Goal: Information Seeking & Learning: Learn about a topic

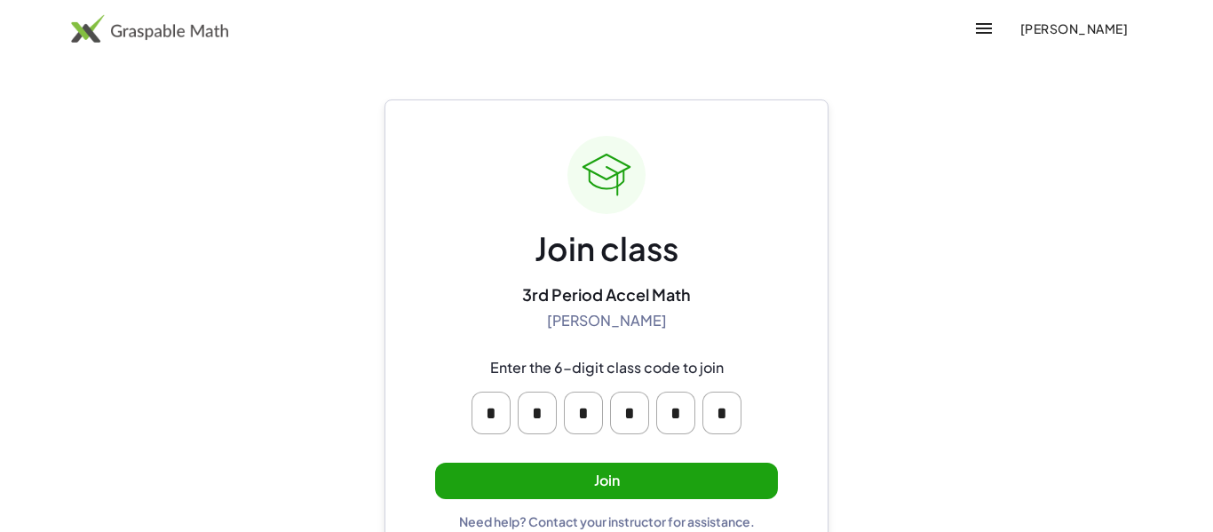
click at [652, 466] on button "Join" at bounding box center [606, 480] width 343 height 36
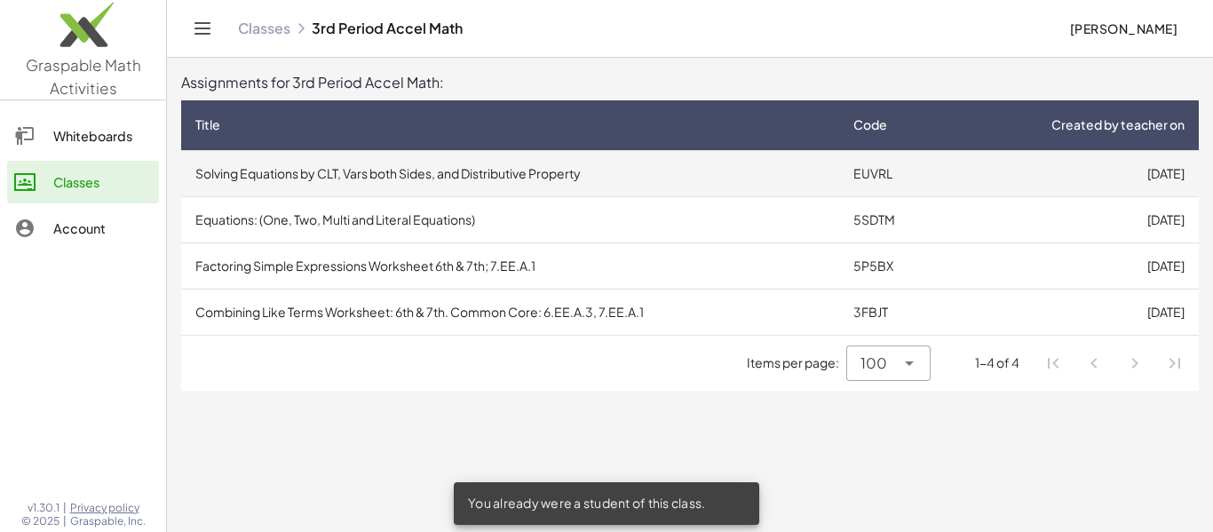
click at [520, 178] on td "Solving Equations by CLT, Vars both Sides, and Distributive Property" at bounding box center [510, 173] width 658 height 46
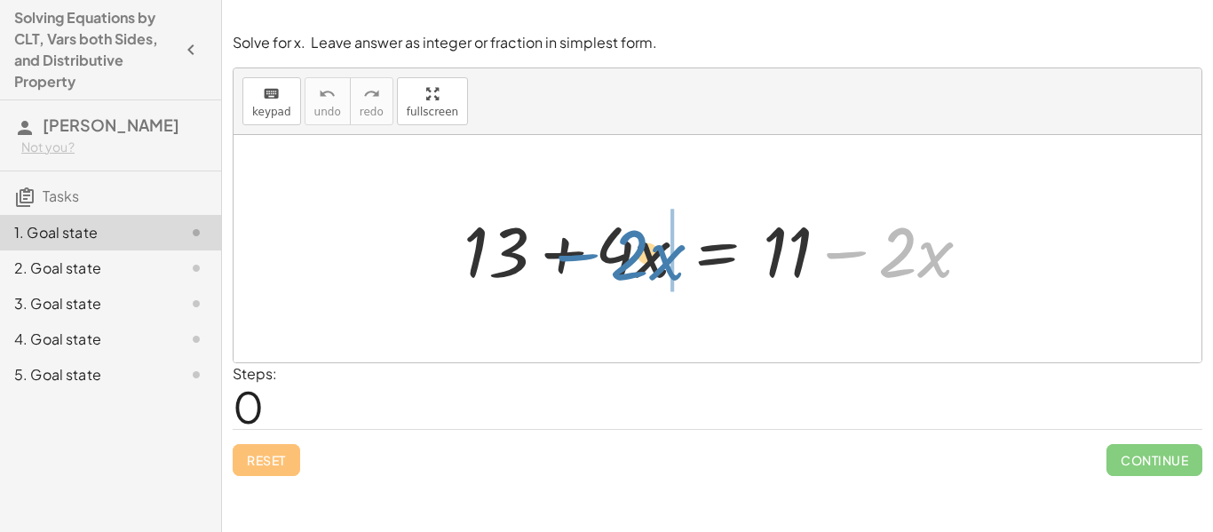
drag, startPoint x: 851, startPoint y: 252, endPoint x: 583, endPoint y: 255, distance: 268.1
click at [583, 255] on div at bounding box center [724, 248] width 539 height 91
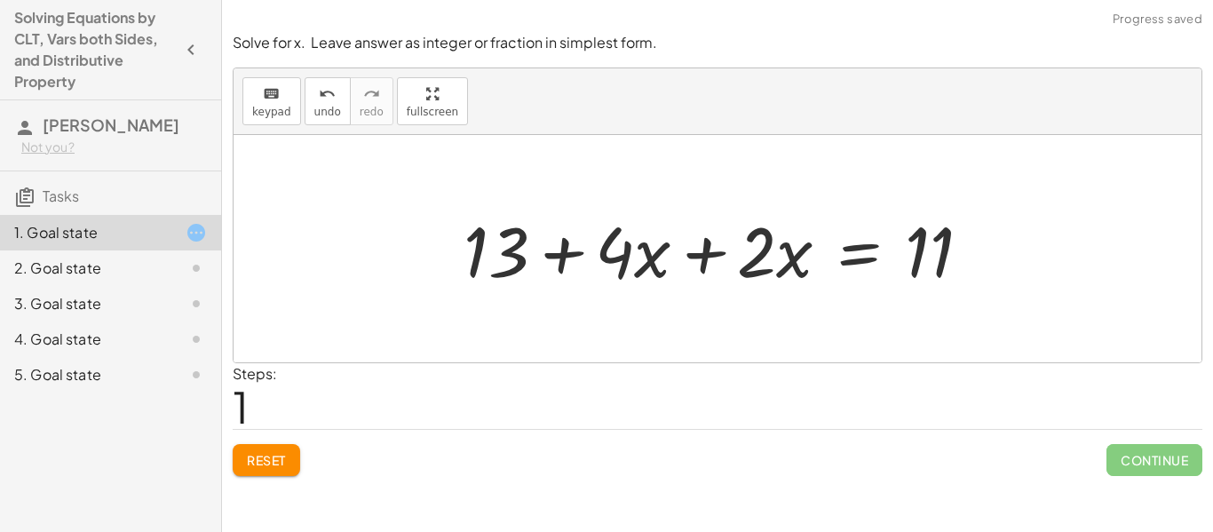
click at [703, 257] on div at bounding box center [724, 248] width 539 height 91
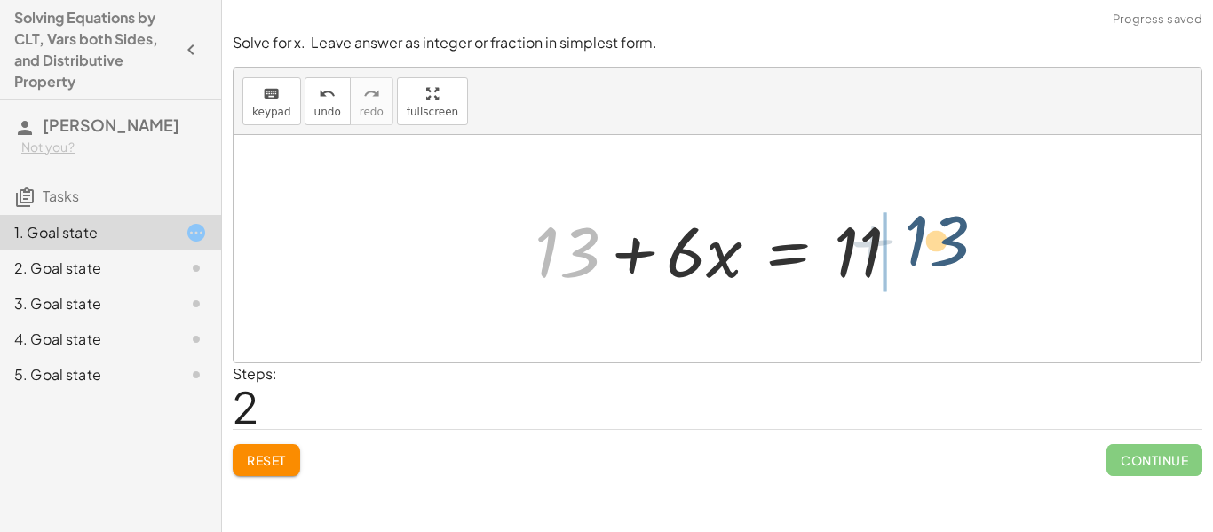
drag, startPoint x: 567, startPoint y: 256, endPoint x: 943, endPoint y: 245, distance: 375.6
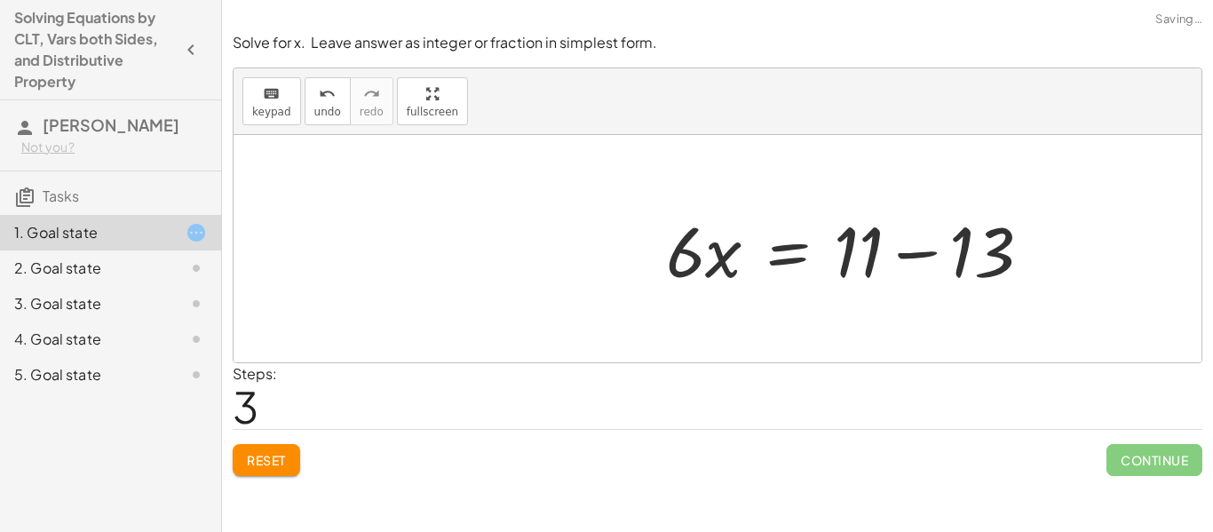
click at [912, 251] on div at bounding box center [856, 248] width 398 height 91
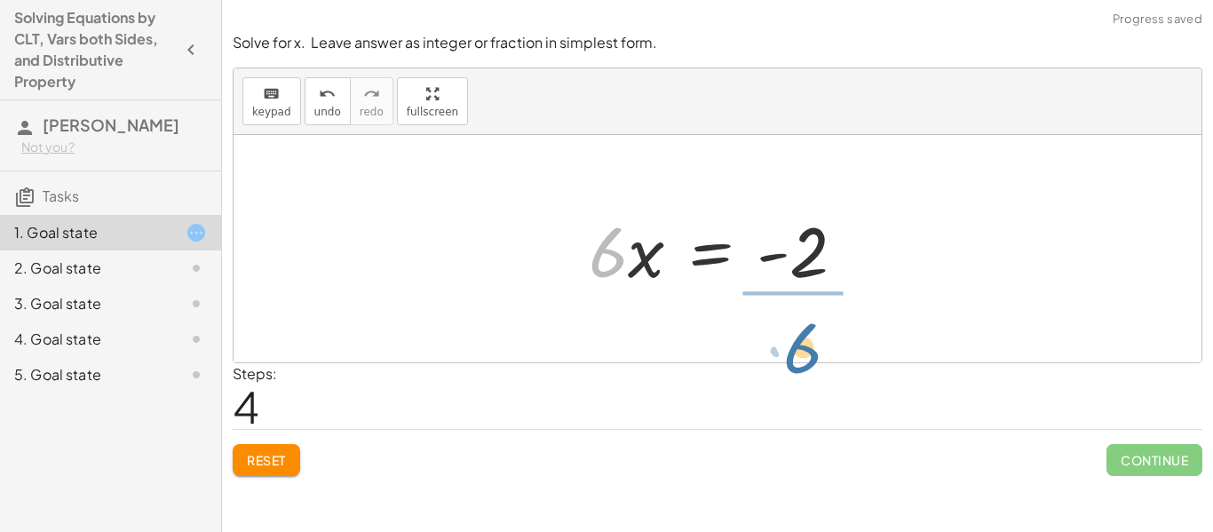
drag, startPoint x: 603, startPoint y: 260, endPoint x: 798, endPoint y: 350, distance: 214.9
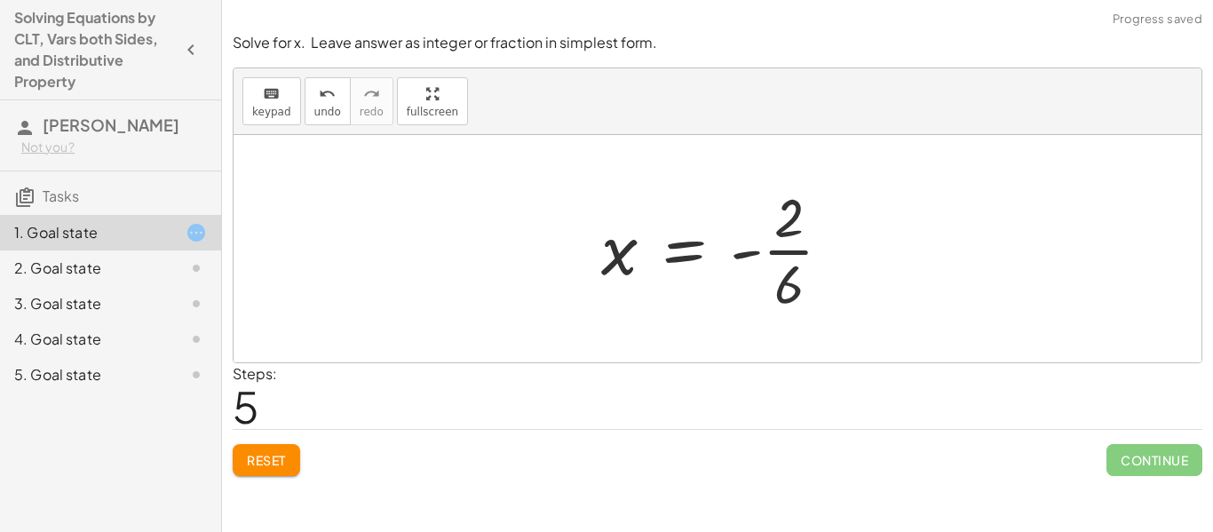
click at [788, 255] on div at bounding box center [723, 248] width 263 height 137
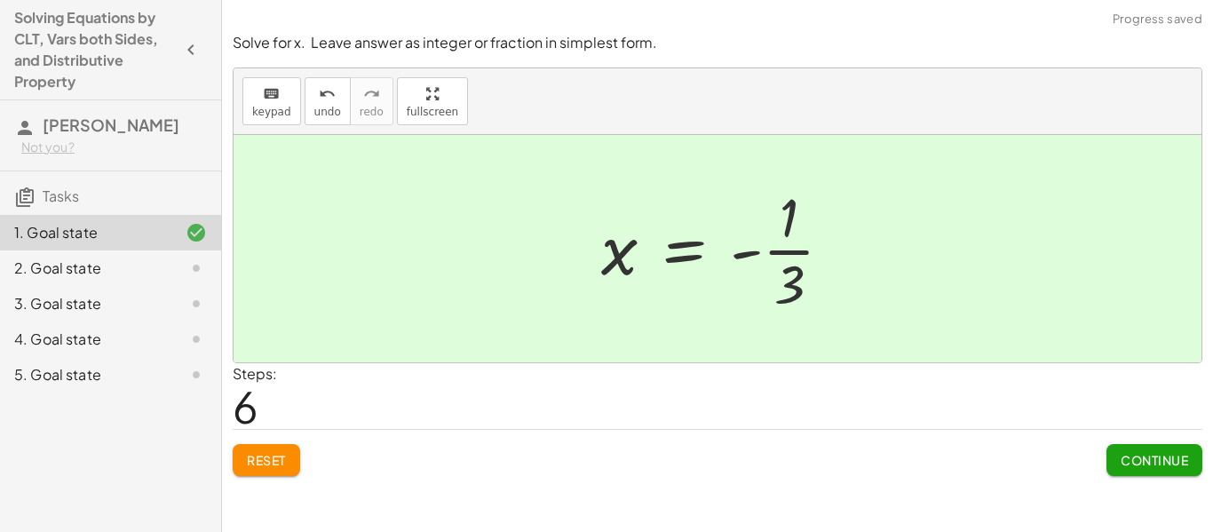
click at [1103, 454] on div "Reset Continue" at bounding box center [717, 452] width 969 height 47
click at [1123, 463] on span "Continue" at bounding box center [1153, 460] width 67 height 16
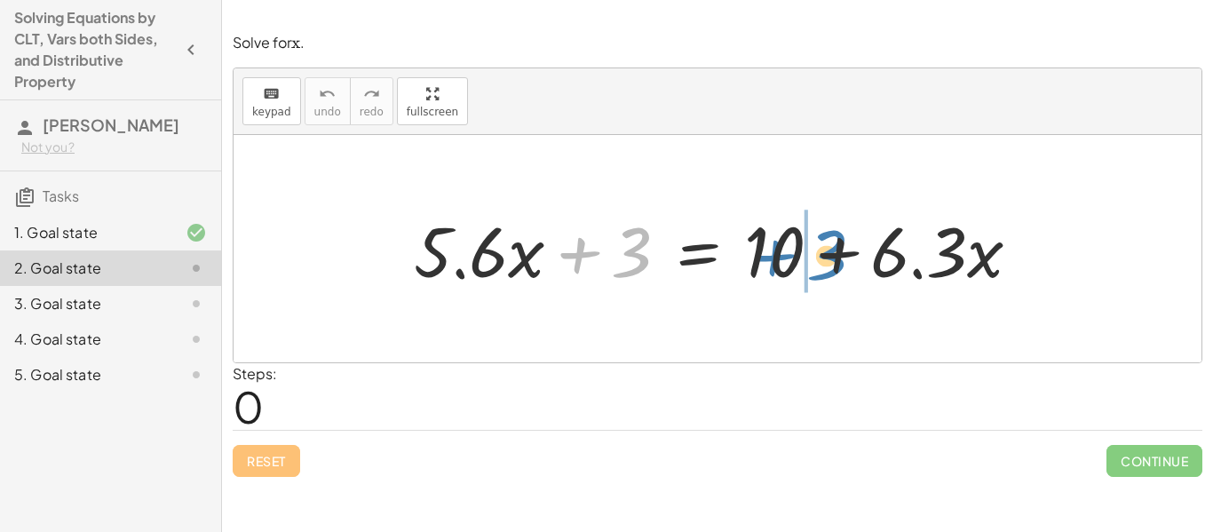
drag, startPoint x: 578, startPoint y: 253, endPoint x: 774, endPoint y: 256, distance: 196.2
click at [774, 256] on div at bounding box center [724, 248] width 638 height 91
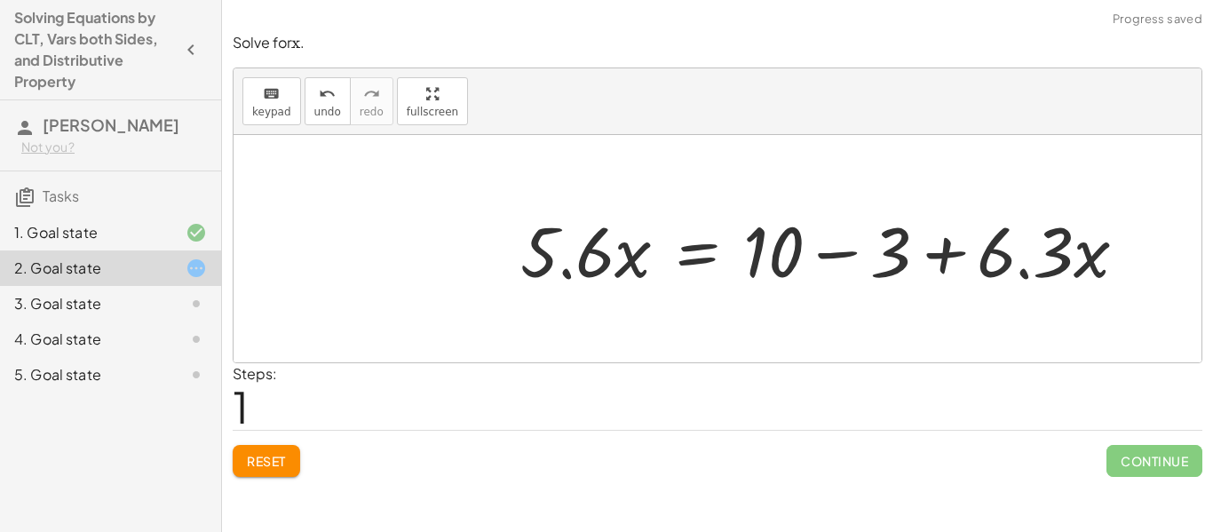
click at [819, 253] on div at bounding box center [830, 248] width 638 height 91
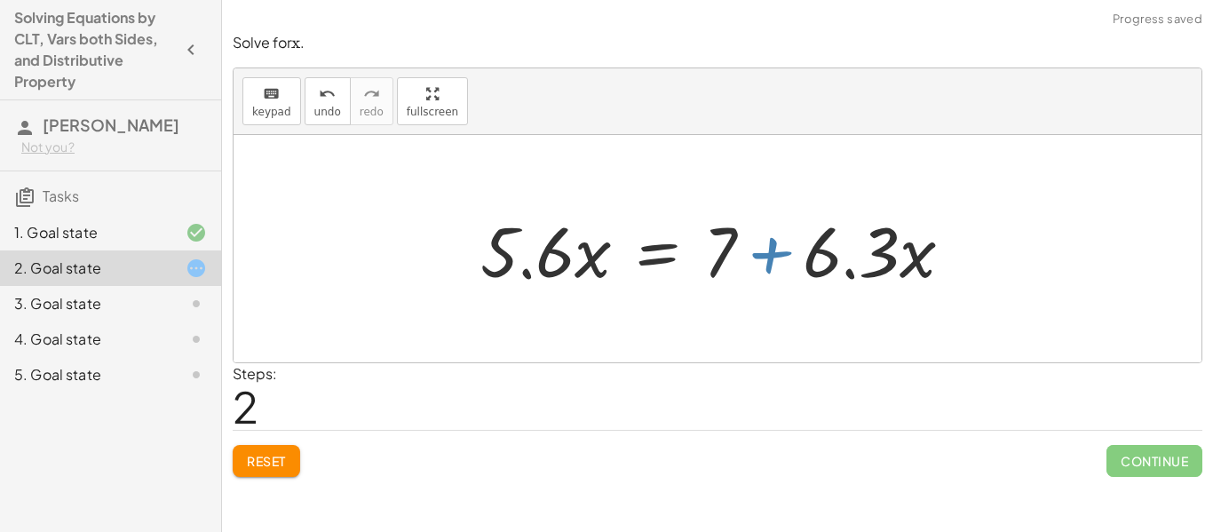
click at [779, 262] on div at bounding box center [723, 248] width 504 height 91
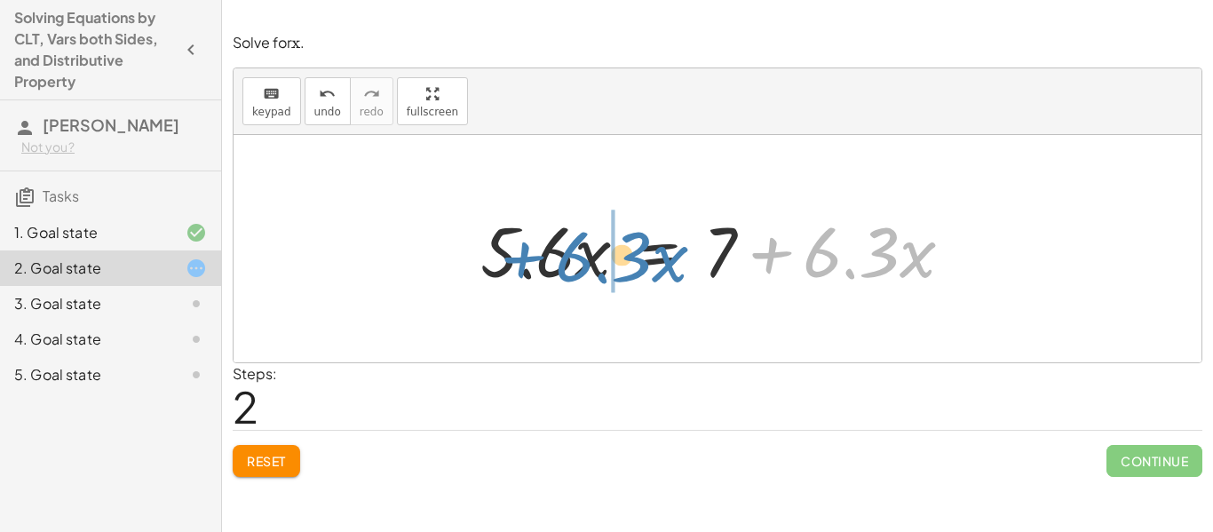
drag, startPoint x: 772, startPoint y: 255, endPoint x: 522, endPoint y: 258, distance: 250.4
click at [522, 258] on div at bounding box center [723, 248] width 504 height 91
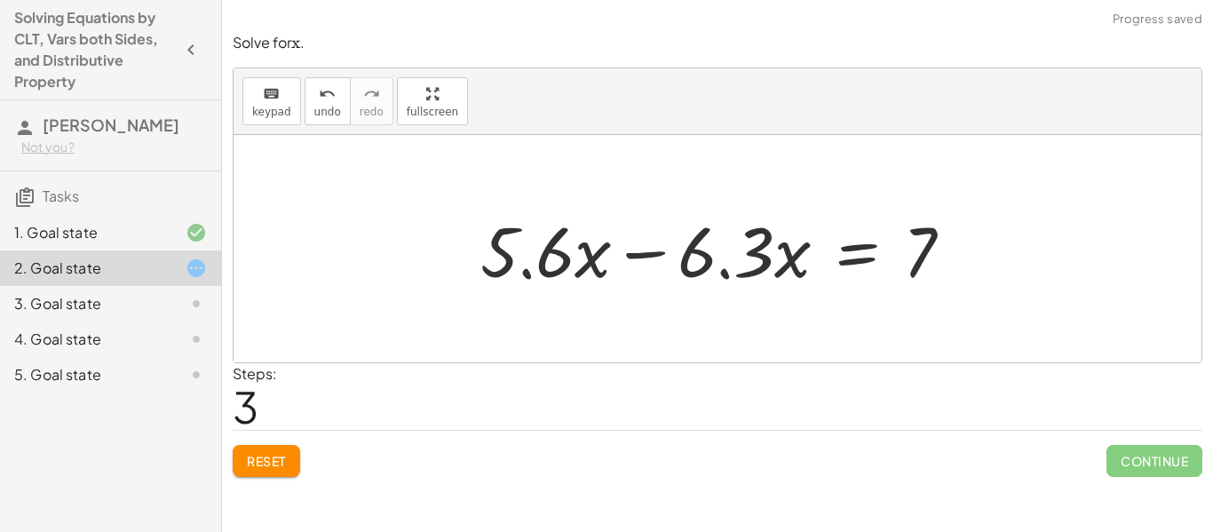
click at [654, 255] on div at bounding box center [723, 248] width 504 height 91
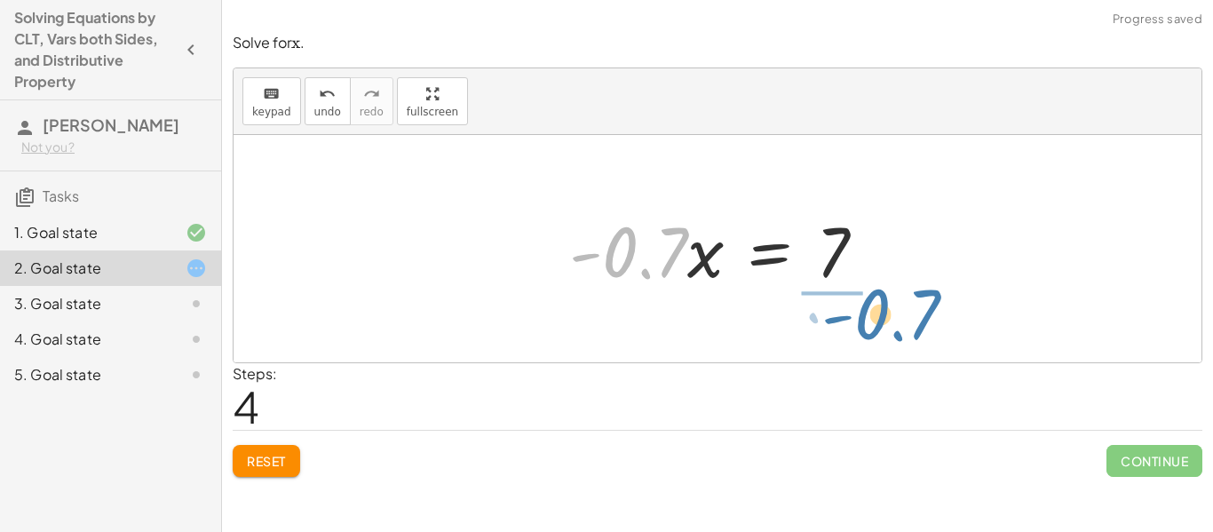
drag, startPoint x: 664, startPoint y: 261, endPoint x: 917, endPoint y: 322, distance: 260.3
click at [917, 322] on div "+ · 5.6 · x + 3 = + 10 + · 6.3 · x · 5.6 · x = + 10 − 3 + · 6.3 · x · 5.6 · x =…" at bounding box center [717, 248] width 968 height 227
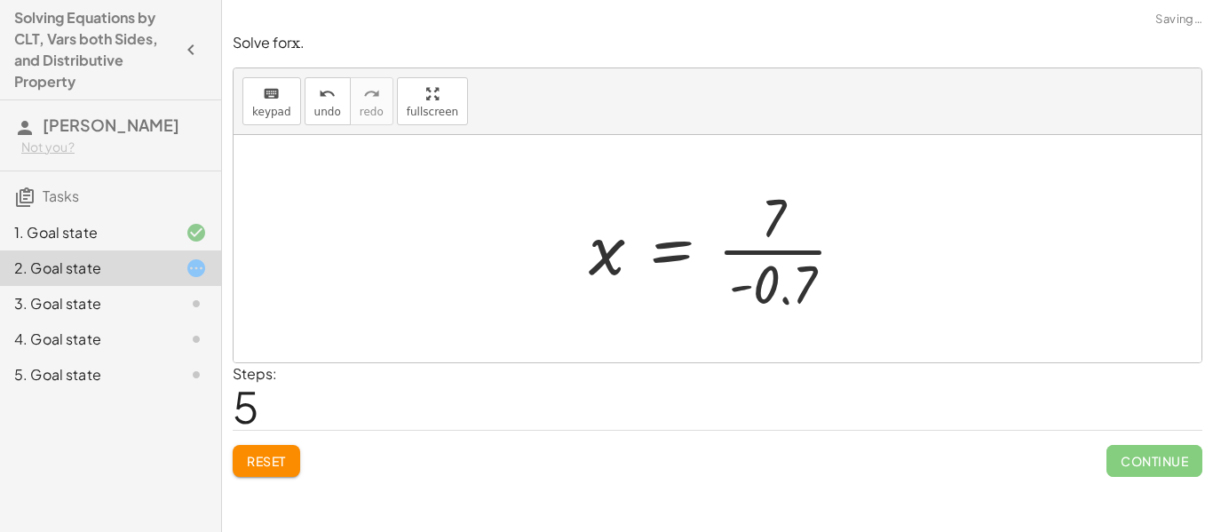
click at [789, 259] on div at bounding box center [724, 248] width 289 height 137
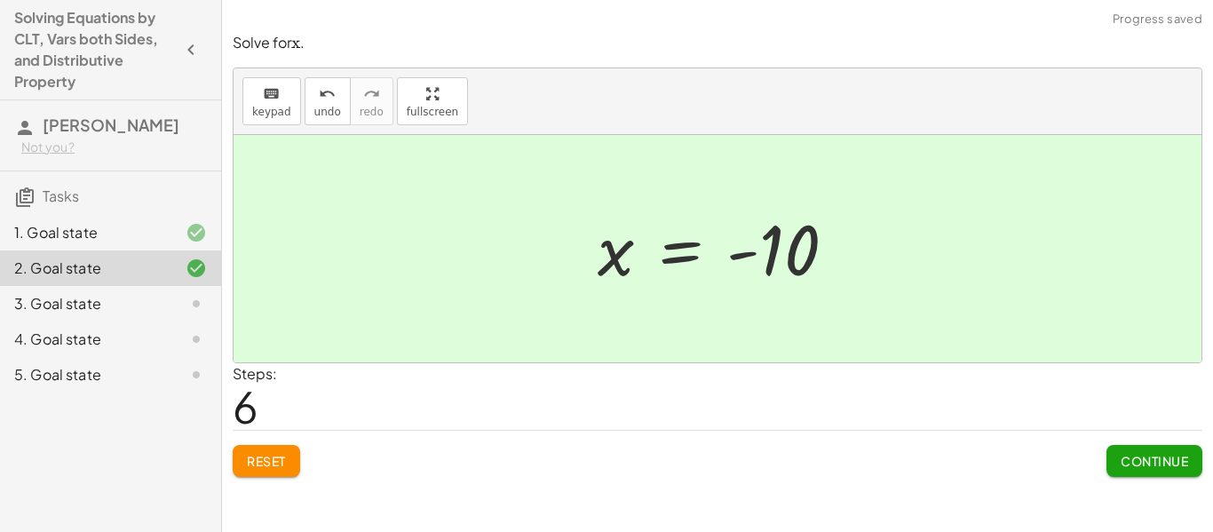
click at [1122, 459] on span "Continue" at bounding box center [1153, 461] width 67 height 16
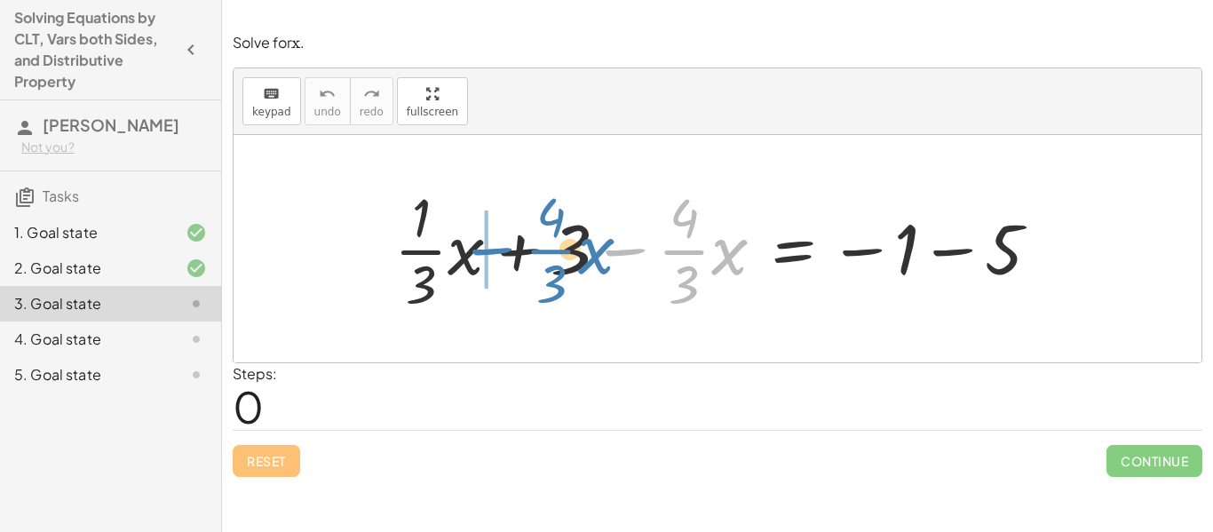
drag, startPoint x: 613, startPoint y: 253, endPoint x: 475, endPoint y: 252, distance: 138.5
click at [475, 252] on div at bounding box center [723, 248] width 677 height 137
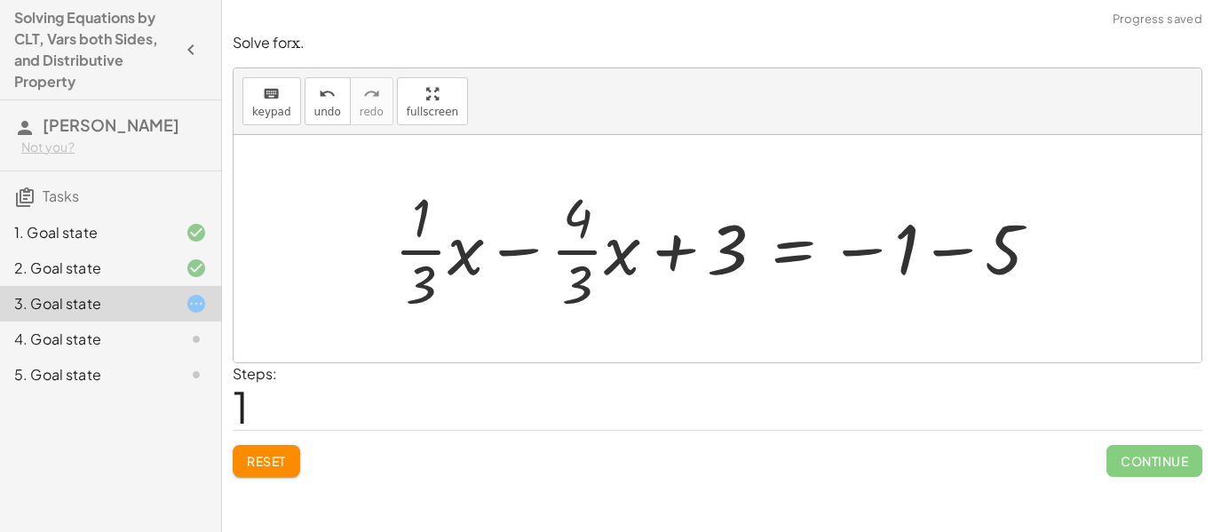
click at [521, 253] on div at bounding box center [723, 248] width 677 height 137
click at [521, 257] on div at bounding box center [723, 248] width 677 height 137
drag, startPoint x: 670, startPoint y: 258, endPoint x: 1032, endPoint y: 266, distance: 362.3
click at [1032, 266] on div at bounding box center [723, 248] width 677 height 137
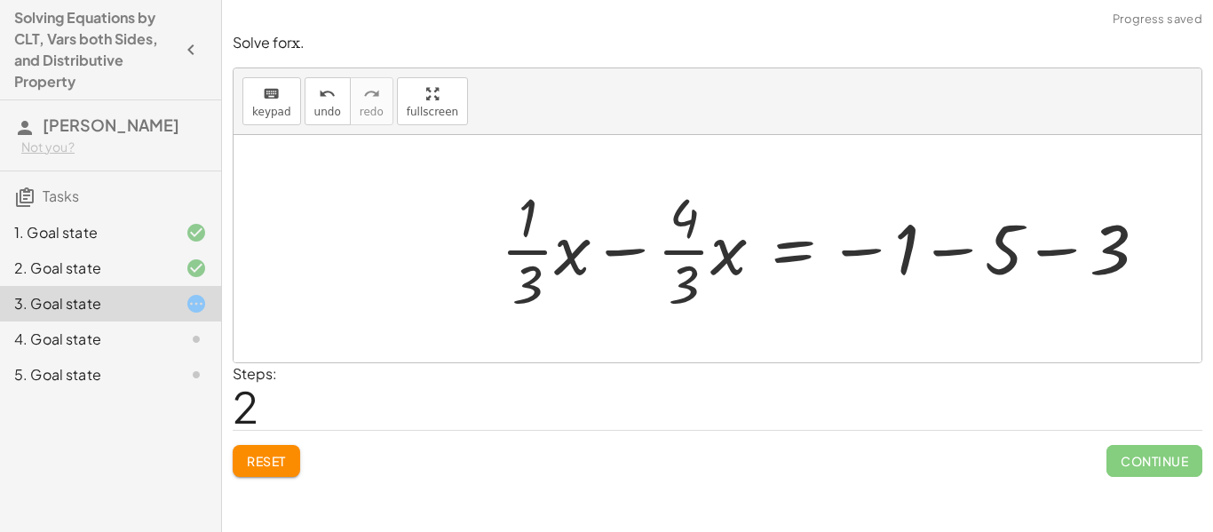
click at [958, 256] on div at bounding box center [830, 248] width 677 height 137
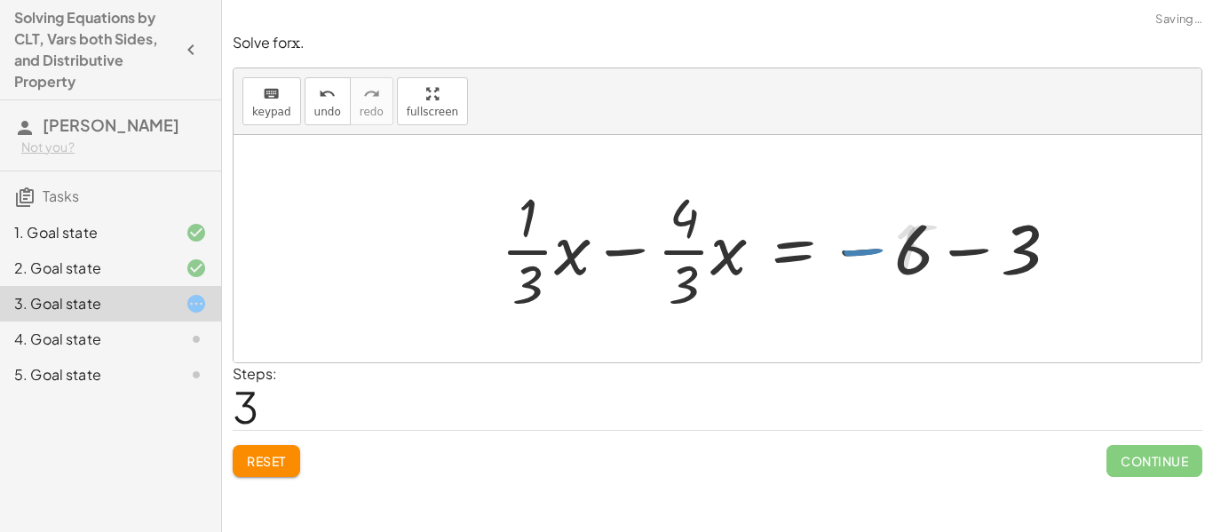
click at [958, 256] on div at bounding box center [786, 248] width 588 height 137
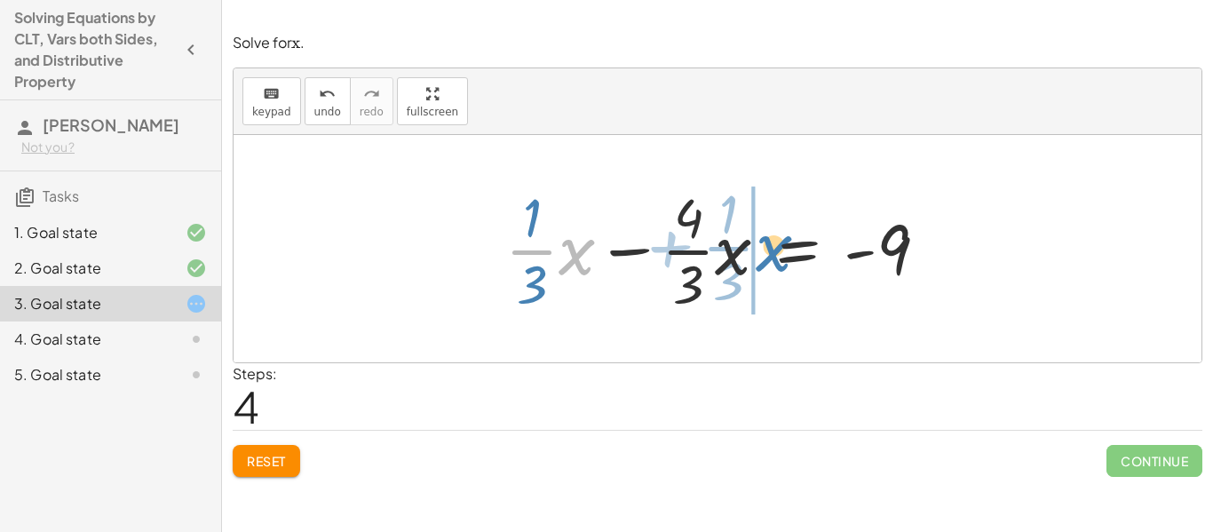
drag, startPoint x: 564, startPoint y: 257, endPoint x: 760, endPoint y: 254, distance: 196.2
click at [760, 254] on div at bounding box center [723, 248] width 455 height 137
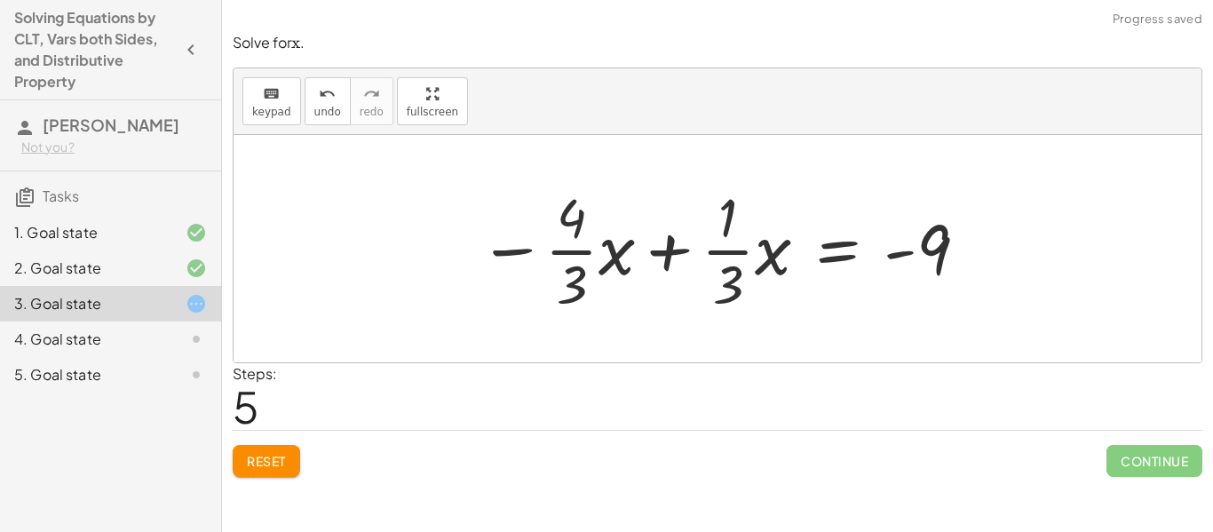
click at [671, 260] on div at bounding box center [724, 248] width 509 height 137
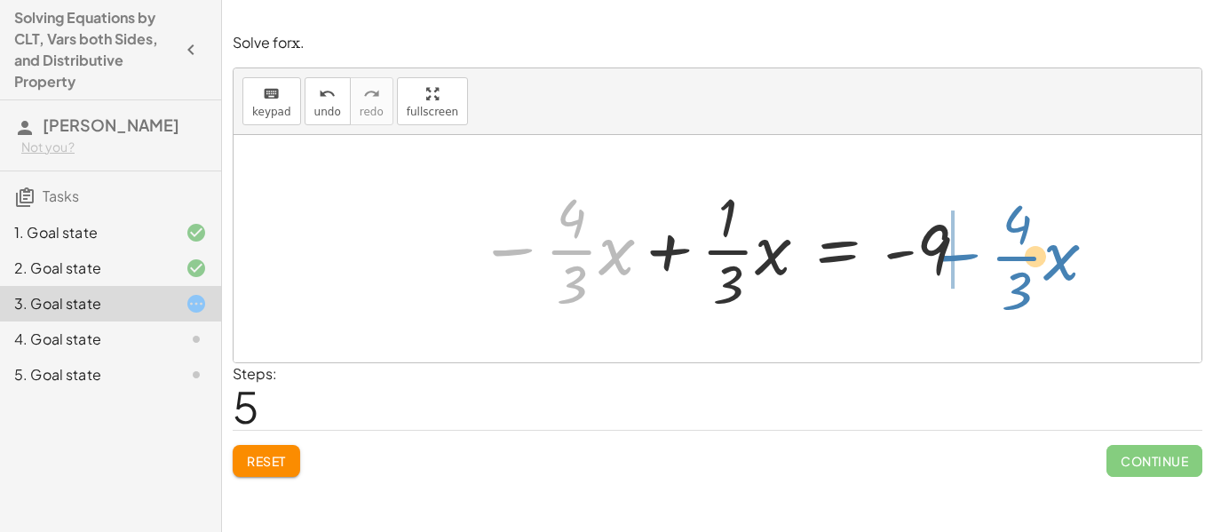
drag, startPoint x: 523, startPoint y: 252, endPoint x: 974, endPoint y: 256, distance: 451.0
click at [974, 256] on div at bounding box center [724, 248] width 509 height 137
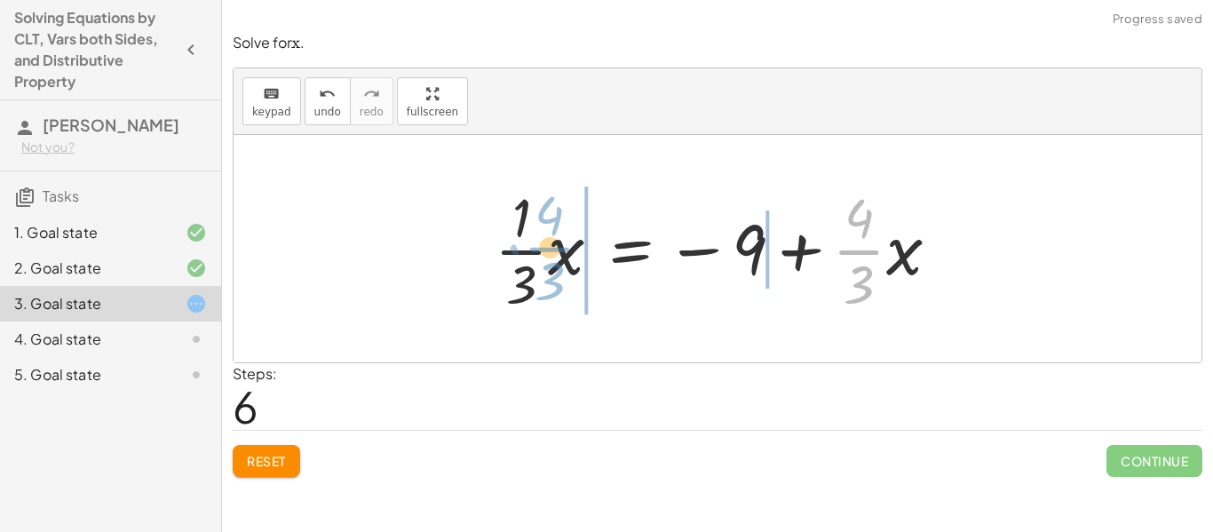
drag, startPoint x: 850, startPoint y: 256, endPoint x: 531, endPoint y: 249, distance: 319.6
click at [531, 249] on div at bounding box center [724, 248] width 477 height 137
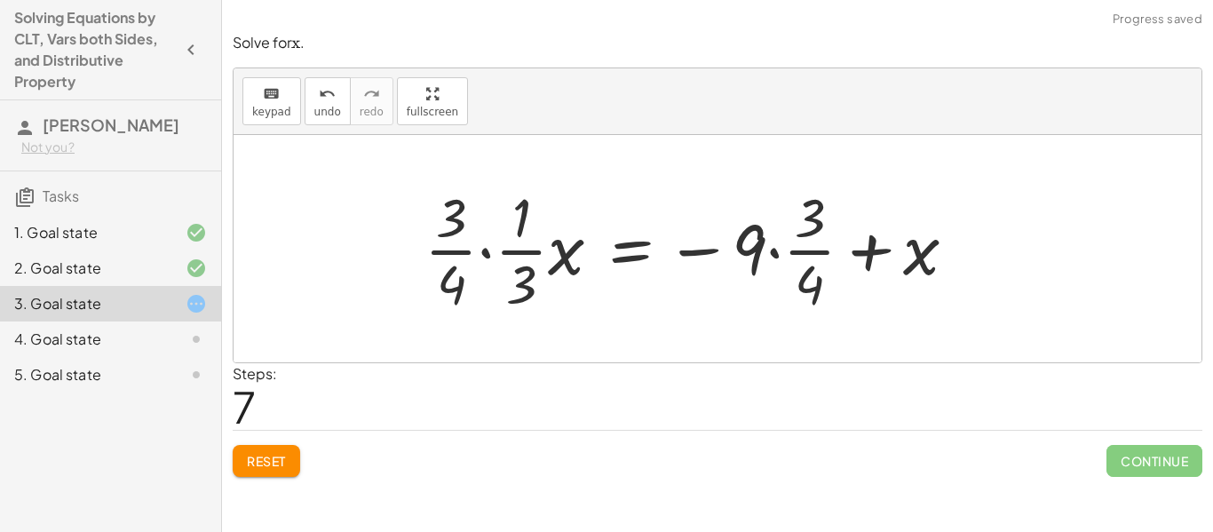
click at [271, 449] on button "Reset" at bounding box center [266, 461] width 67 height 32
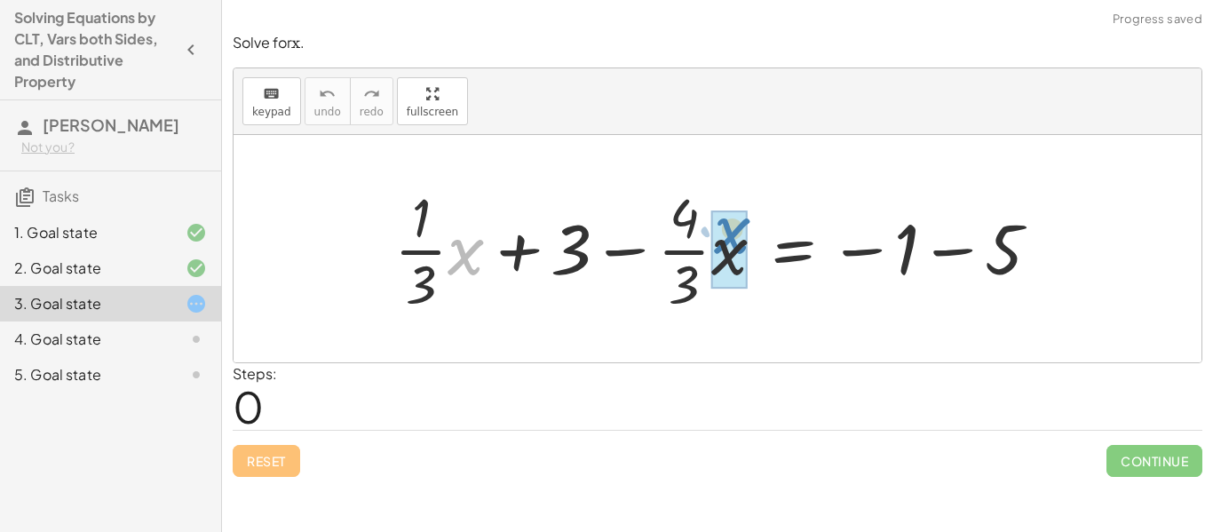
drag, startPoint x: 464, startPoint y: 265, endPoint x: 731, endPoint y: 245, distance: 267.1
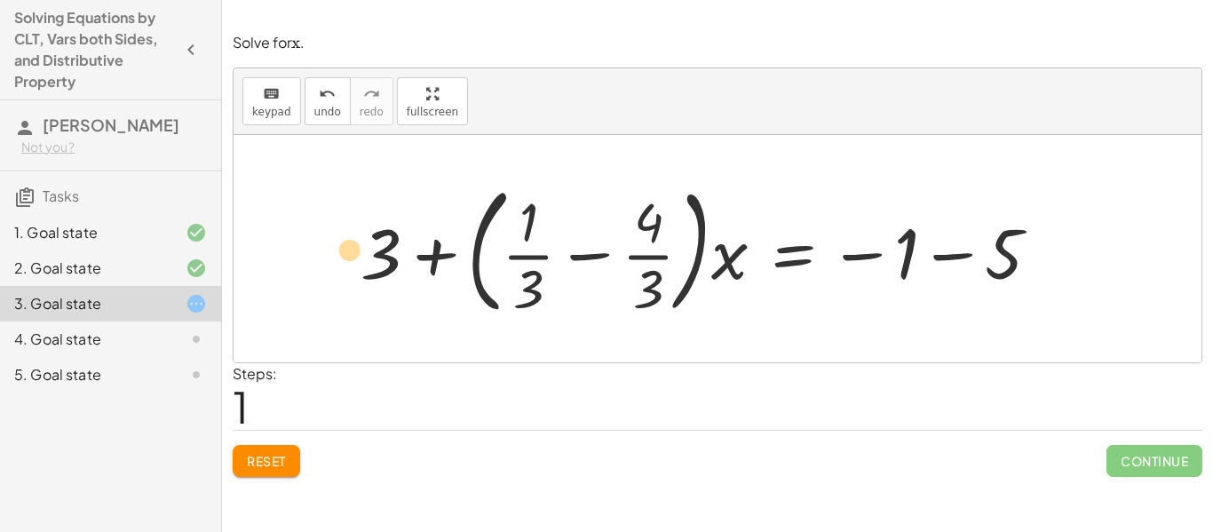
click at [388, 261] on div at bounding box center [707, 248] width 711 height 147
drag, startPoint x: 392, startPoint y: 253, endPoint x: 1129, endPoint y: 244, distance: 736.8
click at [1129, 244] on div "+ · · 1 · 3 · x + 3 − · · 4 · 3 · x = − 1 − 5 + 3 + · 1 · 3 · x + 3 − · 4 · 3 =…" at bounding box center [717, 248] width 968 height 227
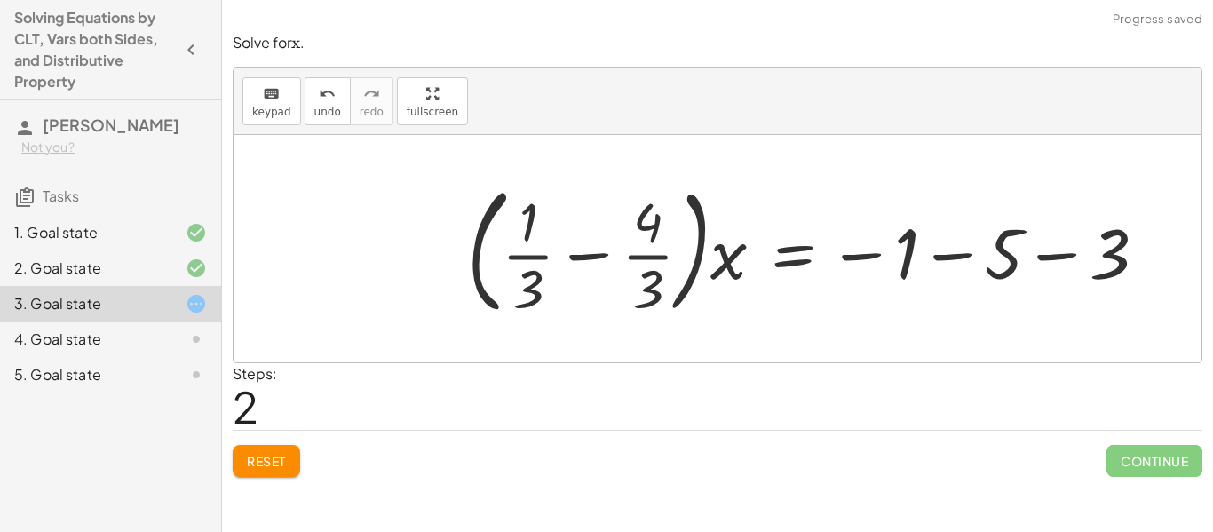
click at [972, 257] on div at bounding box center [813, 248] width 711 height 147
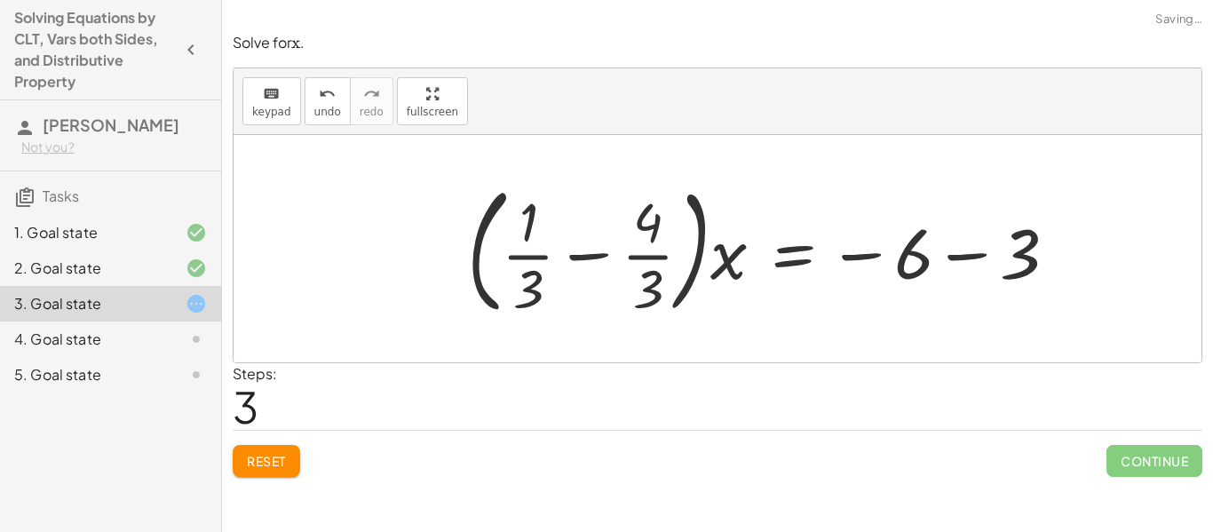
click at [966, 261] on div at bounding box center [768, 248] width 621 height 147
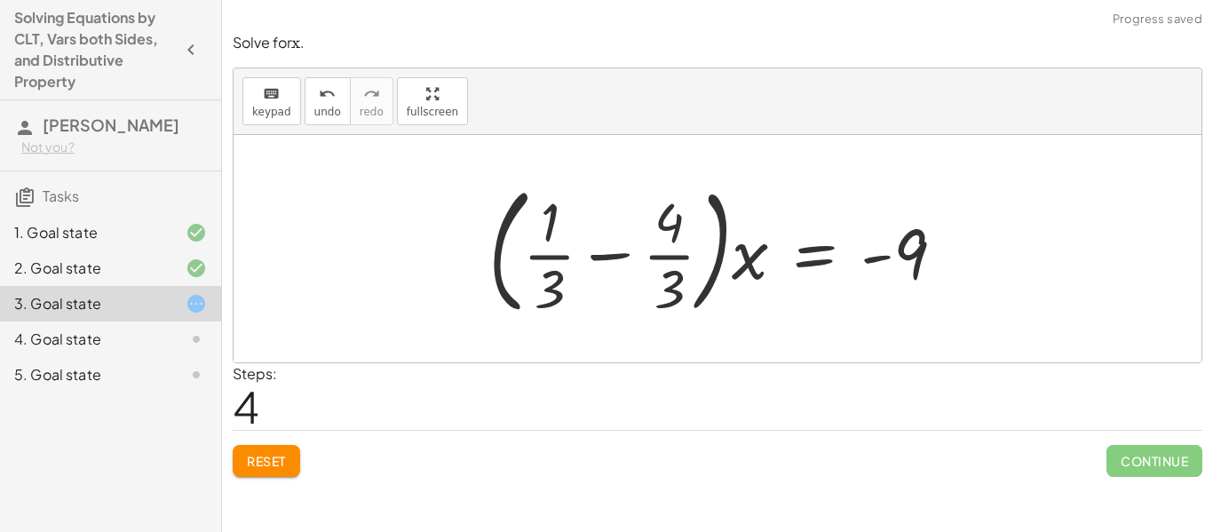
click at [744, 270] on div at bounding box center [723, 248] width 488 height 147
drag, startPoint x: 750, startPoint y: 262, endPoint x: 652, endPoint y: 243, distance: 99.4
click at [652, 243] on div at bounding box center [723, 248] width 488 height 147
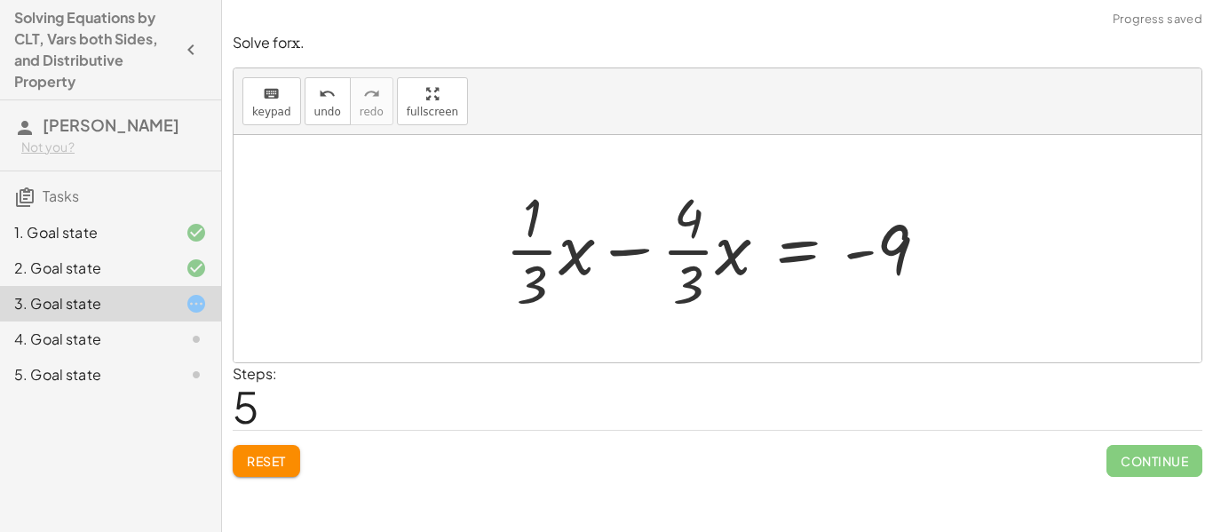
click at [629, 251] on div at bounding box center [723, 248] width 455 height 137
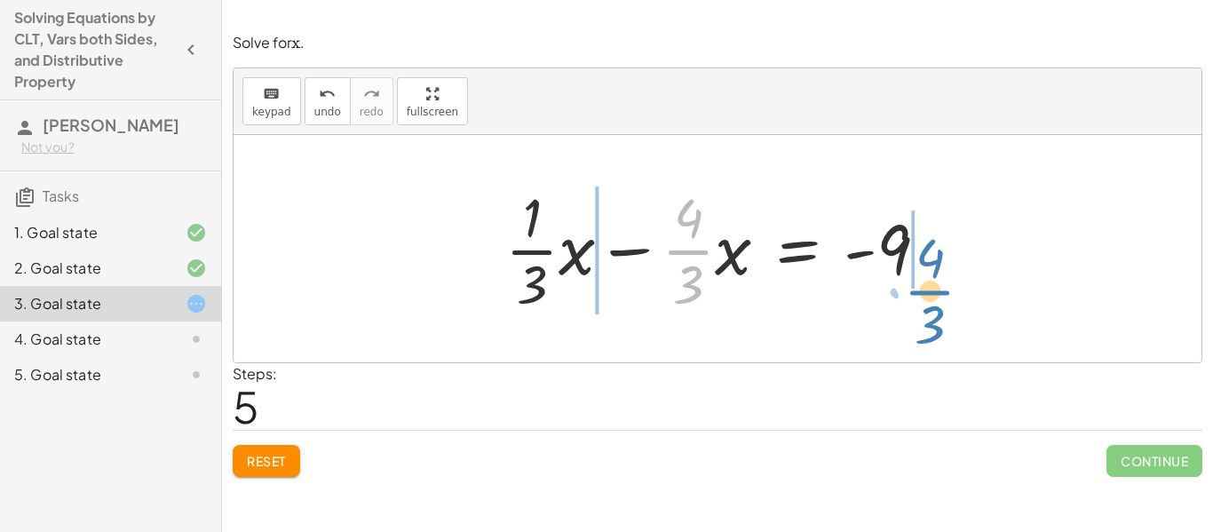
drag, startPoint x: 692, startPoint y: 257, endPoint x: 934, endPoint y: 296, distance: 244.7
click at [934, 296] on div at bounding box center [723, 248] width 455 height 137
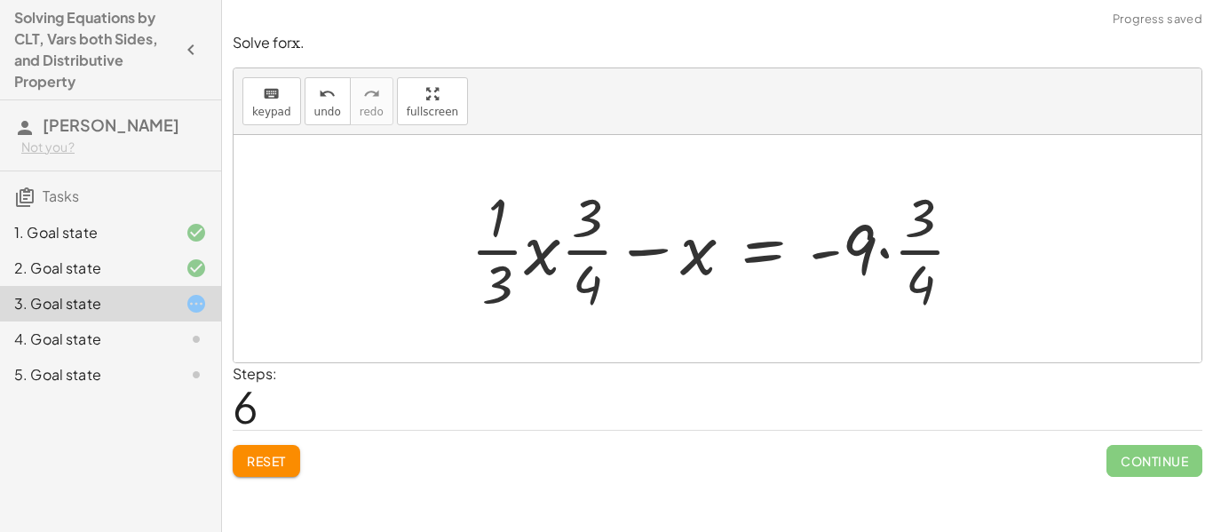
click at [884, 249] on div at bounding box center [724, 248] width 525 height 137
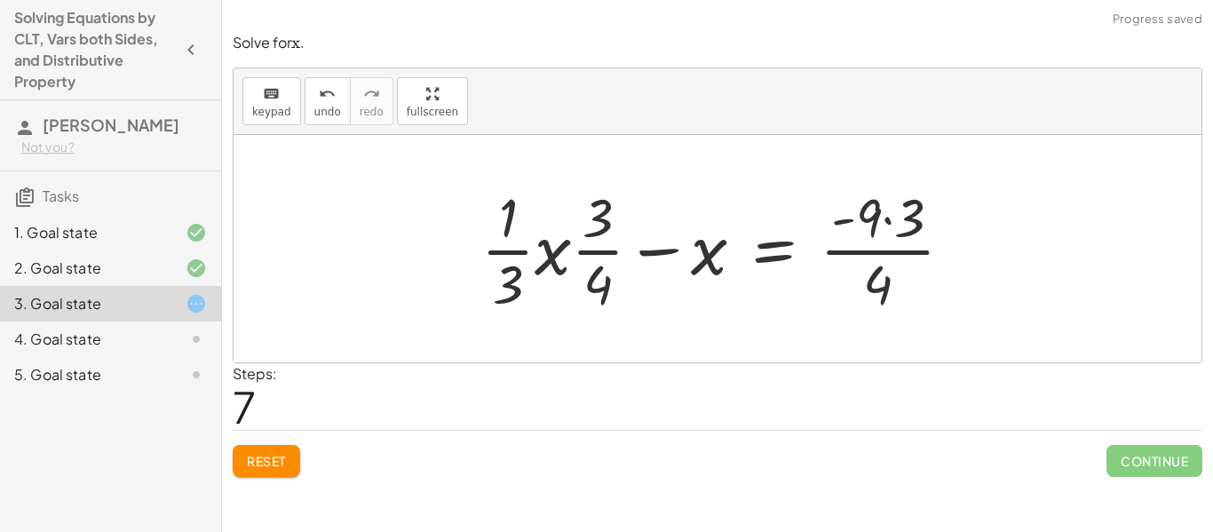
click at [551, 260] on div at bounding box center [724, 248] width 504 height 137
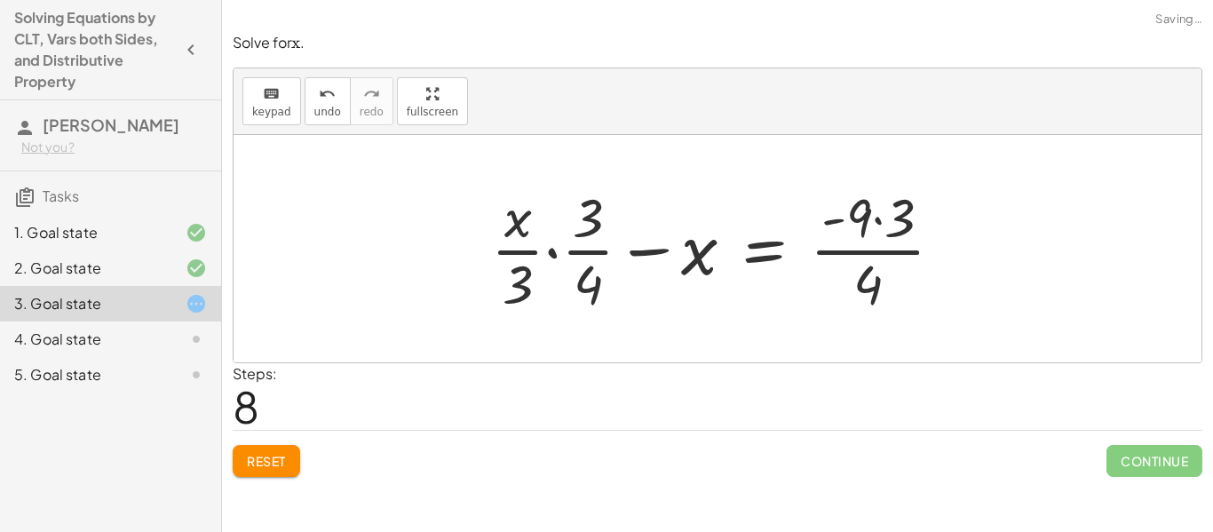
click at [553, 255] on div at bounding box center [724, 248] width 484 height 137
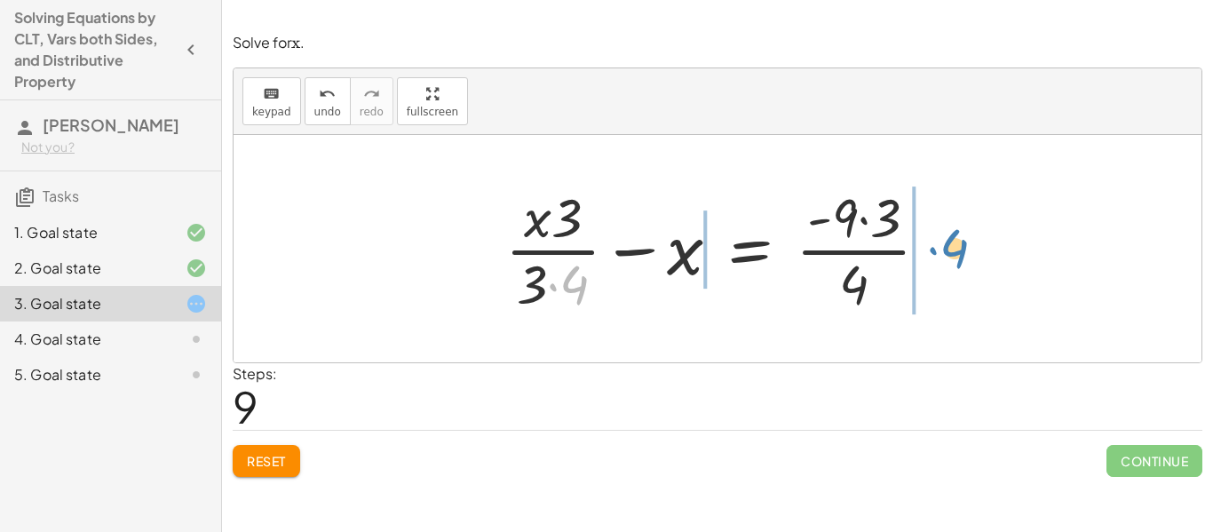
drag, startPoint x: 573, startPoint y: 269, endPoint x: 944, endPoint y: 235, distance: 372.6
click at [944, 235] on div at bounding box center [723, 248] width 455 height 137
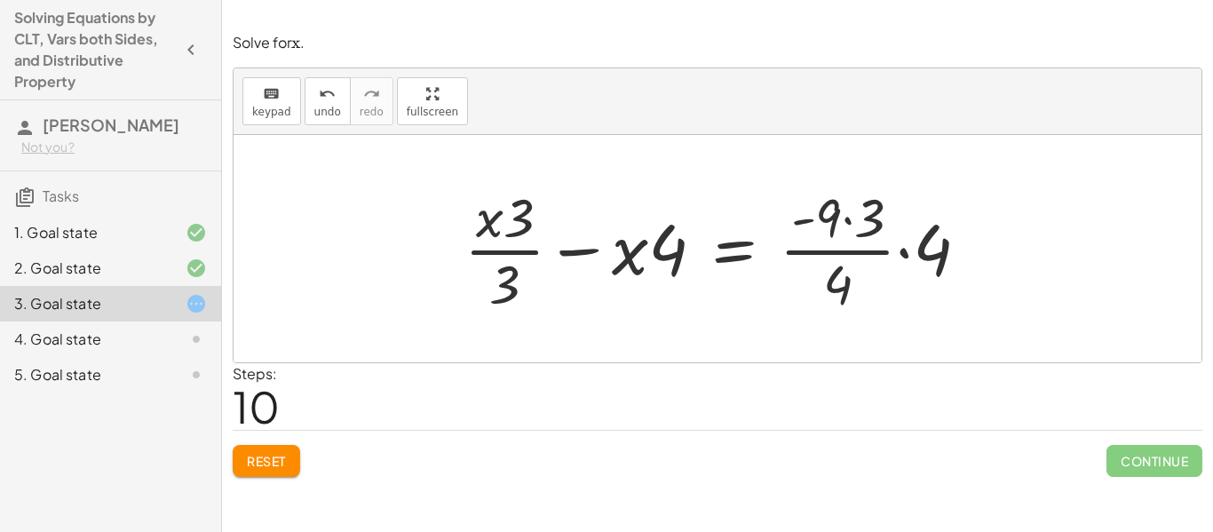
click at [249, 453] on span "Reset" at bounding box center [266, 461] width 39 height 16
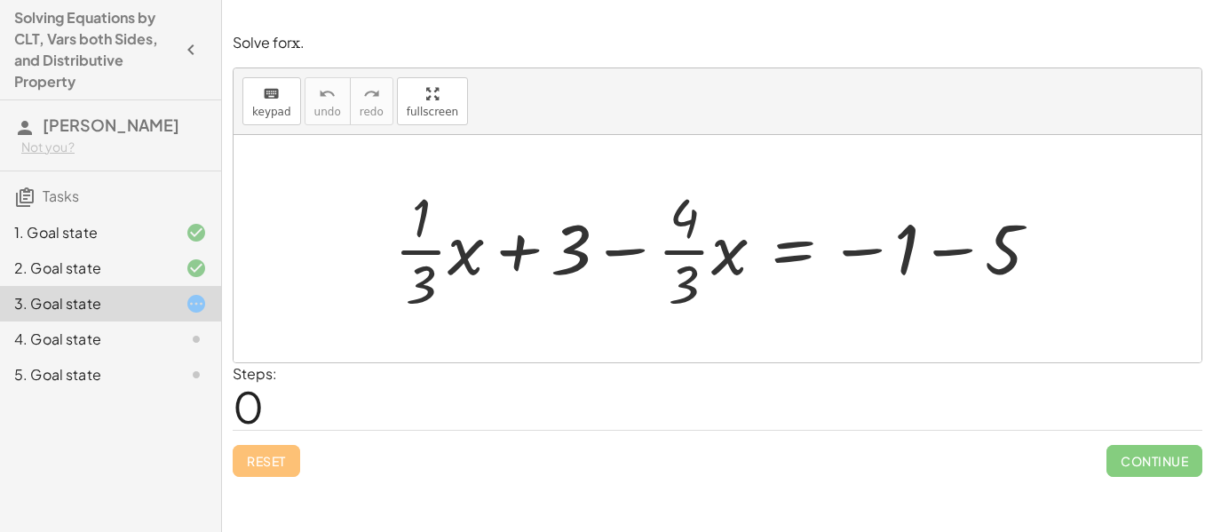
click at [941, 255] on div at bounding box center [723, 248] width 677 height 137
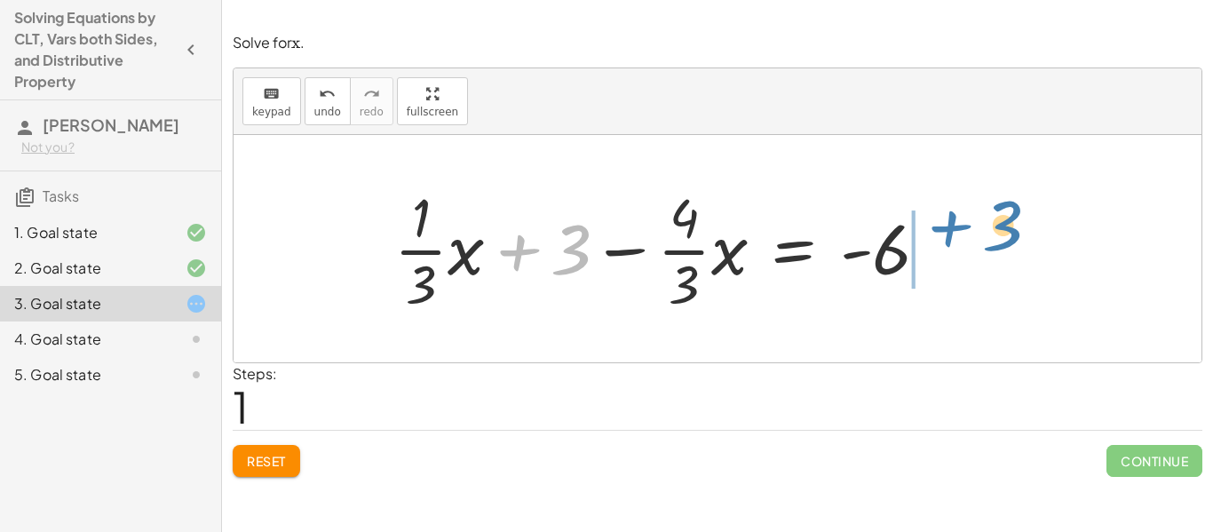
drag, startPoint x: 520, startPoint y: 252, endPoint x: 952, endPoint y: 228, distance: 432.1
click at [952, 228] on div "+ · · 1 · 3 · x + 3 − · · 4 · 3 · x = − 1 − 5 + 3 + · · 1 · 3 · x + 3 − · · 4 ·…" at bounding box center [662, 249] width 589 height 146
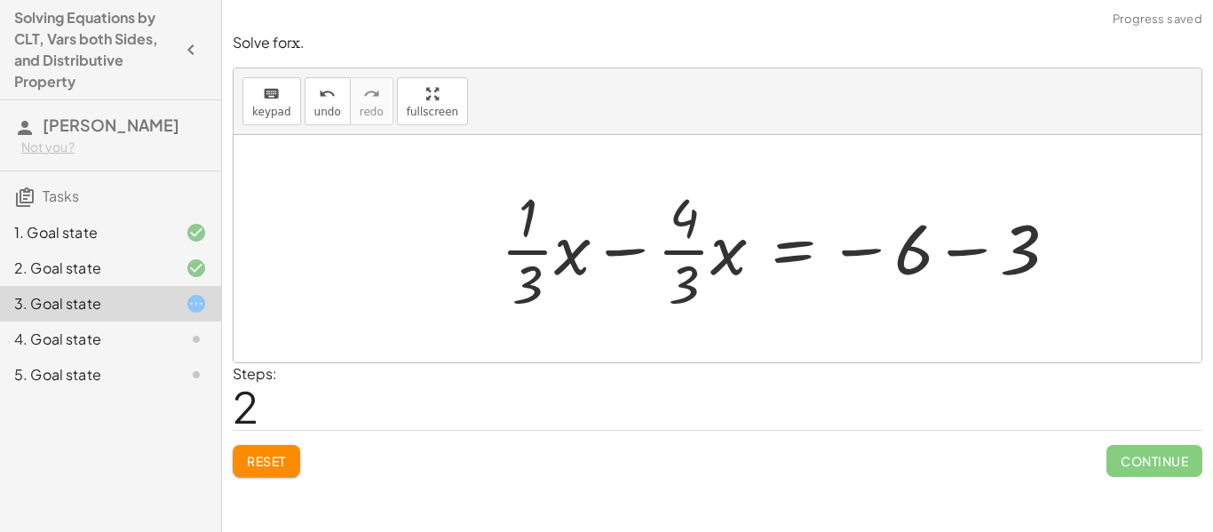
click at [964, 257] on div at bounding box center [786, 248] width 588 height 137
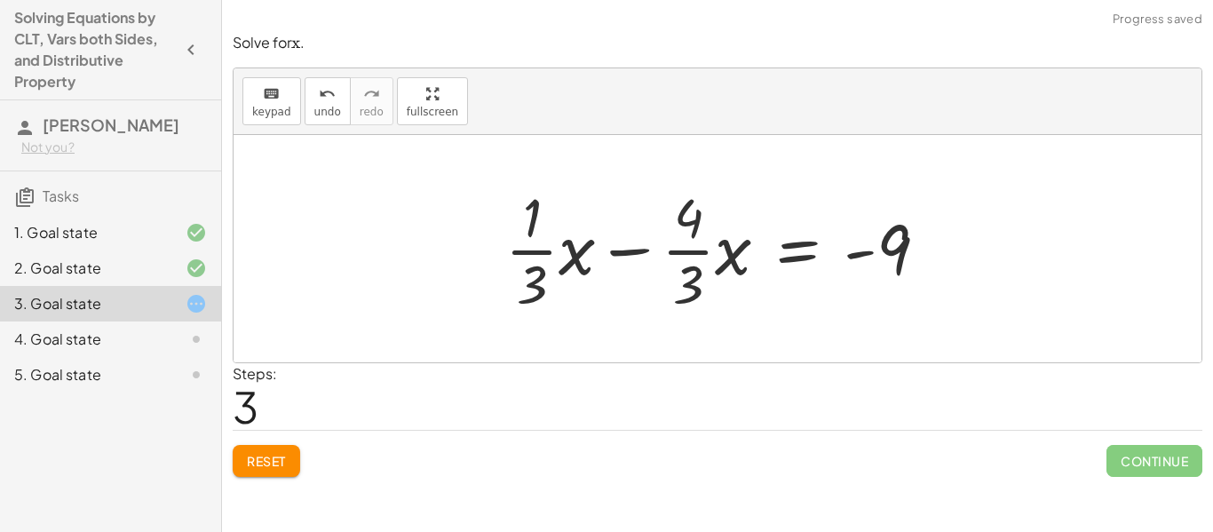
click at [633, 247] on div at bounding box center [723, 248] width 455 height 137
drag, startPoint x: 507, startPoint y: 279, endPoint x: 924, endPoint y: 235, distance: 419.5
click at [924, 235] on div at bounding box center [723, 248] width 455 height 137
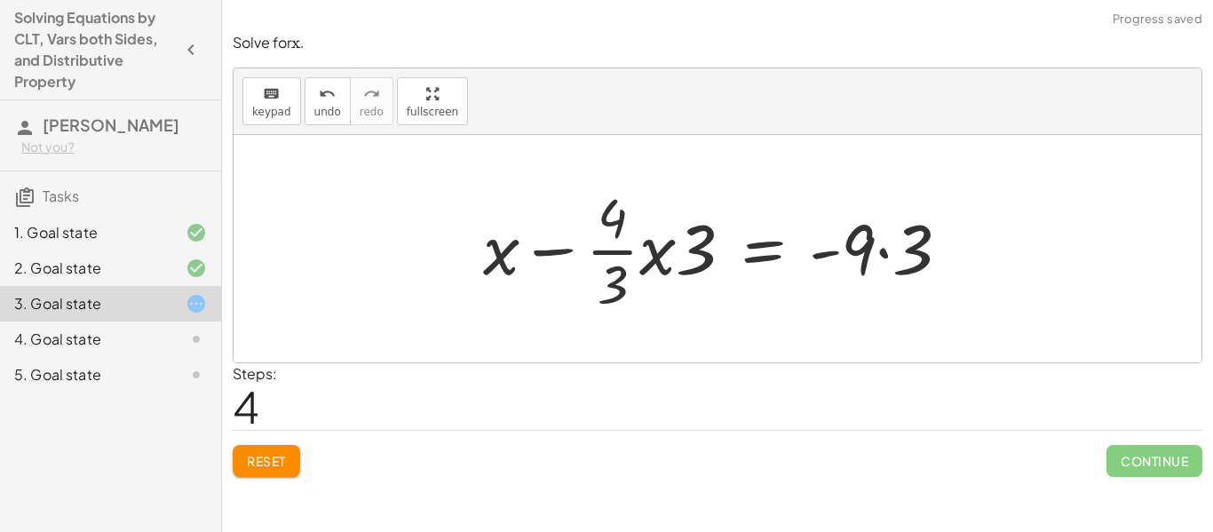
click at [881, 253] on div at bounding box center [723, 248] width 499 height 137
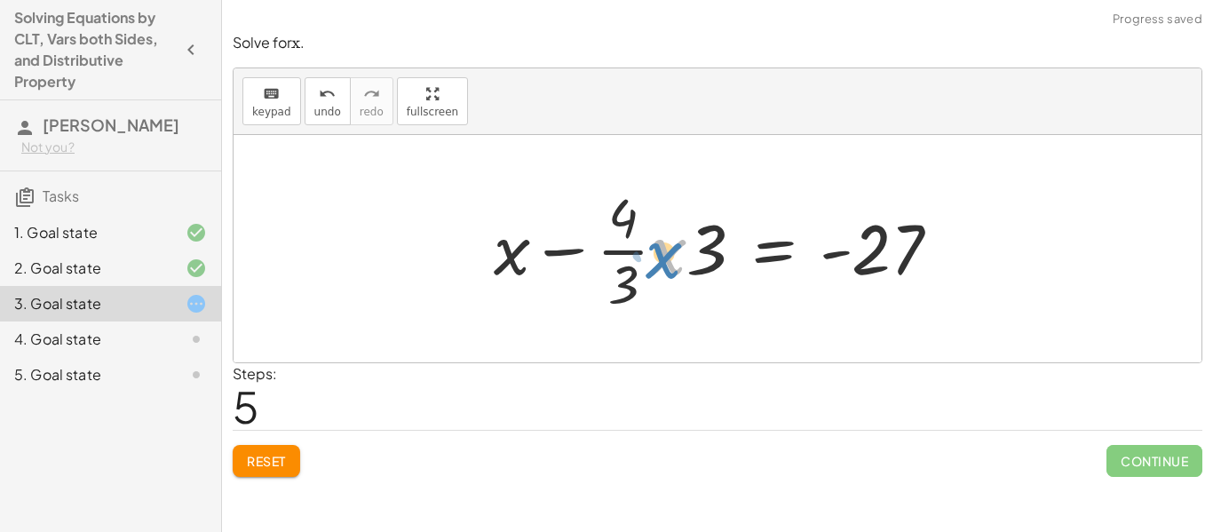
click at [655, 267] on div at bounding box center [724, 248] width 478 height 137
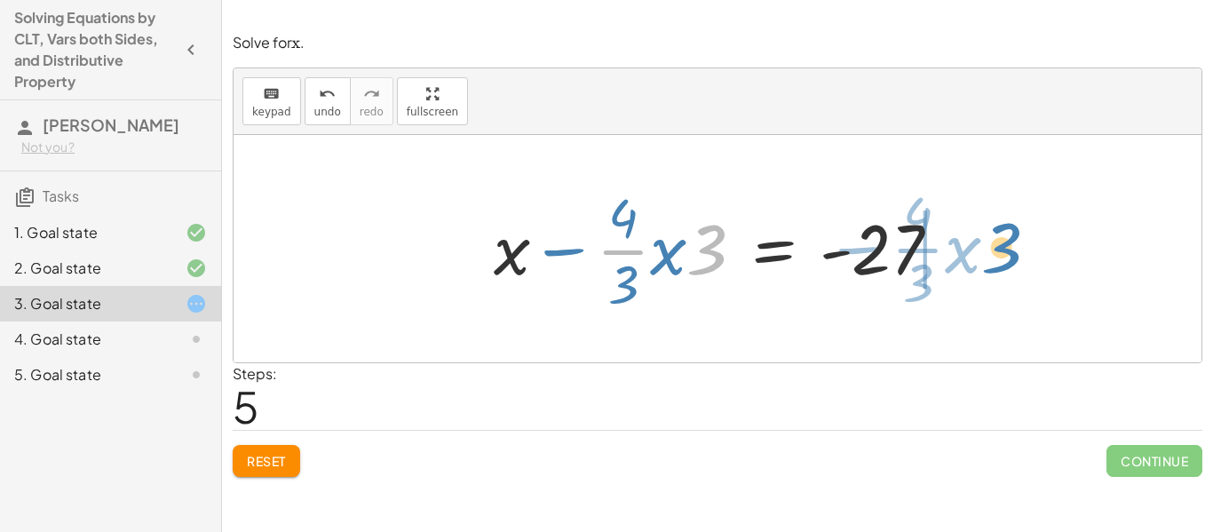
drag, startPoint x: 705, startPoint y: 259, endPoint x: 1000, endPoint y: 257, distance: 294.7
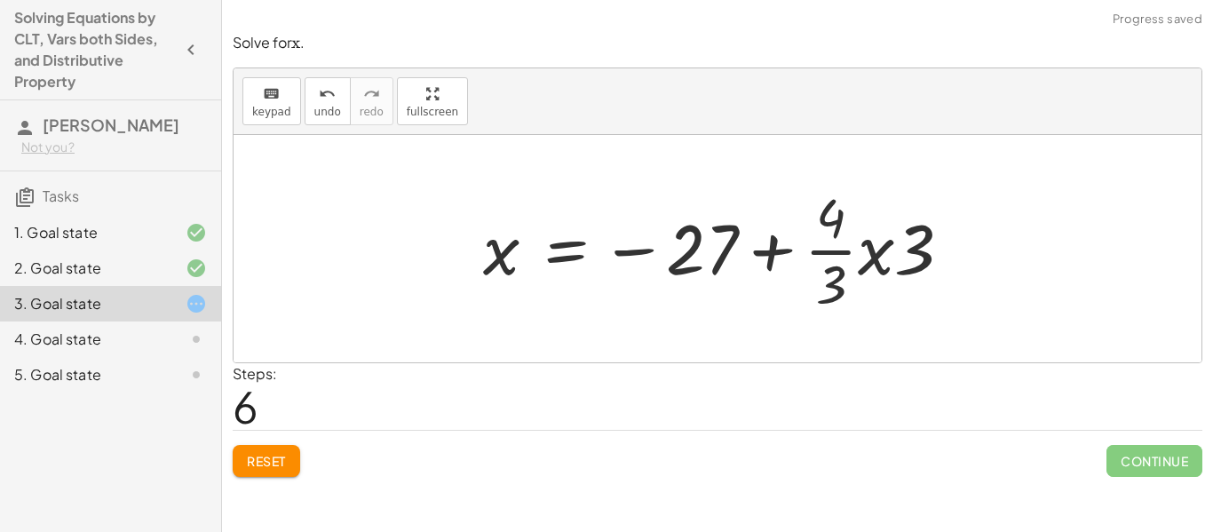
click at [773, 257] on div at bounding box center [724, 248] width 501 height 137
drag, startPoint x: 831, startPoint y: 256, endPoint x: 545, endPoint y: 257, distance: 285.8
click at [545, 257] on div at bounding box center [724, 248] width 501 height 137
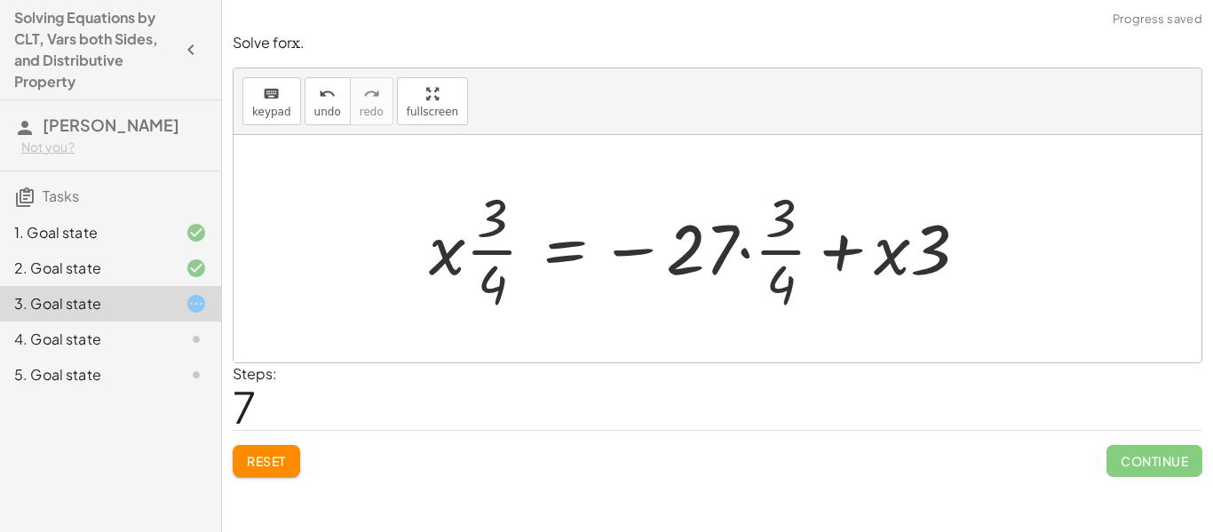
click at [273, 466] on span "Reset" at bounding box center [266, 461] width 39 height 16
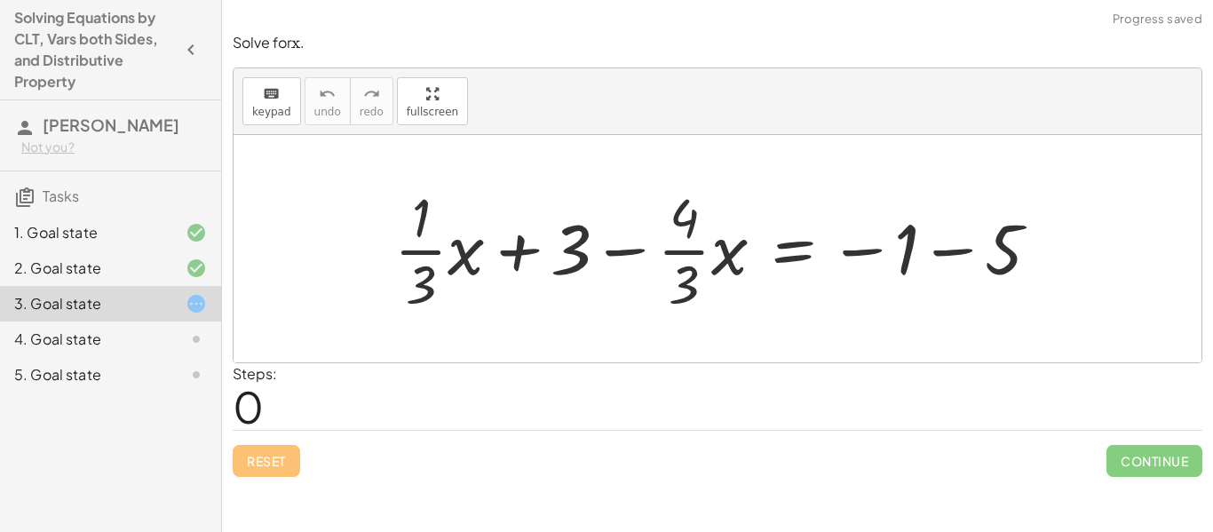
click at [154, 321] on div "3. Goal state" at bounding box center [110, 304] width 221 height 36
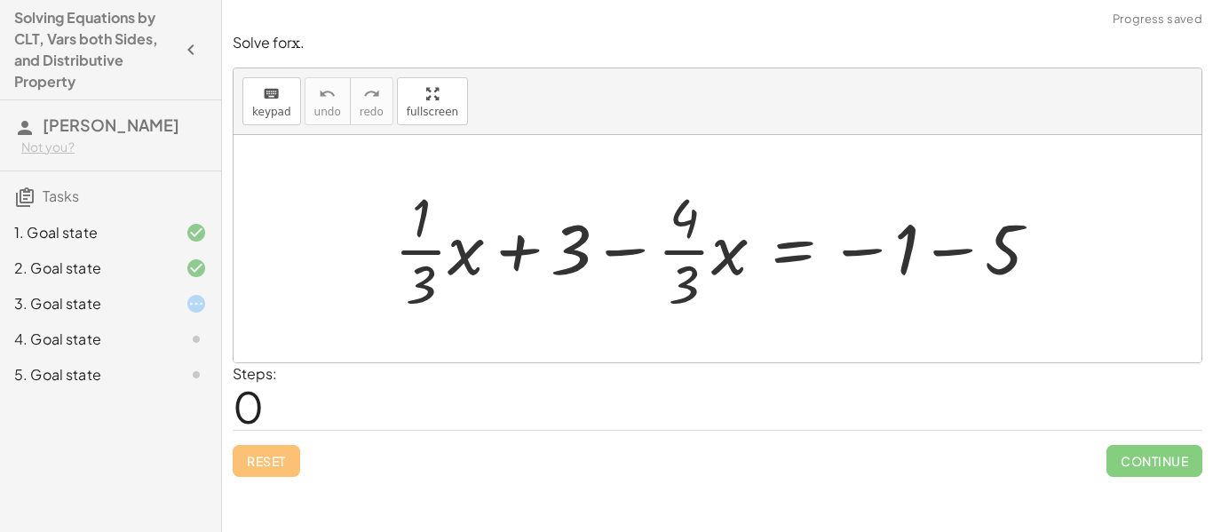
click at [154, 350] on div "4. Goal state" at bounding box center [85, 338] width 143 height 21
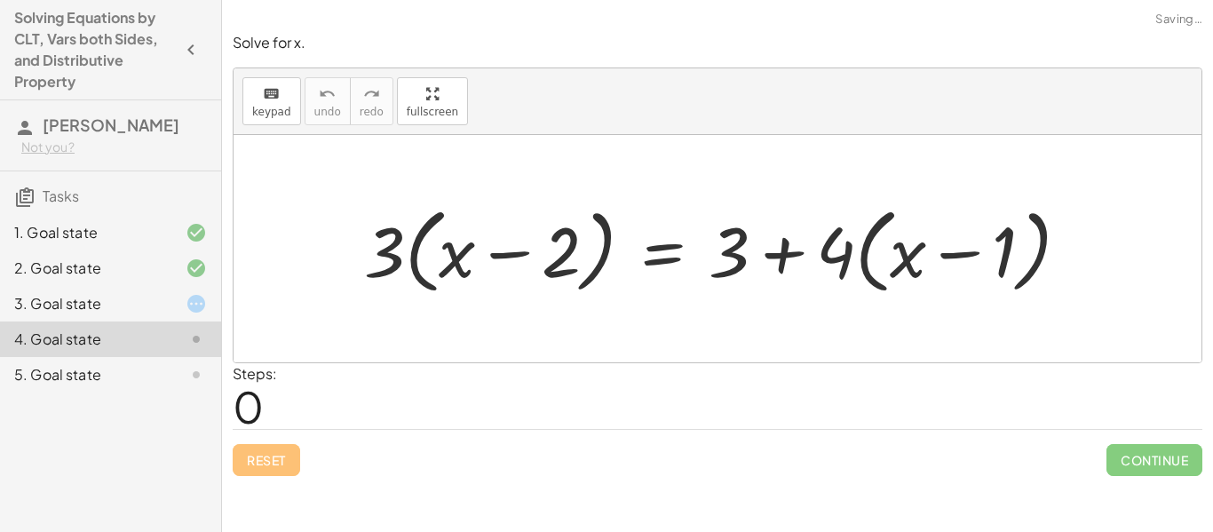
click at [500, 258] on div at bounding box center [723, 249] width 737 height 102
click at [414, 258] on div at bounding box center [723, 249] width 737 height 102
drag, startPoint x: 377, startPoint y: 258, endPoint x: 498, endPoint y: 269, distance: 121.2
click at [498, 269] on div at bounding box center [723, 249] width 737 height 102
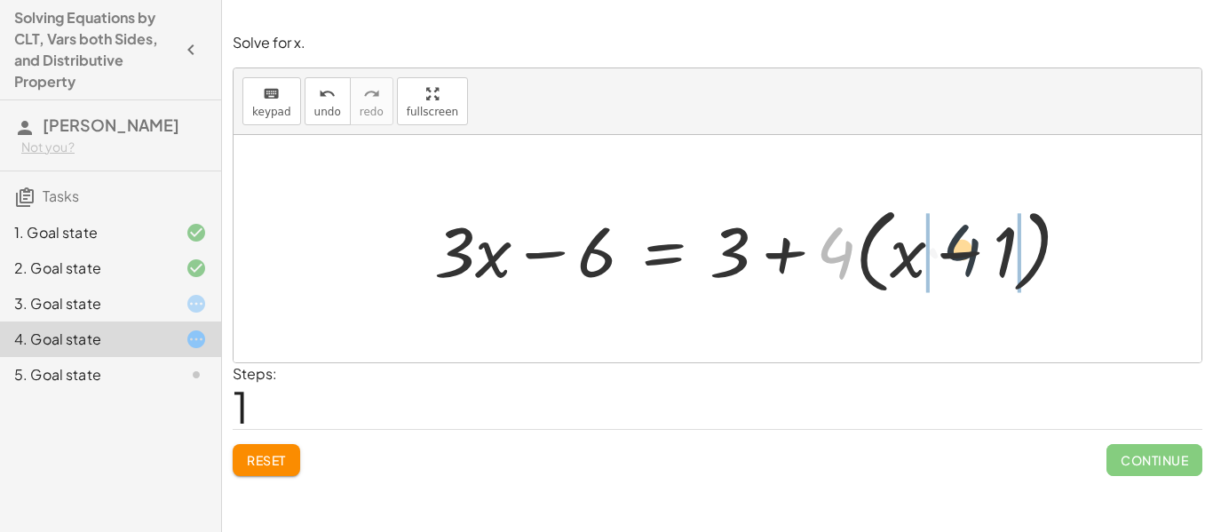
drag, startPoint x: 835, startPoint y: 260, endPoint x: 969, endPoint y: 257, distance: 134.1
click at [969, 257] on div at bounding box center [759, 249] width 668 height 102
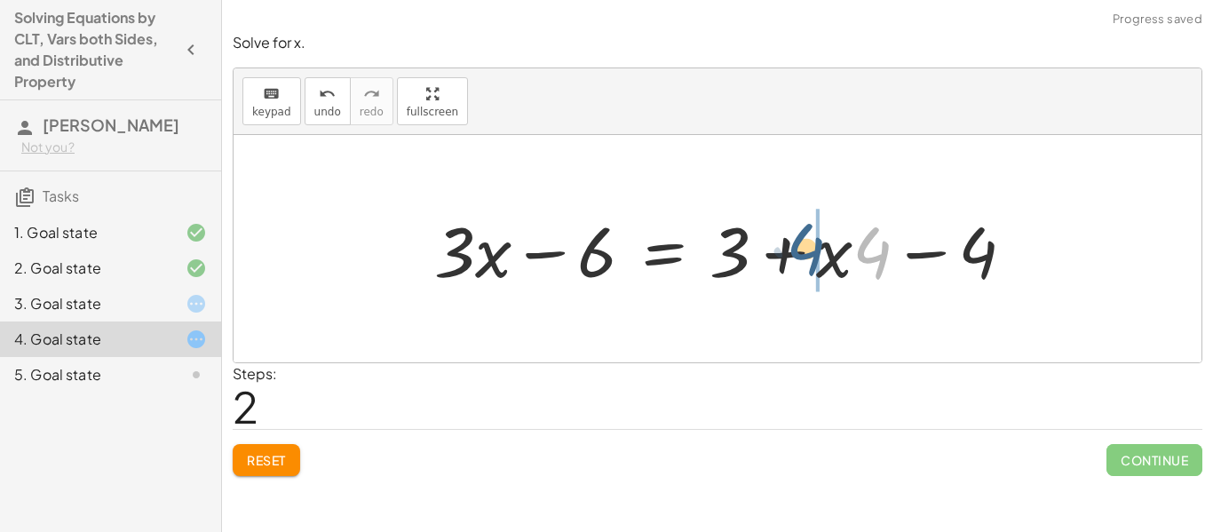
drag, startPoint x: 880, startPoint y: 260, endPoint x: 813, endPoint y: 257, distance: 66.7
click at [813, 257] on div at bounding box center [731, 248] width 612 height 91
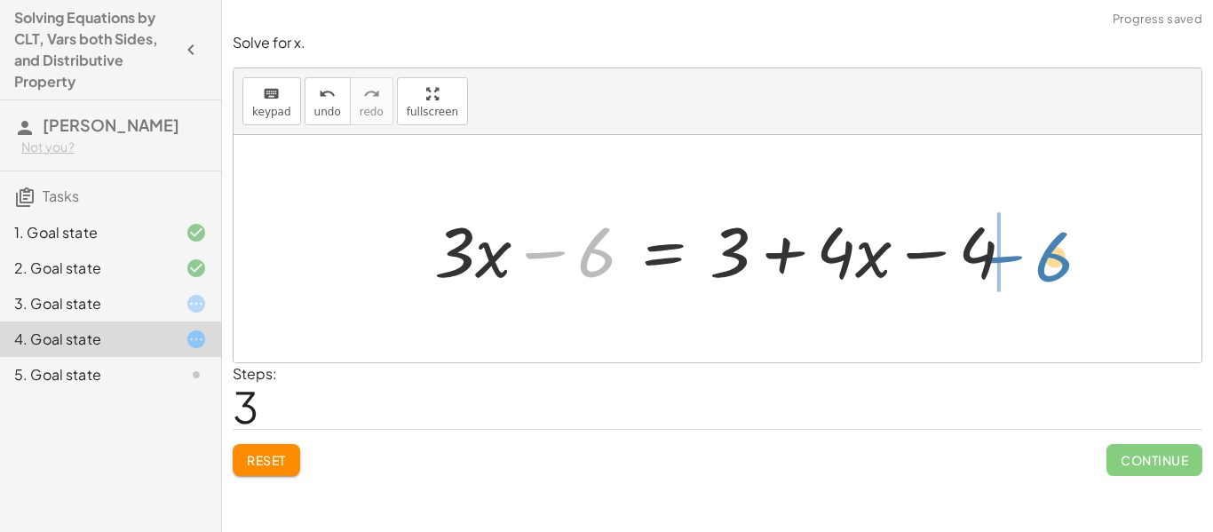
drag, startPoint x: 545, startPoint y: 256, endPoint x: 1000, endPoint y: 260, distance: 454.5
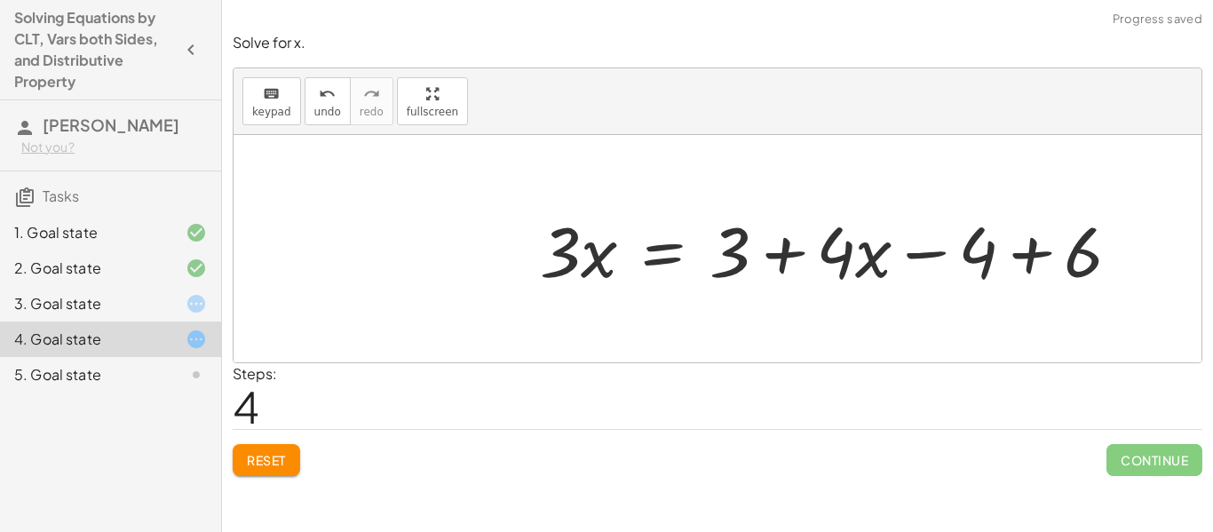
click at [1025, 259] on div at bounding box center [837, 248] width 612 height 91
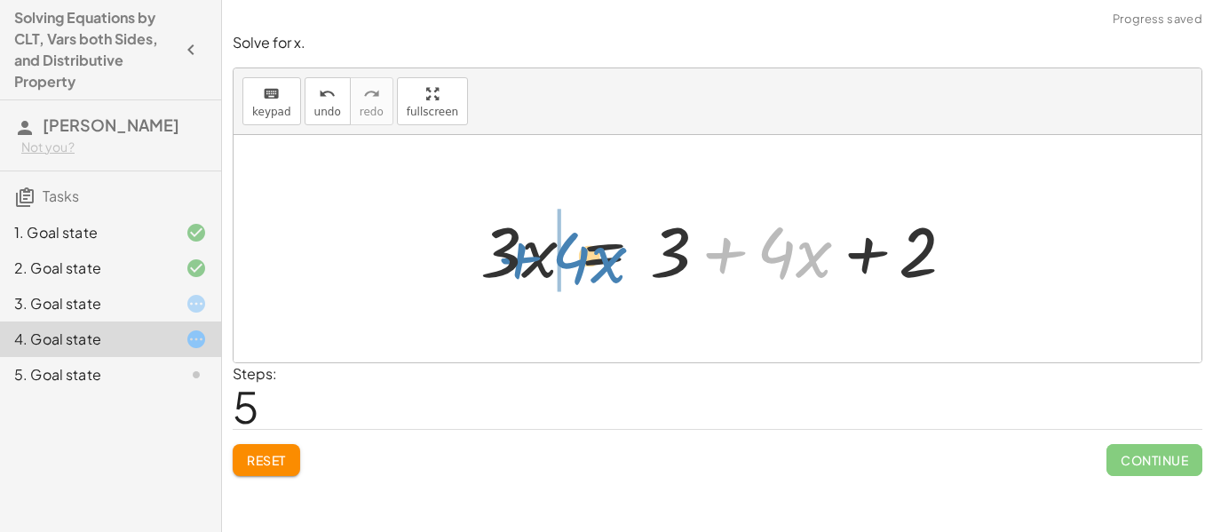
drag, startPoint x: 730, startPoint y: 257, endPoint x: 523, endPoint y: 263, distance: 206.9
click at [523, 263] on div at bounding box center [724, 248] width 506 height 91
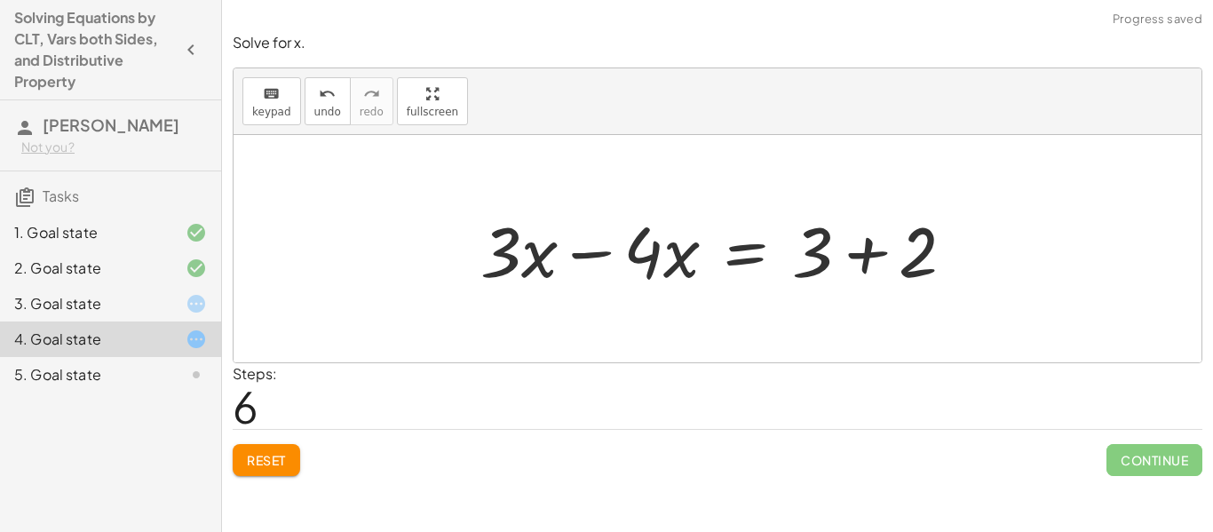
click at [584, 260] on div at bounding box center [724, 248] width 506 height 91
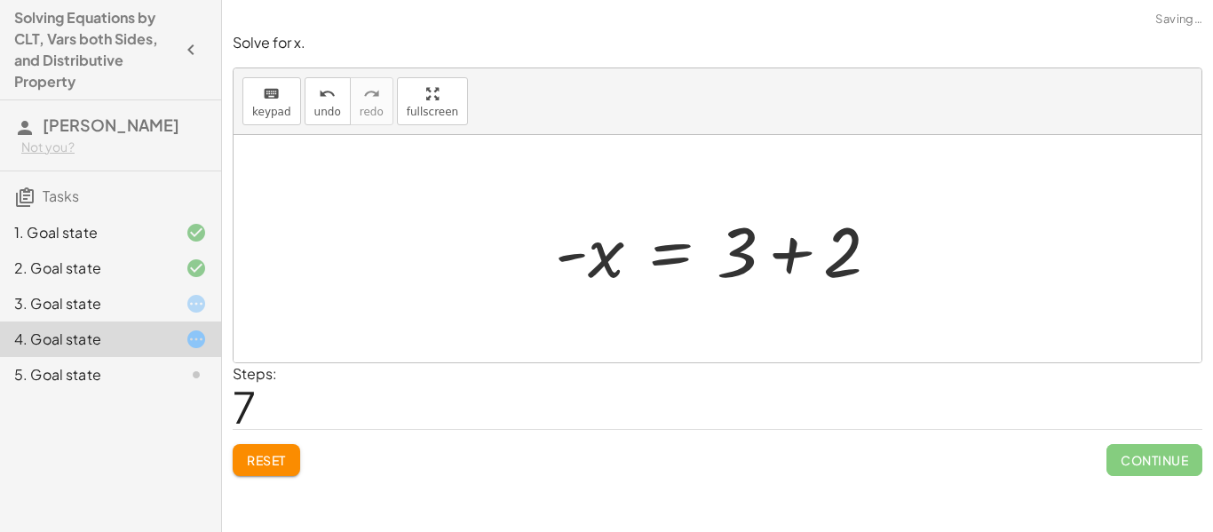
click at [864, 259] on div at bounding box center [724, 248] width 356 height 91
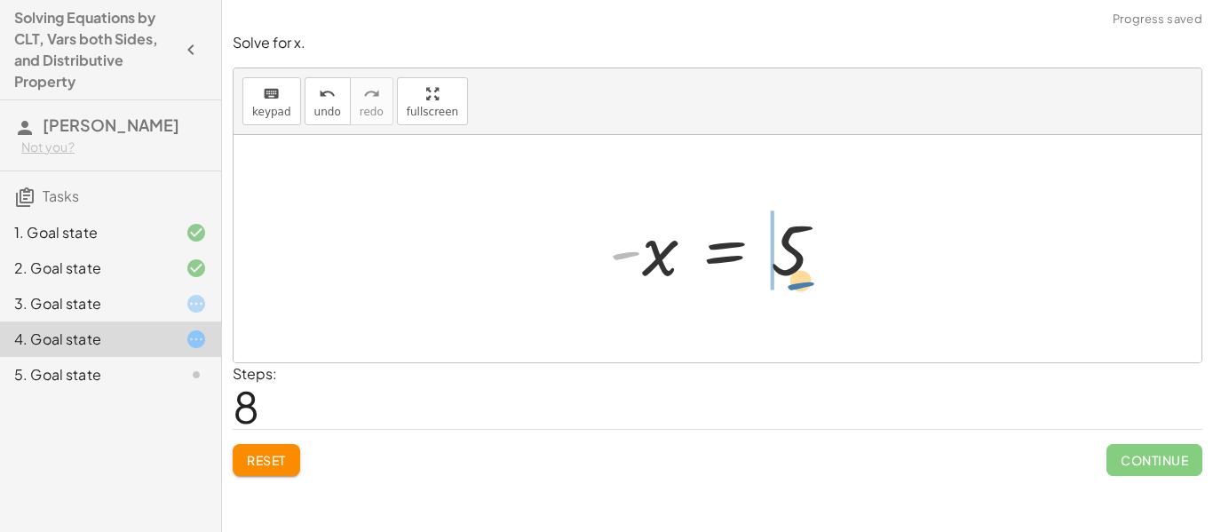
drag, startPoint x: 629, startPoint y: 257, endPoint x: 811, endPoint y: 281, distance: 183.6
click at [811, 281] on div at bounding box center [724, 249] width 249 height 88
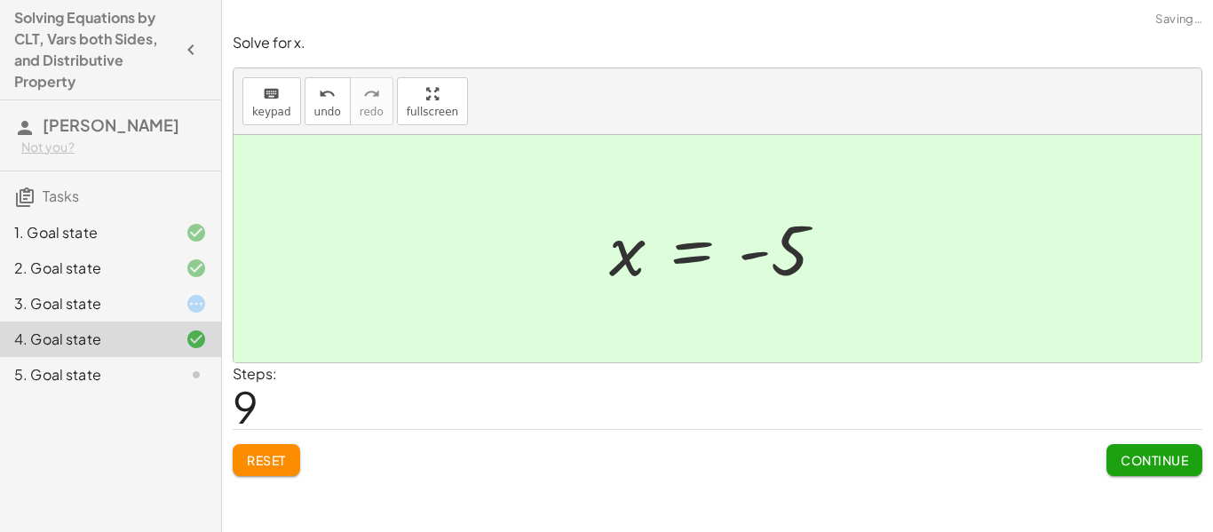
click at [1108, 458] on button "Continue" at bounding box center [1154, 460] width 96 height 32
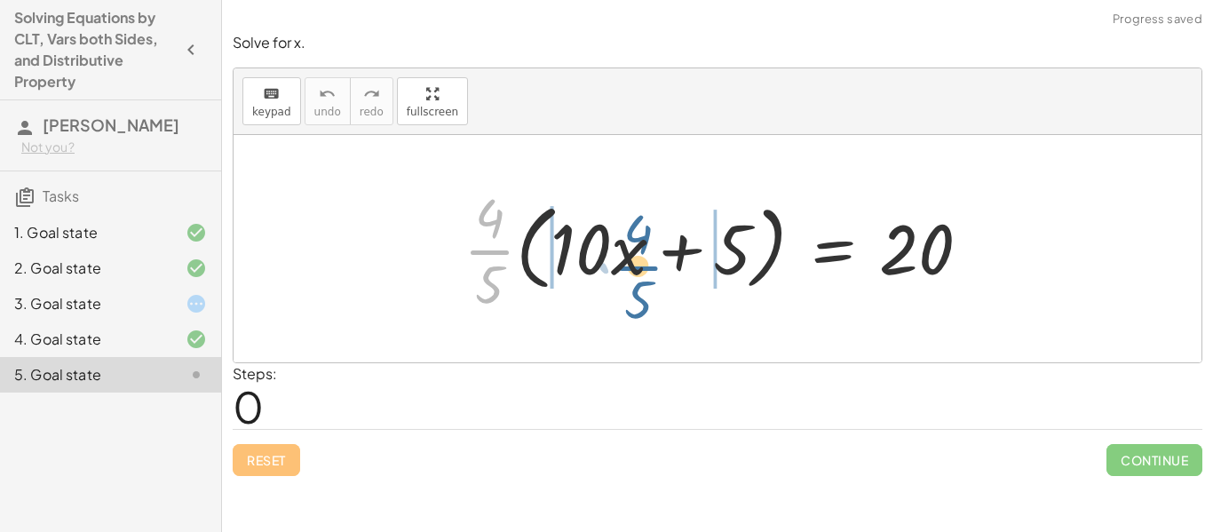
drag, startPoint x: 494, startPoint y: 251, endPoint x: 644, endPoint y: 267, distance: 151.8
click at [644, 267] on div at bounding box center [724, 248] width 539 height 137
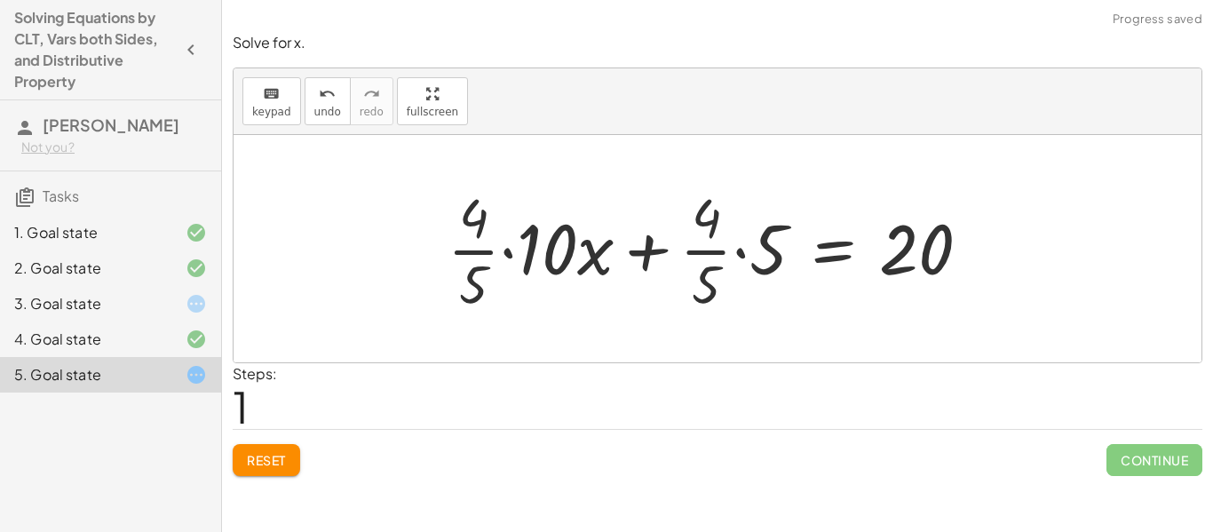
click at [507, 256] on div at bounding box center [716, 248] width 555 height 137
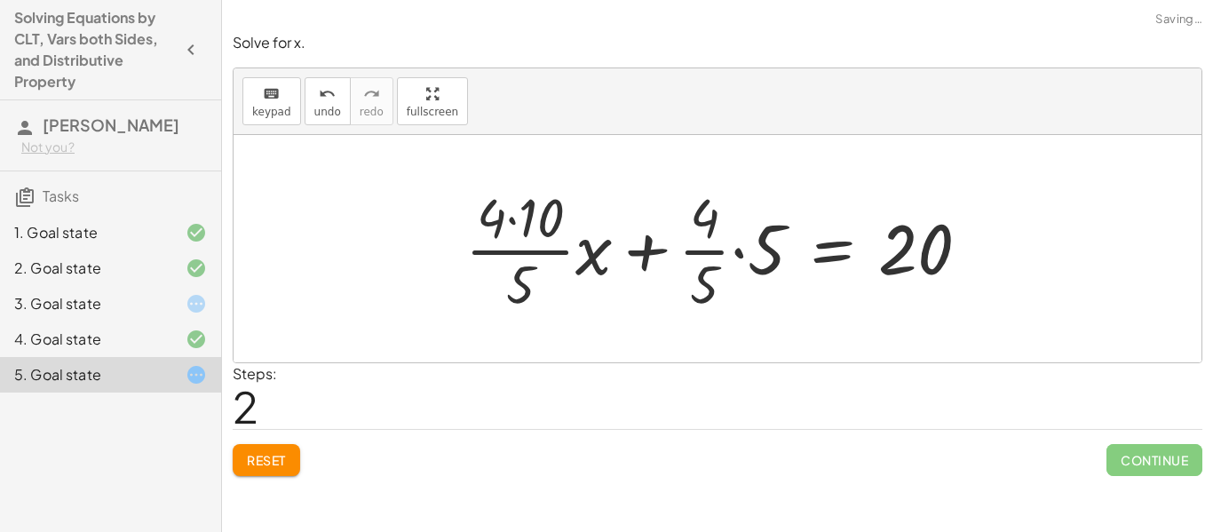
click at [510, 223] on div at bounding box center [724, 248] width 536 height 137
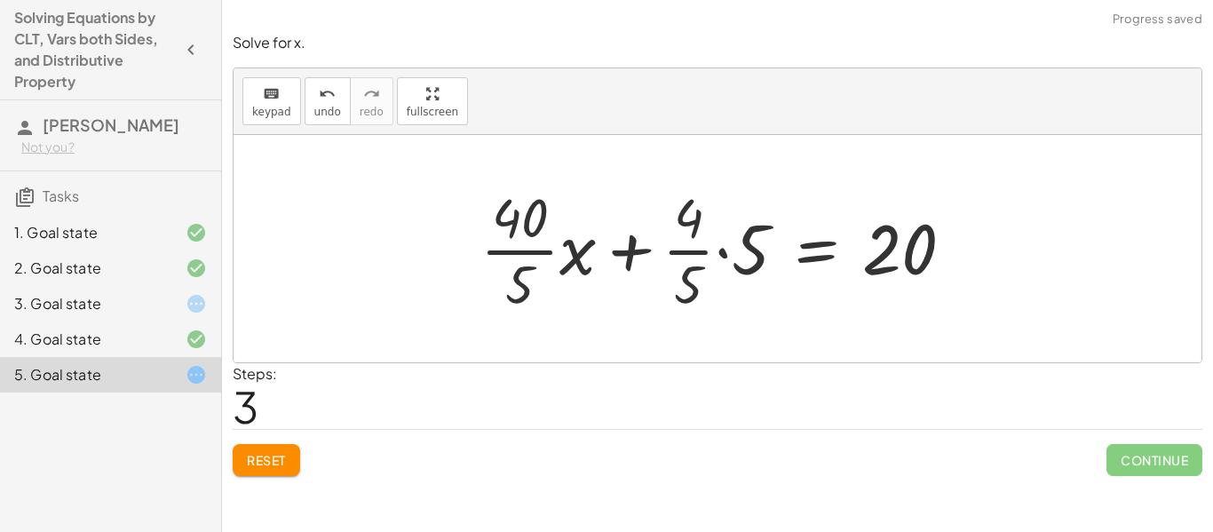
click at [536, 257] on div at bounding box center [723, 248] width 505 height 137
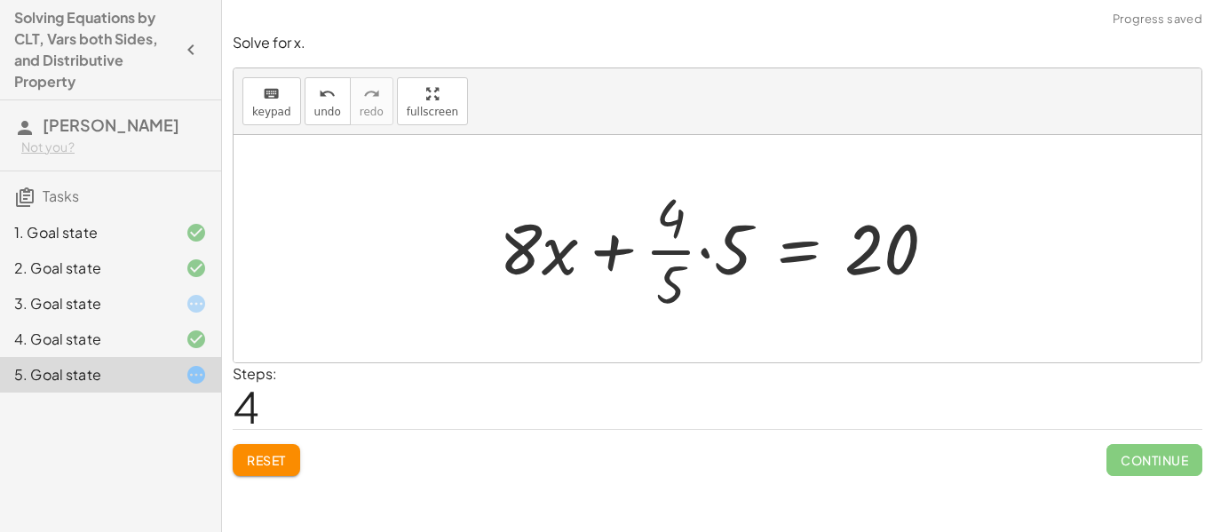
click at [701, 254] on div at bounding box center [724, 248] width 469 height 137
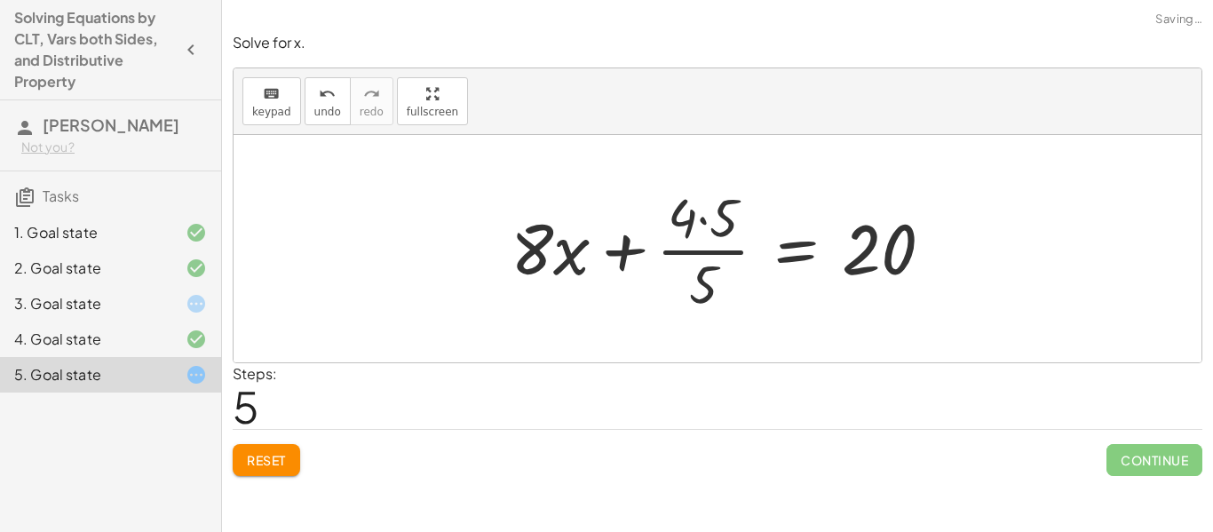
click at [703, 250] on div at bounding box center [729, 248] width 455 height 137
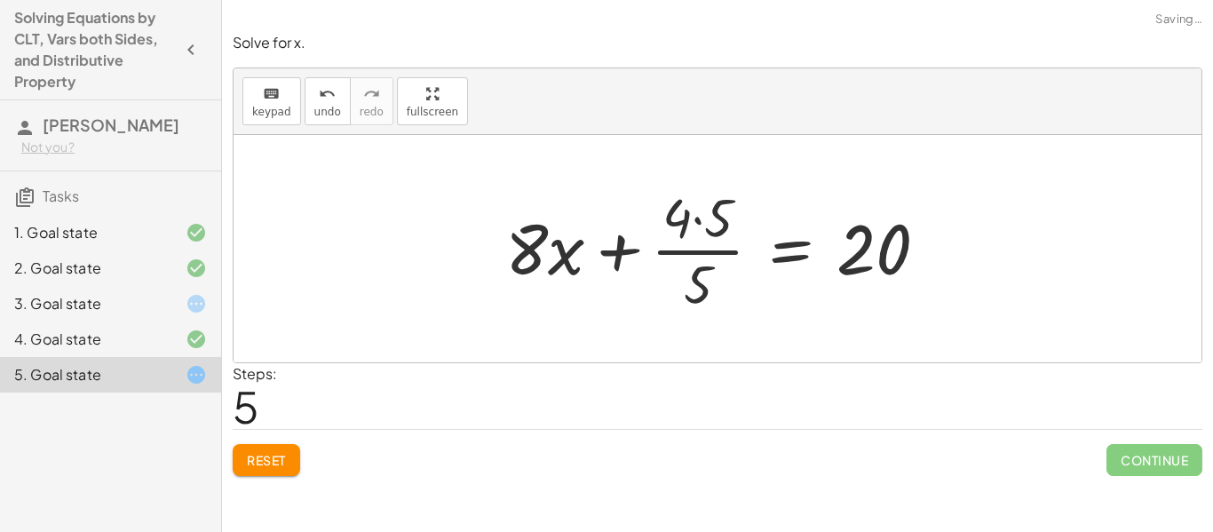
click at [697, 233] on div at bounding box center [723, 248] width 455 height 137
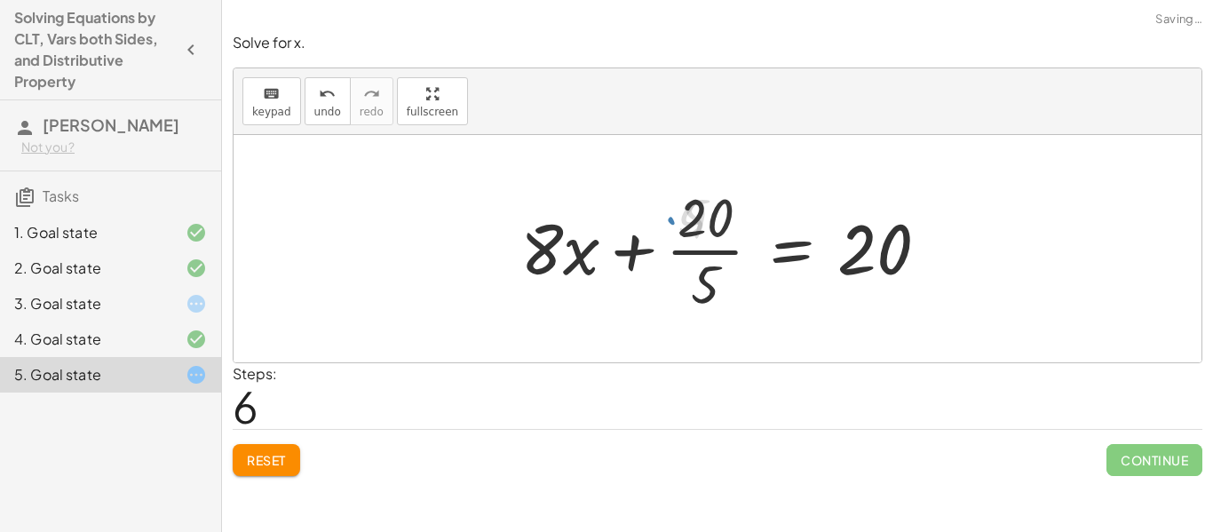
click at [699, 254] on div at bounding box center [731, 248] width 440 height 137
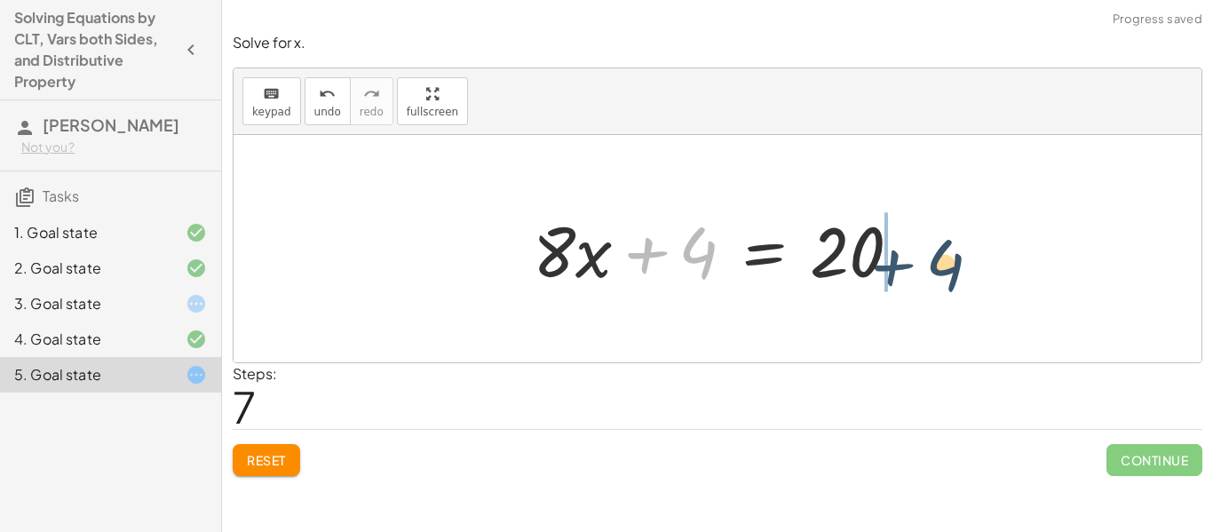
drag, startPoint x: 636, startPoint y: 249, endPoint x: 899, endPoint y: 258, distance: 263.8
click at [899, 258] on div at bounding box center [724, 248] width 400 height 91
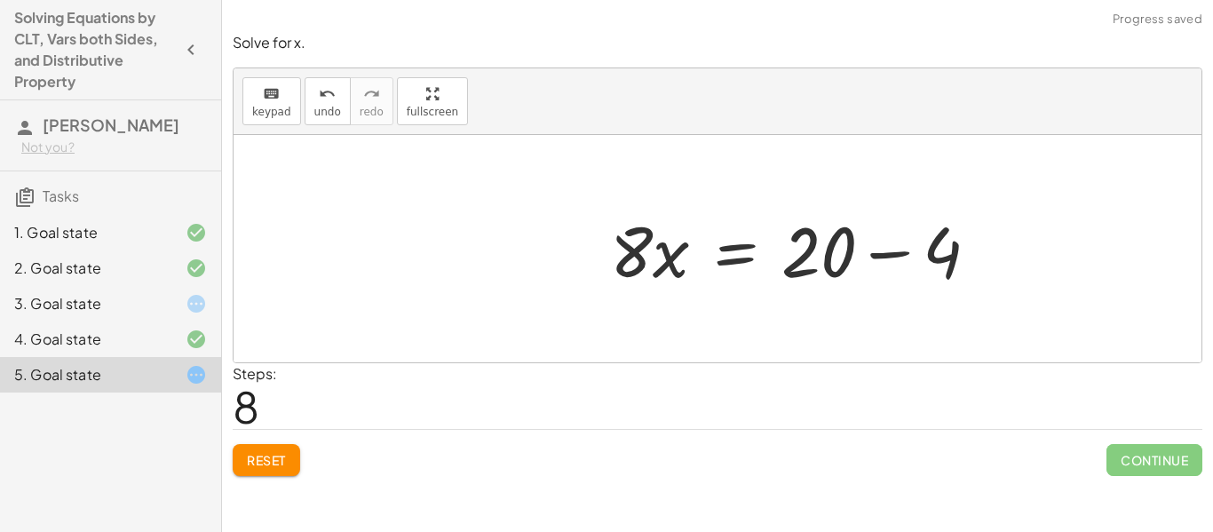
click at [899, 255] on div at bounding box center [801, 248] width 400 height 91
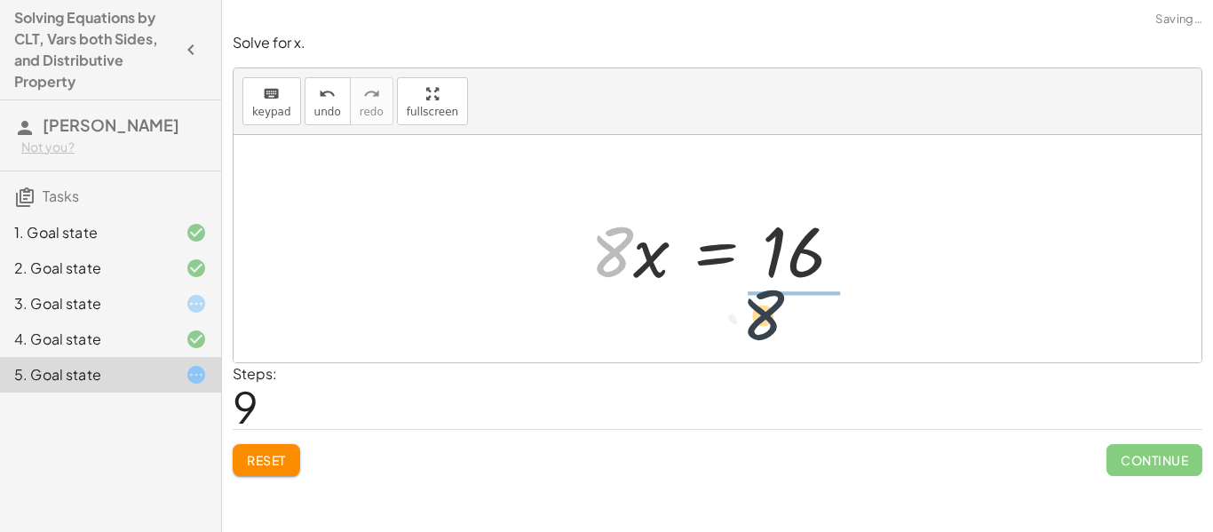
drag, startPoint x: 612, startPoint y: 266, endPoint x: 790, endPoint y: 323, distance: 187.3
click at [790, 323] on div "· · 4 · 5 · ( + · 10 · x + 5 ) = 20 + · · [DATE] · x + · · 4 · 5 · 5 = 20 + · ·…" at bounding box center [717, 248] width 968 height 227
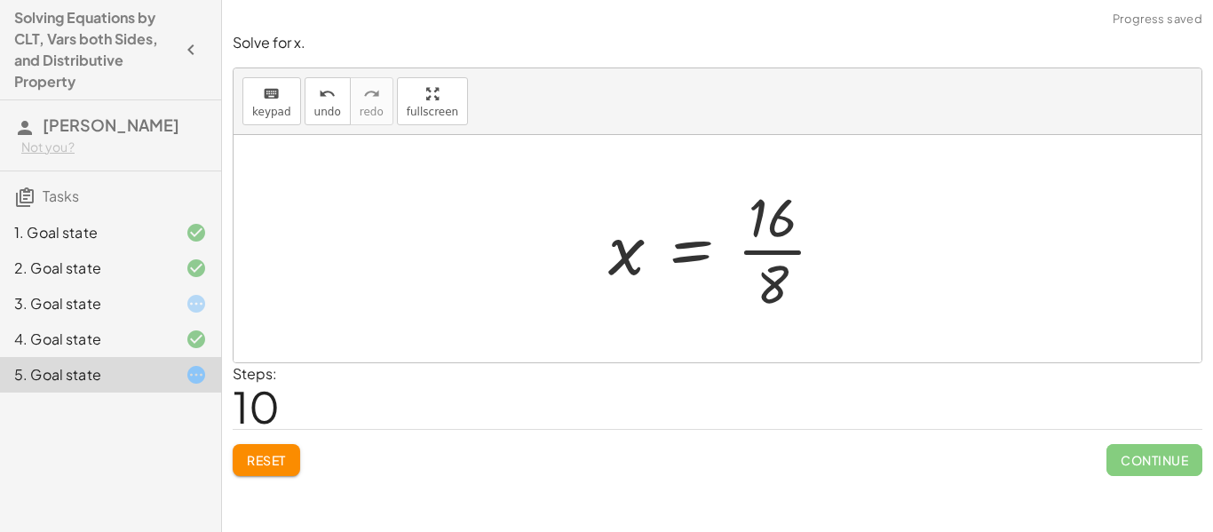
click at [758, 249] on div at bounding box center [723, 248] width 249 height 137
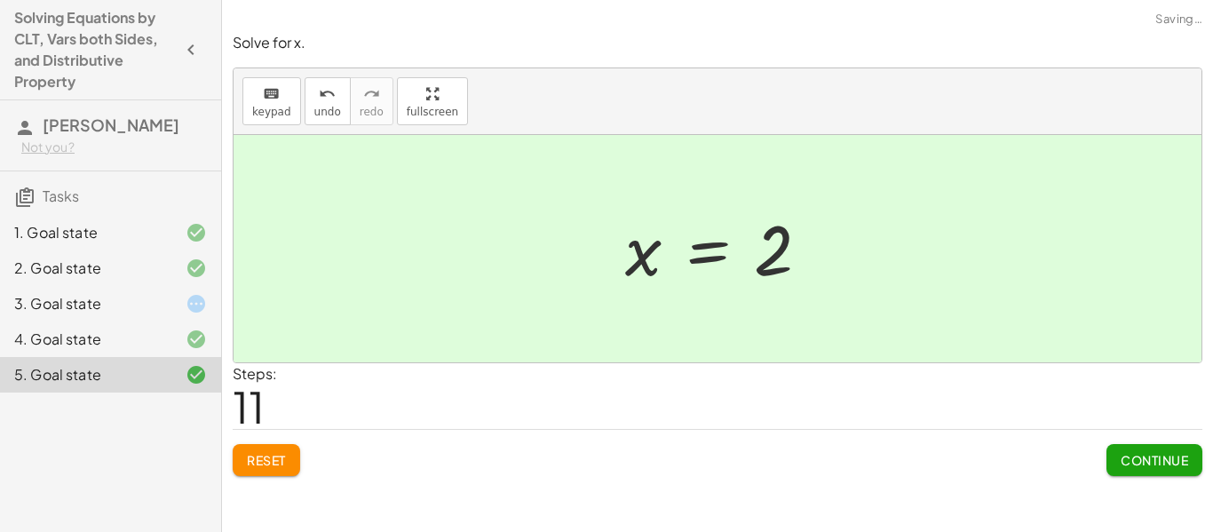
click at [149, 314] on div "3. Goal state" at bounding box center [85, 303] width 143 height 21
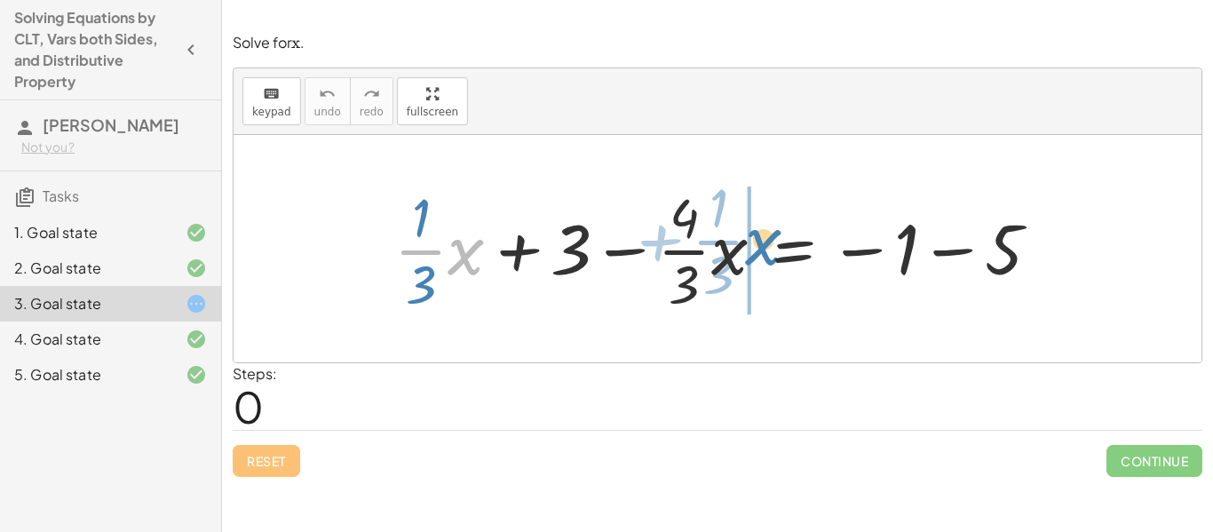
drag, startPoint x: 470, startPoint y: 266, endPoint x: 768, endPoint y: 257, distance: 298.4
click at [768, 257] on div at bounding box center [723, 248] width 677 height 137
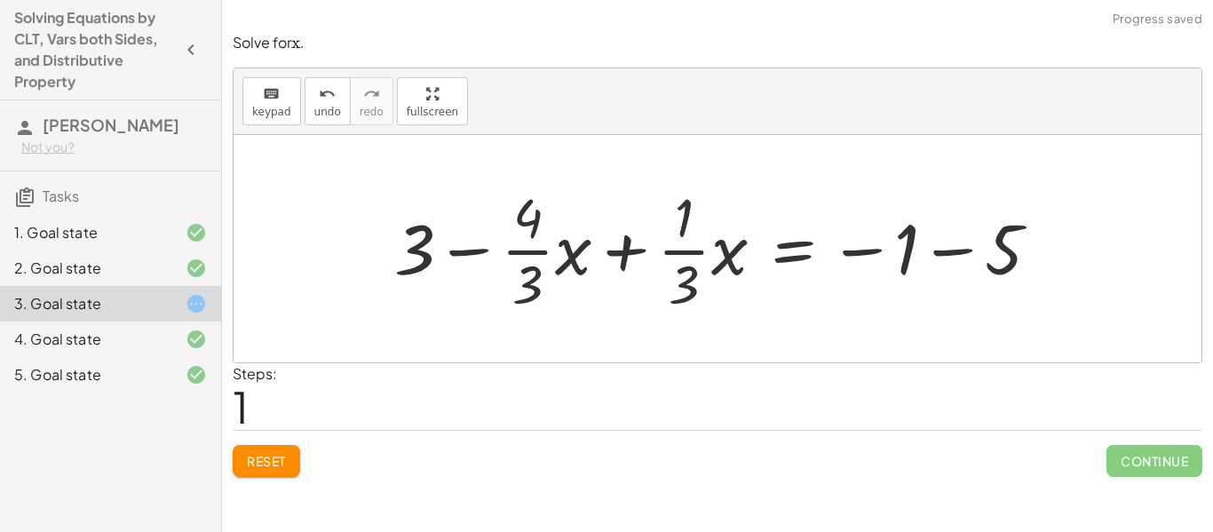
click at [618, 253] on div at bounding box center [723, 248] width 677 height 137
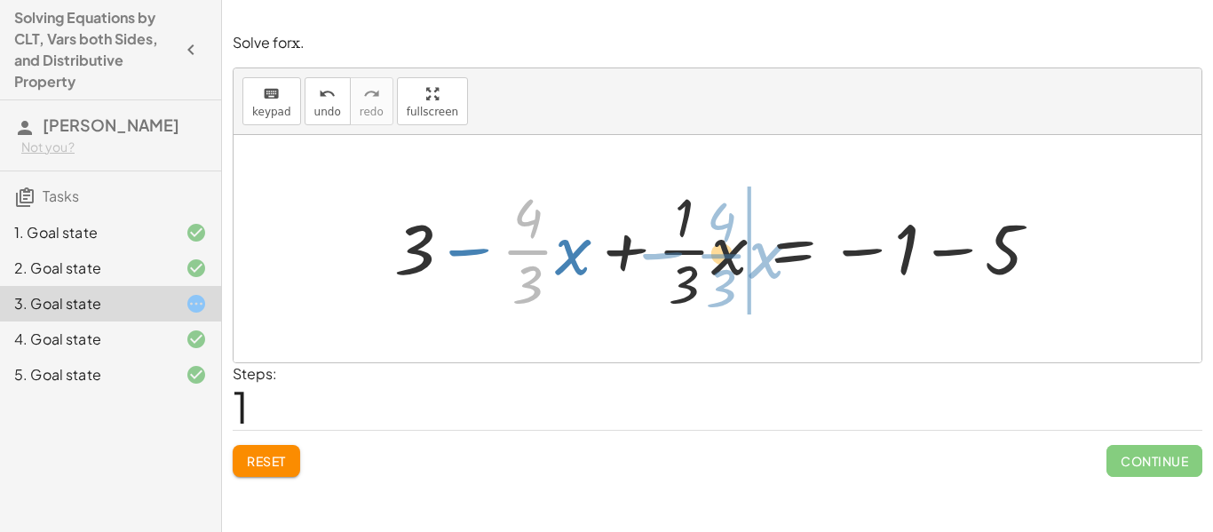
drag, startPoint x: 529, startPoint y: 257, endPoint x: 721, endPoint y: 259, distance: 191.8
click at [721, 259] on div at bounding box center [723, 248] width 677 height 137
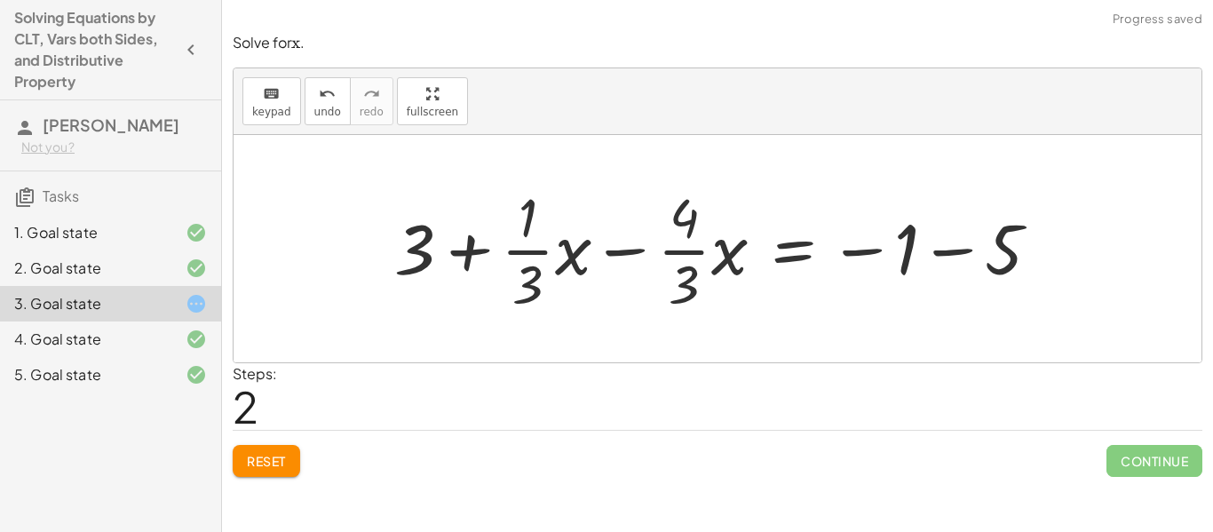
click at [281, 467] on span "Reset" at bounding box center [266, 461] width 39 height 16
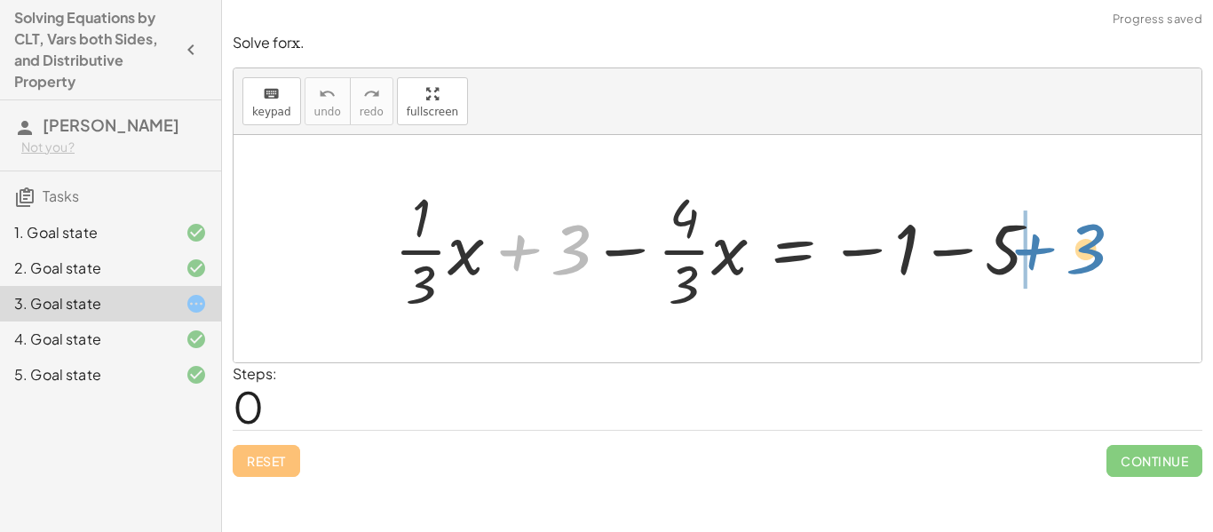
drag, startPoint x: 518, startPoint y: 250, endPoint x: 1010, endPoint y: 244, distance: 491.8
click at [1010, 244] on div at bounding box center [723, 248] width 677 height 137
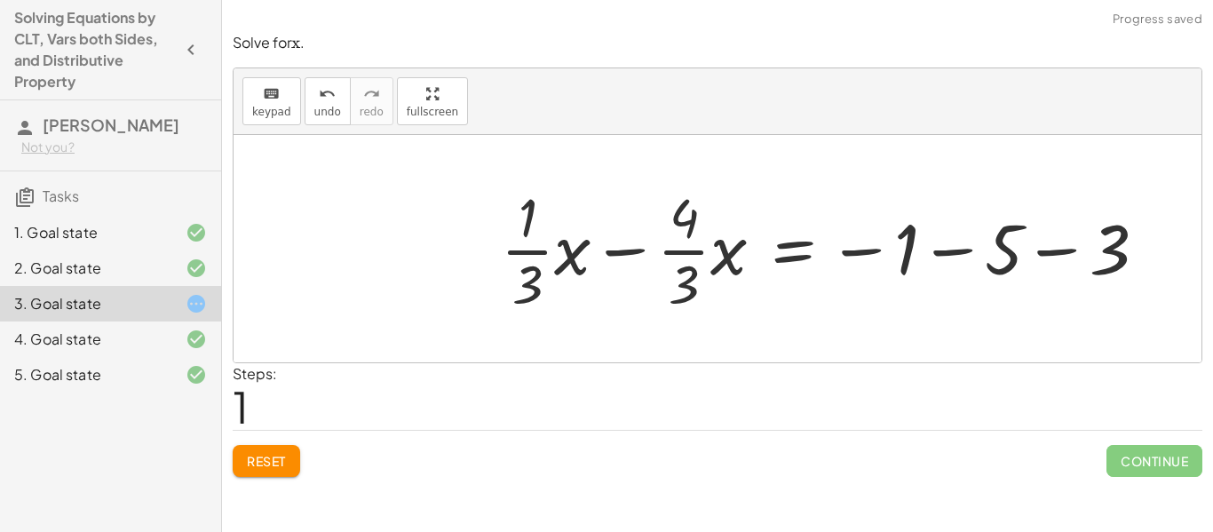
click at [960, 252] on div at bounding box center [830, 248] width 677 height 137
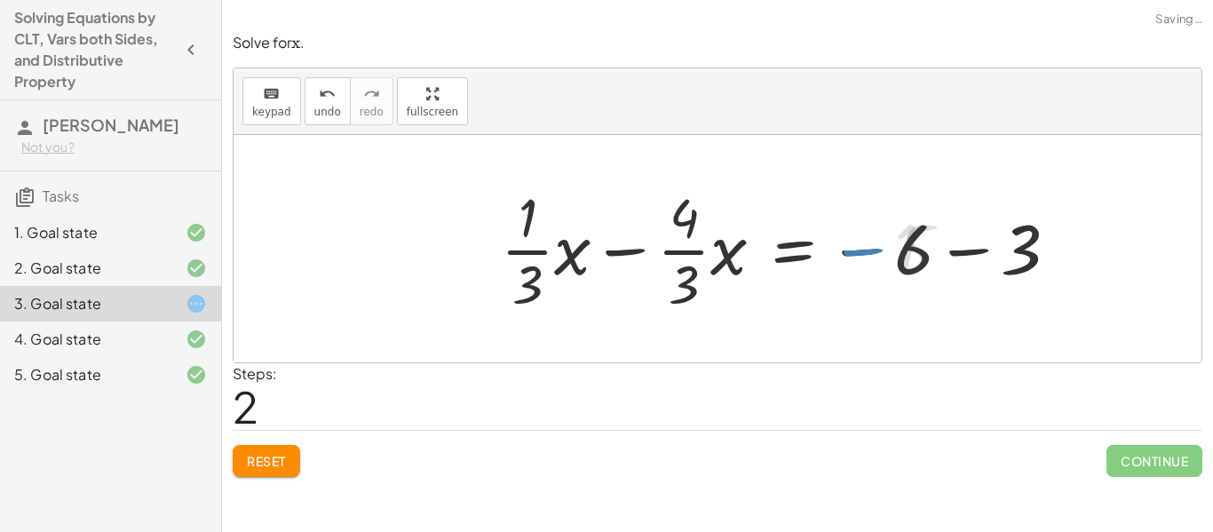
click at [960, 253] on div at bounding box center [786, 248] width 588 height 137
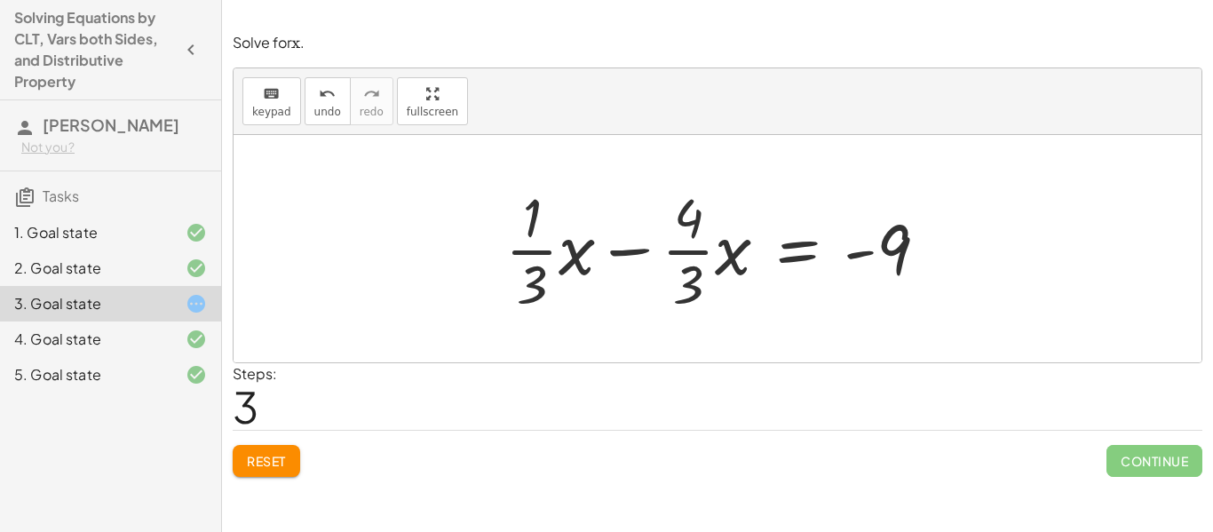
click at [612, 255] on div at bounding box center [723, 248] width 455 height 137
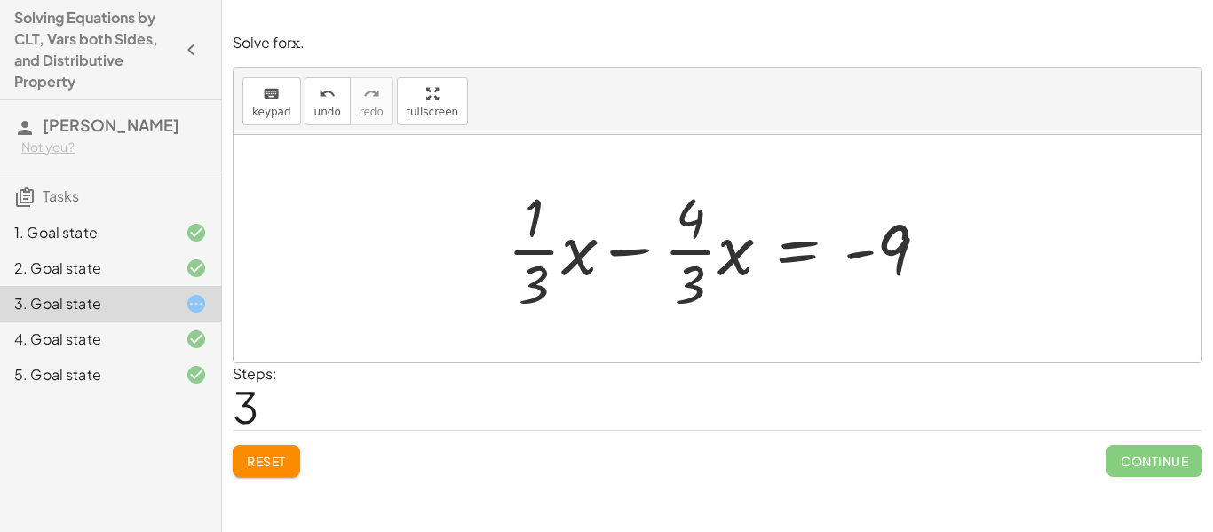
click at [612, 255] on div at bounding box center [723, 248] width 455 height 137
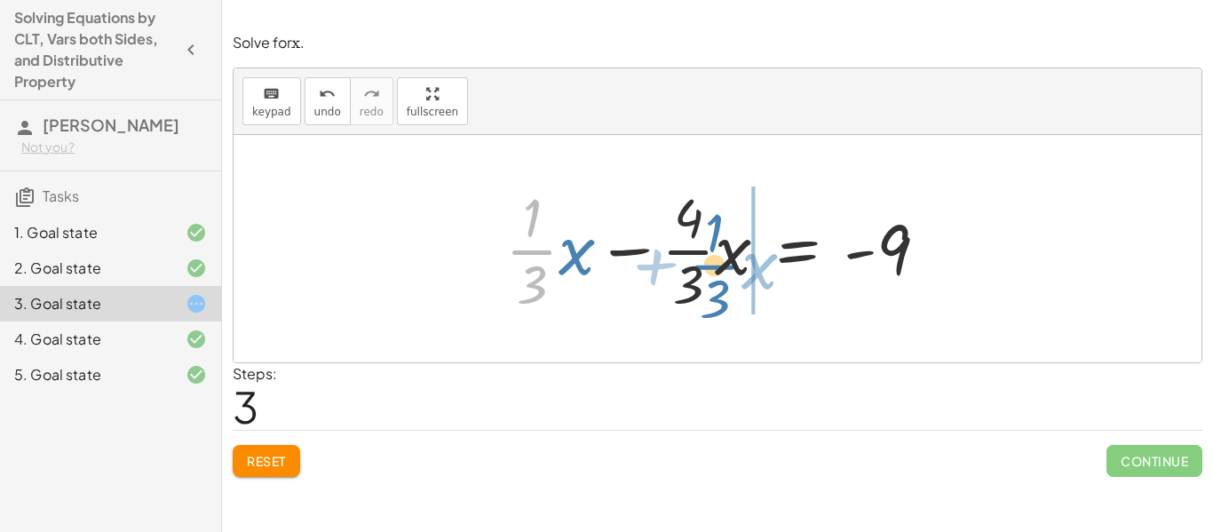
drag, startPoint x: 547, startPoint y: 260, endPoint x: 715, endPoint y: 265, distance: 168.7
click at [715, 265] on div at bounding box center [723, 248] width 455 height 137
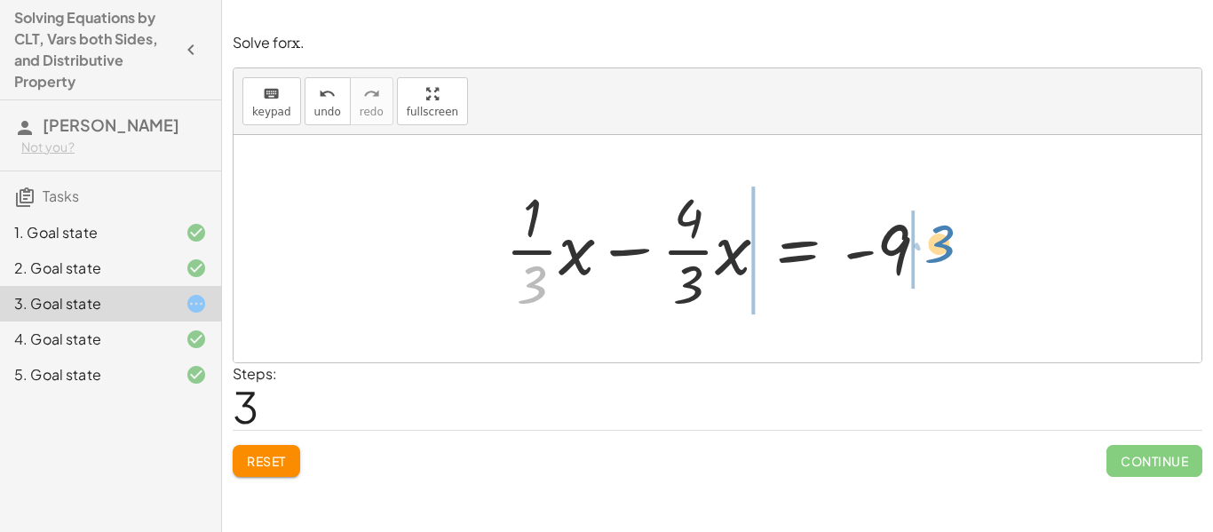
drag, startPoint x: 531, startPoint y: 276, endPoint x: 938, endPoint y: 235, distance: 409.5
click at [938, 235] on div at bounding box center [723, 248] width 455 height 137
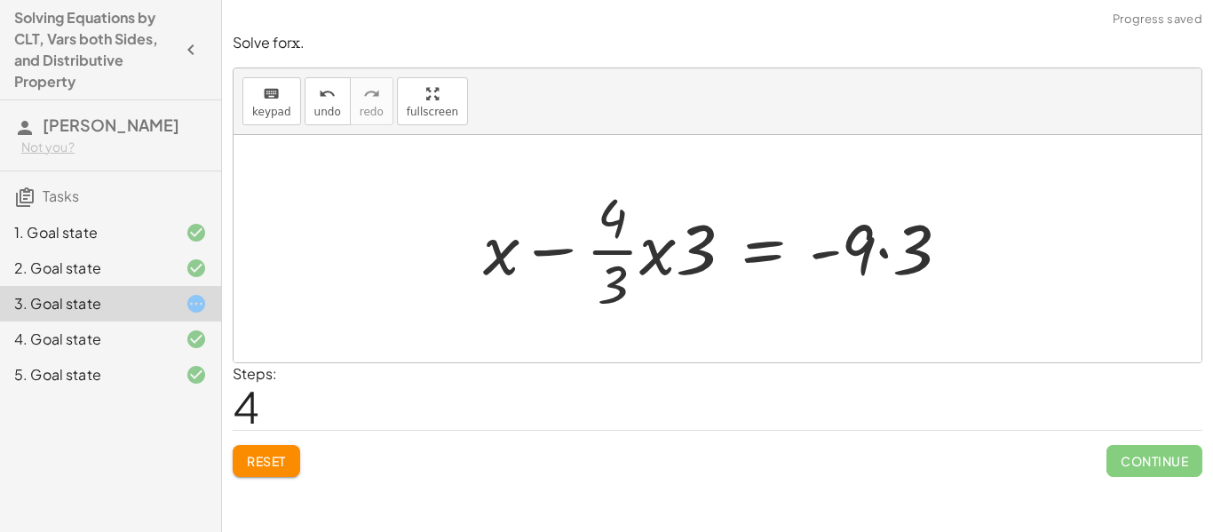
click at [888, 255] on div at bounding box center [723, 248] width 499 height 137
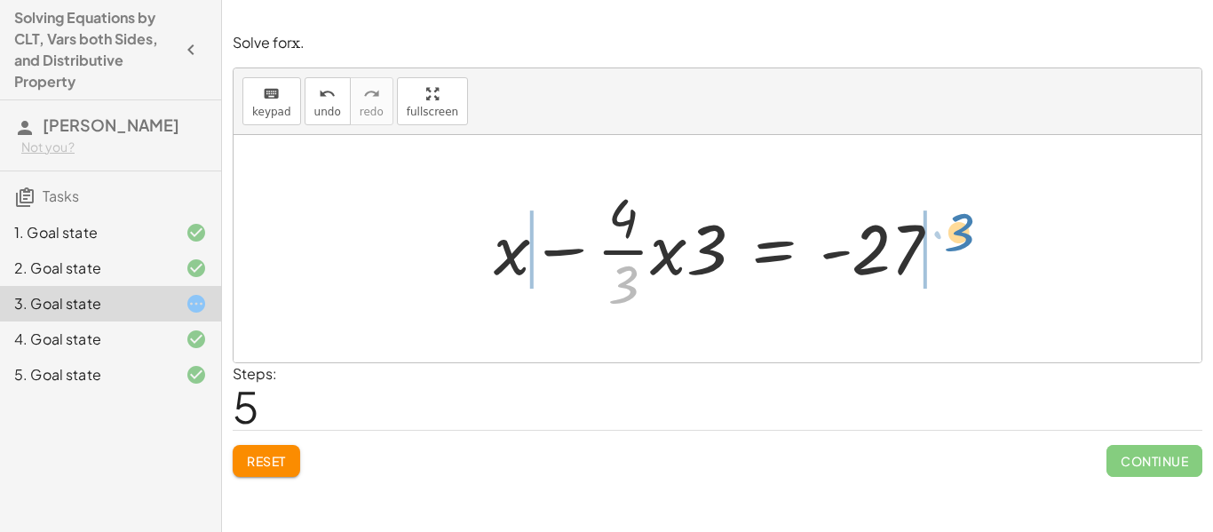
drag, startPoint x: 628, startPoint y: 277, endPoint x: 964, endPoint y: 228, distance: 340.0
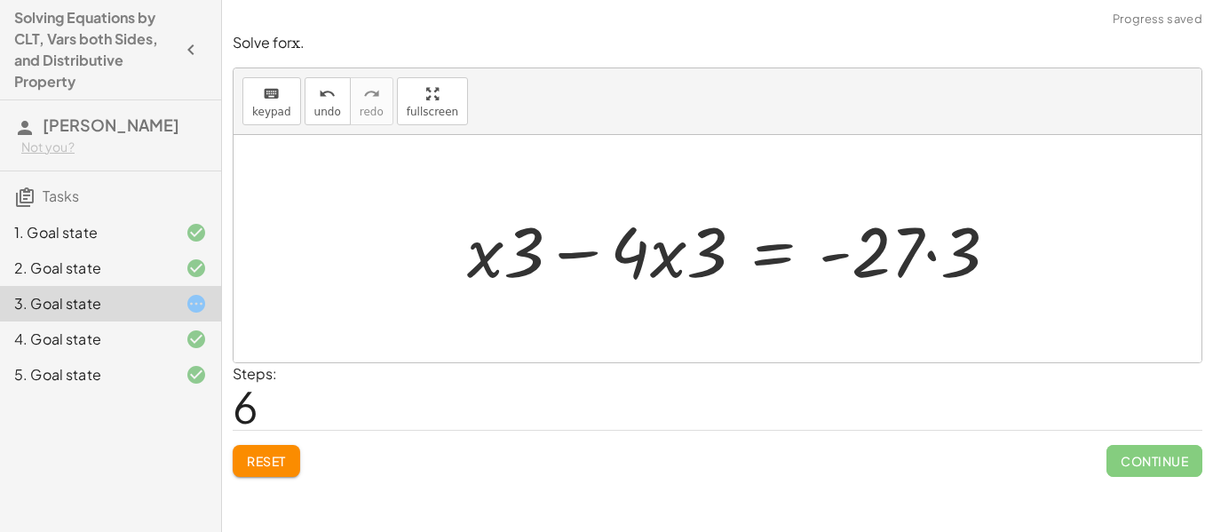
click at [933, 258] on div at bounding box center [739, 248] width 562 height 91
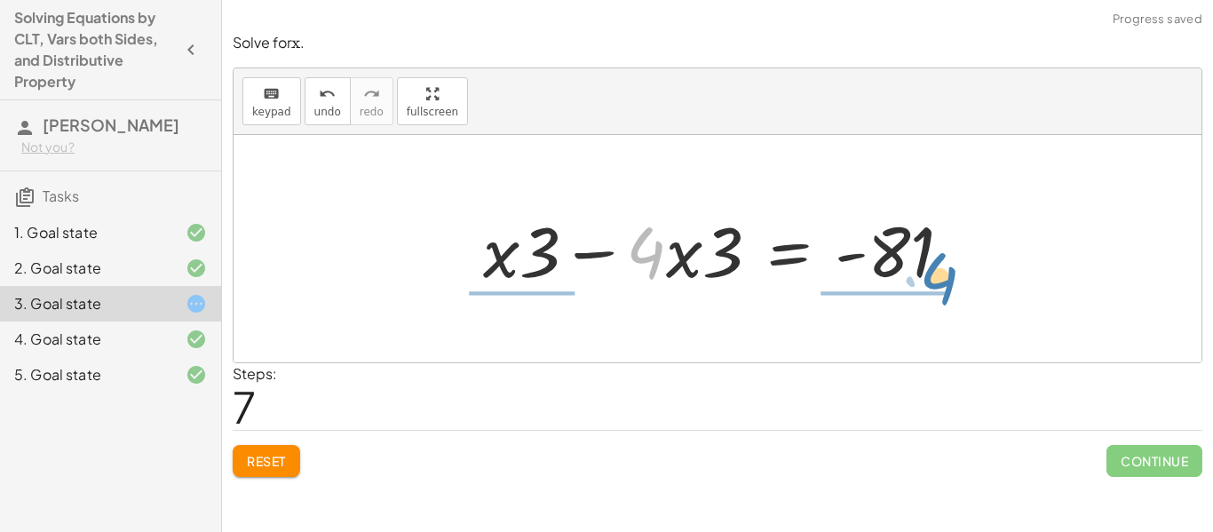
drag, startPoint x: 642, startPoint y: 256, endPoint x: 933, endPoint y: 289, distance: 293.1
click at [933, 289] on div at bounding box center [724, 248] width 501 height 91
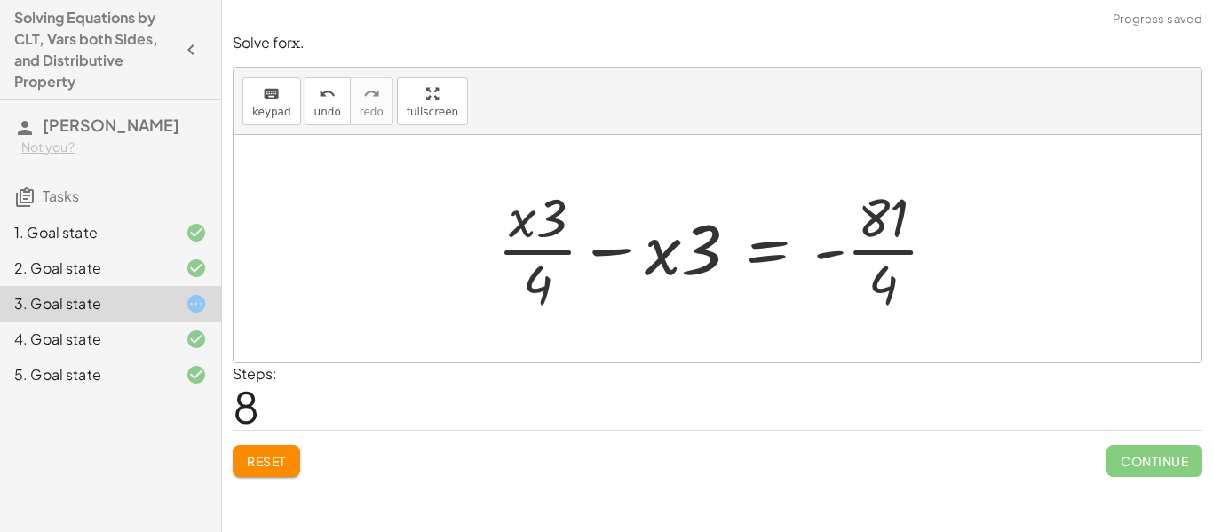
click at [899, 257] on div at bounding box center [723, 248] width 471 height 137
click at [897, 254] on div at bounding box center [723, 248] width 471 height 137
click at [866, 250] on div at bounding box center [723, 248] width 471 height 137
drag, startPoint x: 541, startPoint y: 249, endPoint x: 521, endPoint y: 249, distance: 19.5
click at [521, 249] on div at bounding box center [723, 248] width 471 height 137
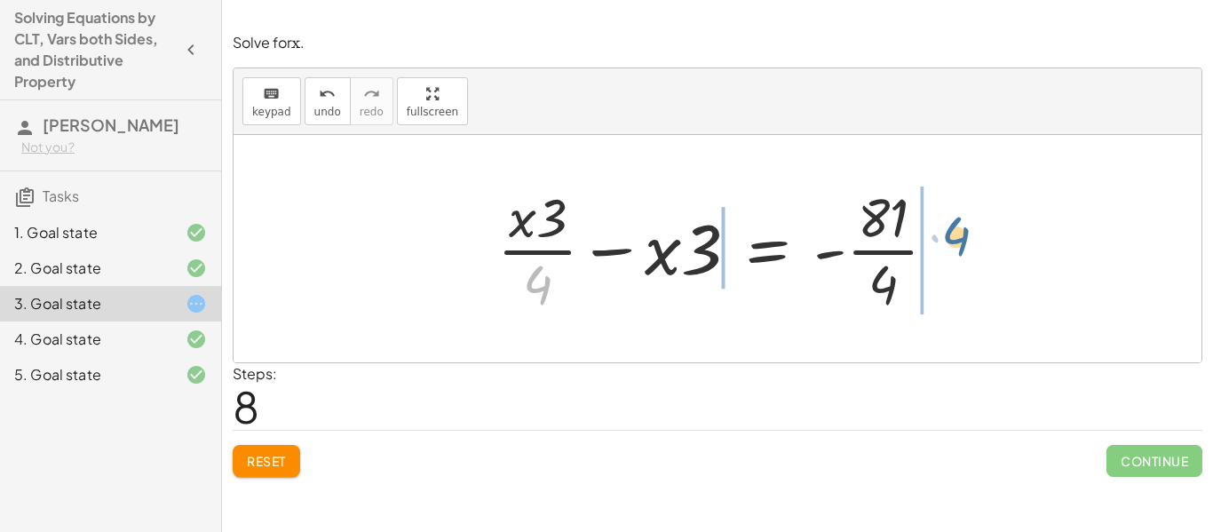
drag, startPoint x: 530, startPoint y: 281, endPoint x: 951, endPoint y: 233, distance: 423.4
click at [951, 233] on div at bounding box center [723, 248] width 471 height 137
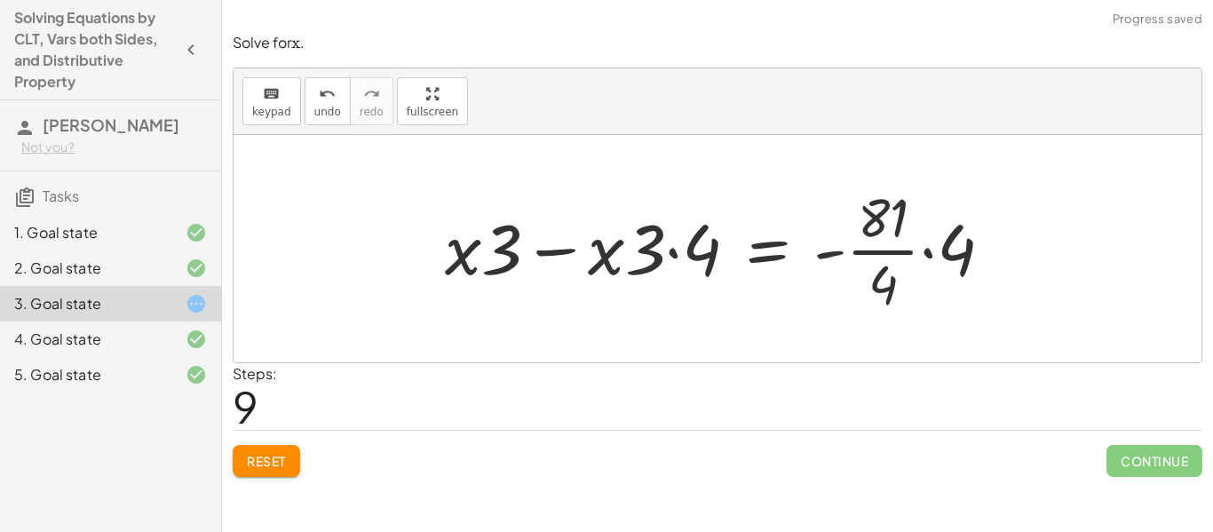
click at [569, 251] on div at bounding box center [726, 248] width 580 height 137
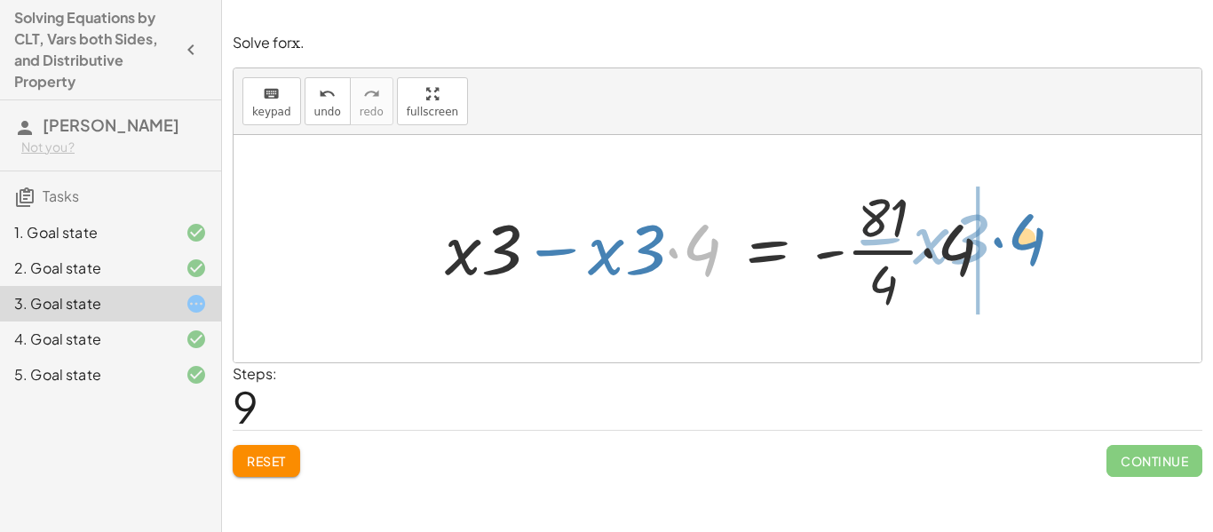
drag, startPoint x: 673, startPoint y: 251, endPoint x: 998, endPoint y: 241, distance: 325.1
click at [998, 241] on div at bounding box center [726, 248] width 580 height 137
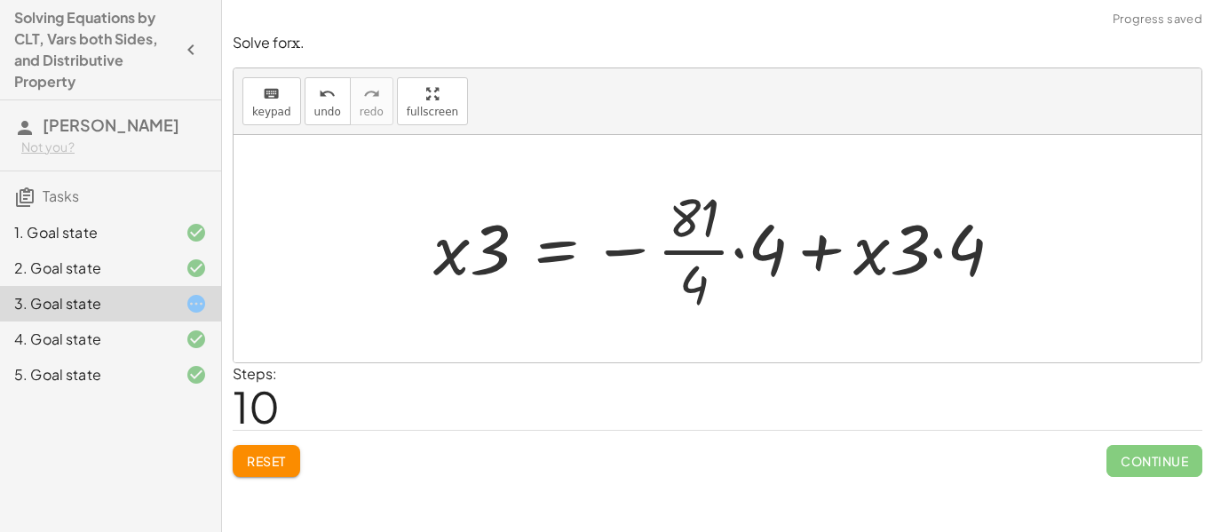
click at [0, 0] on div "Solve for ﻿ x x x ﻿ . keyboard keypad undo undo redo redo fullscreen + · · 1 · …" at bounding box center [0, 0] width 0 height 0
click at [826, 254] on div at bounding box center [723, 248] width 601 height 137
click at [733, 252] on div at bounding box center [723, 248] width 601 height 137
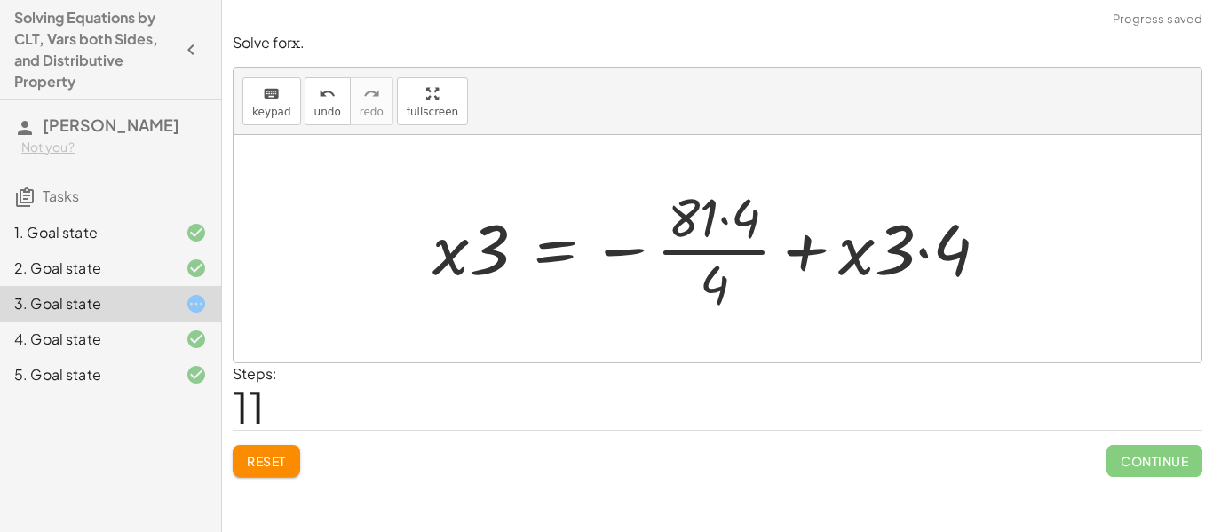
click at [723, 224] on div at bounding box center [717, 248] width 588 height 137
click at [721, 254] on div at bounding box center [715, 248] width 584 height 137
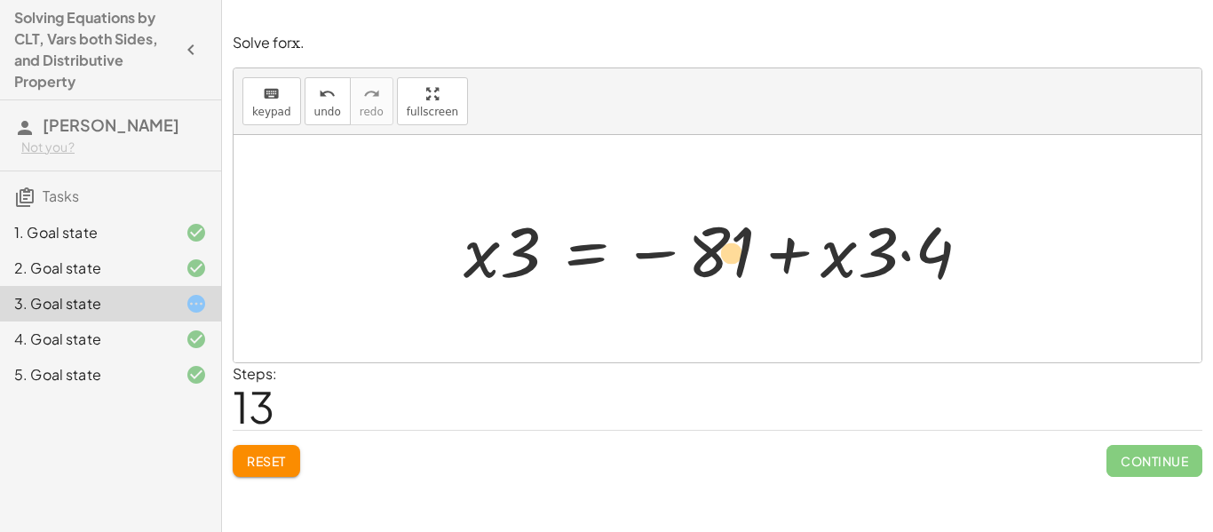
drag, startPoint x: 900, startPoint y: 257, endPoint x: 696, endPoint y: 257, distance: 204.2
click at [696, 257] on div at bounding box center [724, 248] width 539 height 91
drag, startPoint x: 934, startPoint y: 255, endPoint x: 791, endPoint y: 260, distance: 143.0
click at [791, 260] on div at bounding box center [724, 248] width 539 height 91
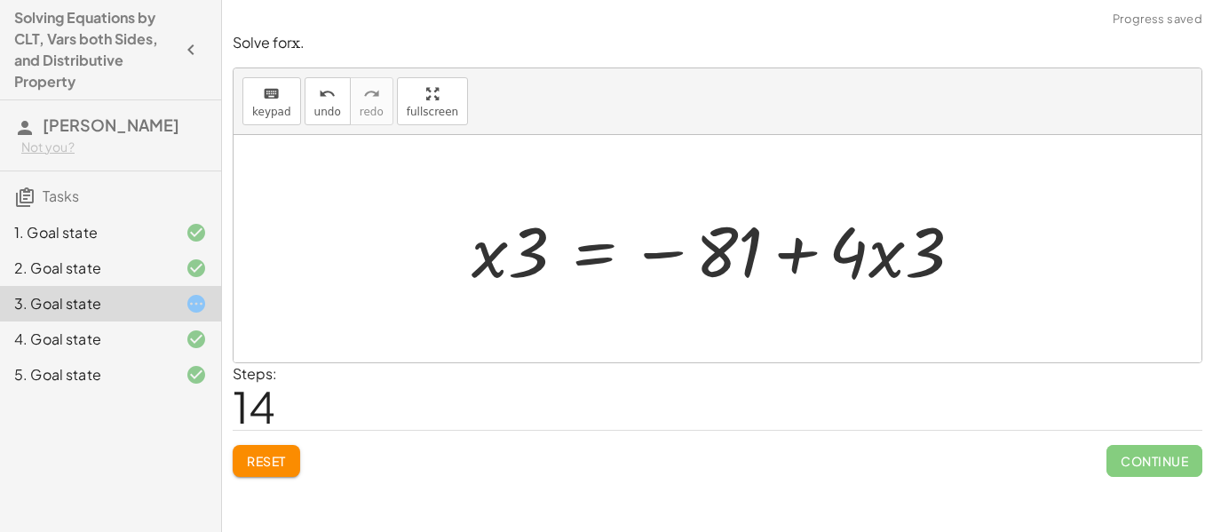
click at [880, 264] on div at bounding box center [723, 248] width 522 height 91
drag, startPoint x: 845, startPoint y: 257, endPoint x: 917, endPoint y: 262, distance: 72.1
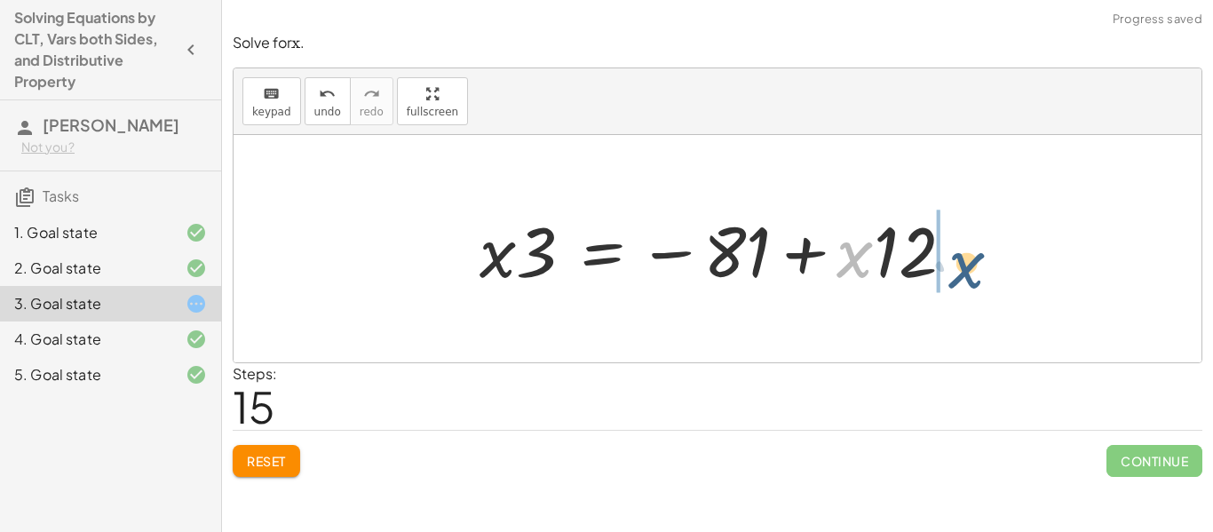
drag, startPoint x: 847, startPoint y: 257, endPoint x: 960, endPoint y: 266, distance: 114.0
click at [960, 266] on div at bounding box center [723, 248] width 506 height 91
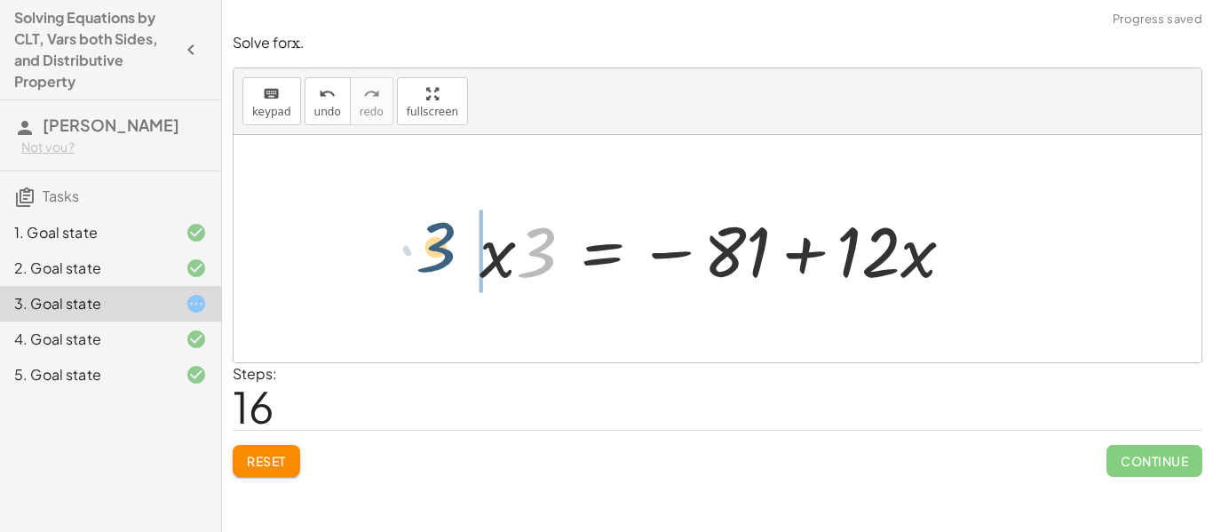
drag, startPoint x: 553, startPoint y: 249, endPoint x: 454, endPoint y: 248, distance: 99.4
click at [454, 248] on div "+ · · 1 · 3 · x + 3 − · · 4 · 3 · x = − 1 − 5 + · · 1 · 3 · x − · · 4 · 3 · x =…" at bounding box center [717, 249] width 528 height 100
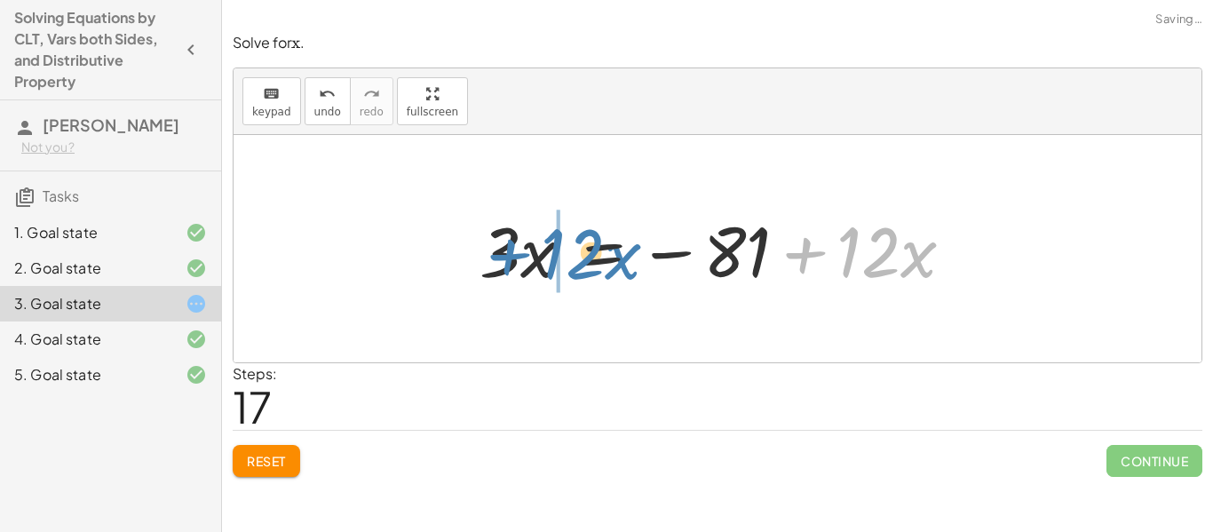
drag, startPoint x: 808, startPoint y: 260, endPoint x: 511, endPoint y: 262, distance: 296.5
click at [511, 262] on div at bounding box center [723, 248] width 506 height 91
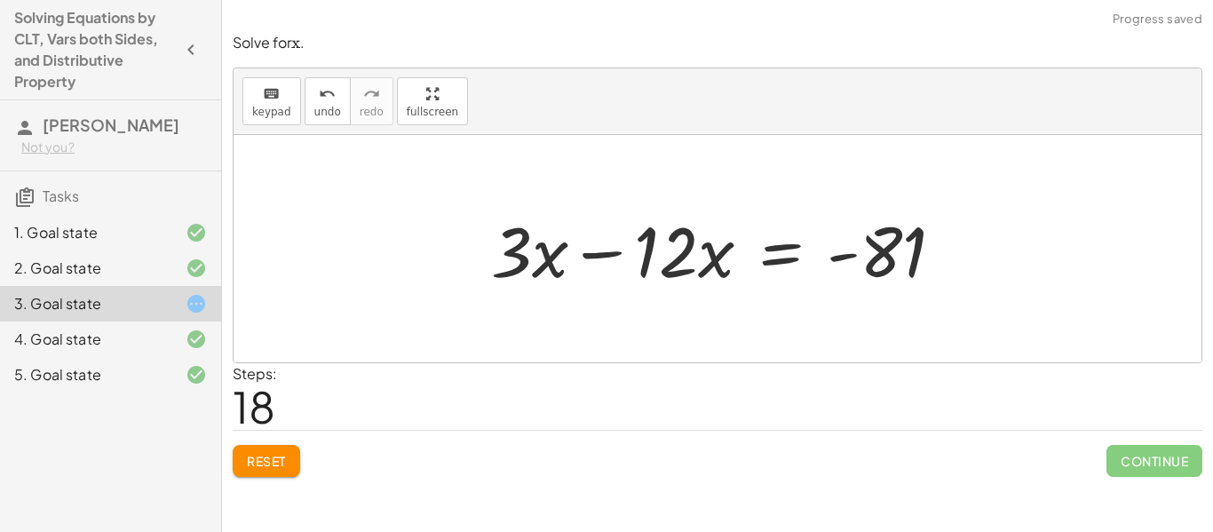
click at [602, 257] on div at bounding box center [724, 248] width 485 height 91
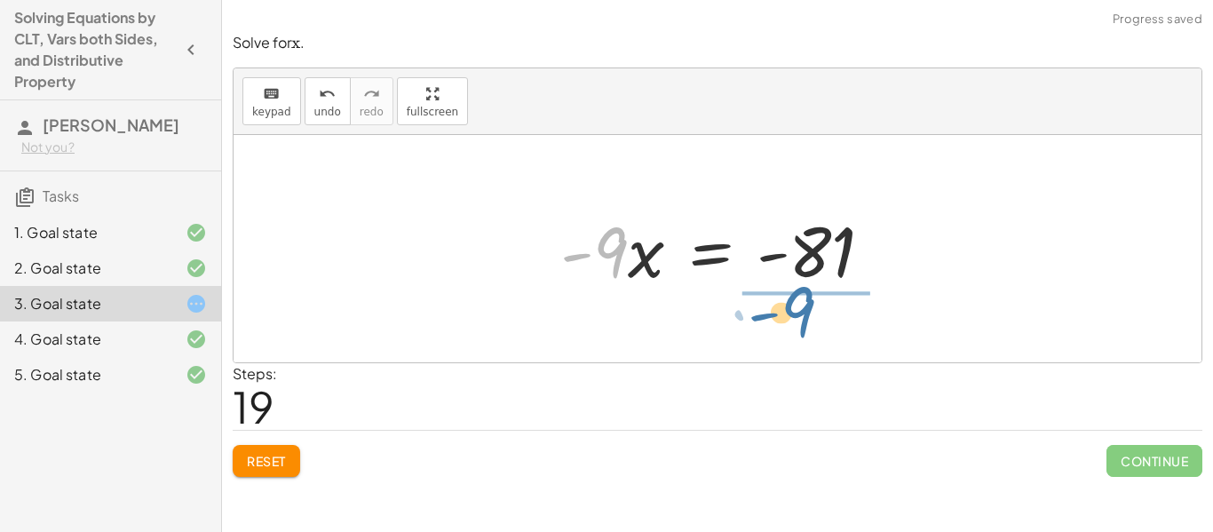
drag, startPoint x: 621, startPoint y: 260, endPoint x: 827, endPoint y: 316, distance: 213.4
click at [827, 316] on div "+ · · 1 · 3 · x + 3 − · · 4 · 3 · x = − 1 − 5 + · · 1 · 3 · x − · · 4 · 3 · x =…" at bounding box center [717, 248] width 968 height 227
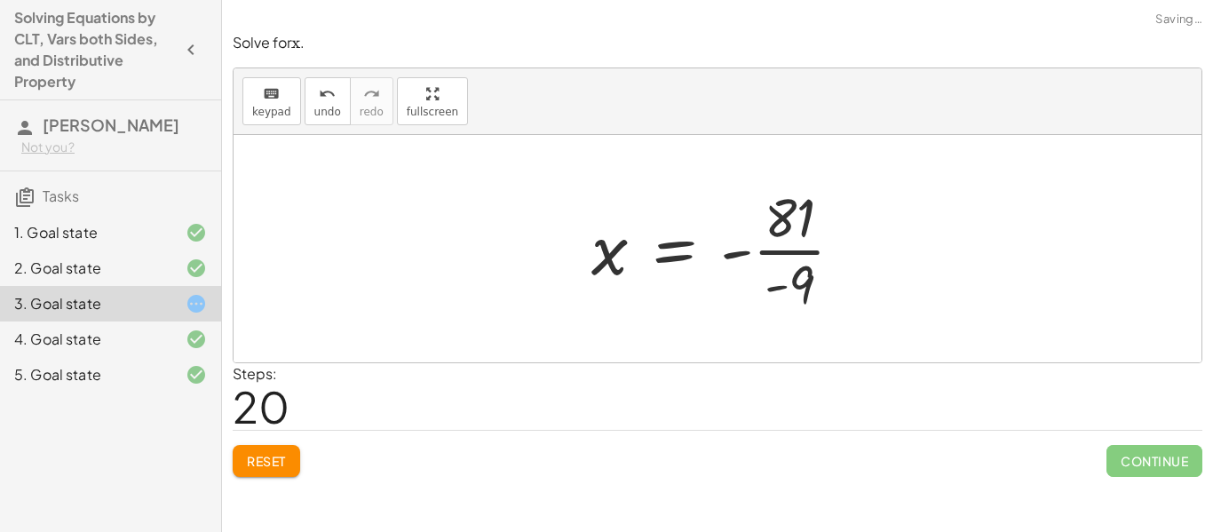
click at [792, 257] on div at bounding box center [724, 248] width 284 height 137
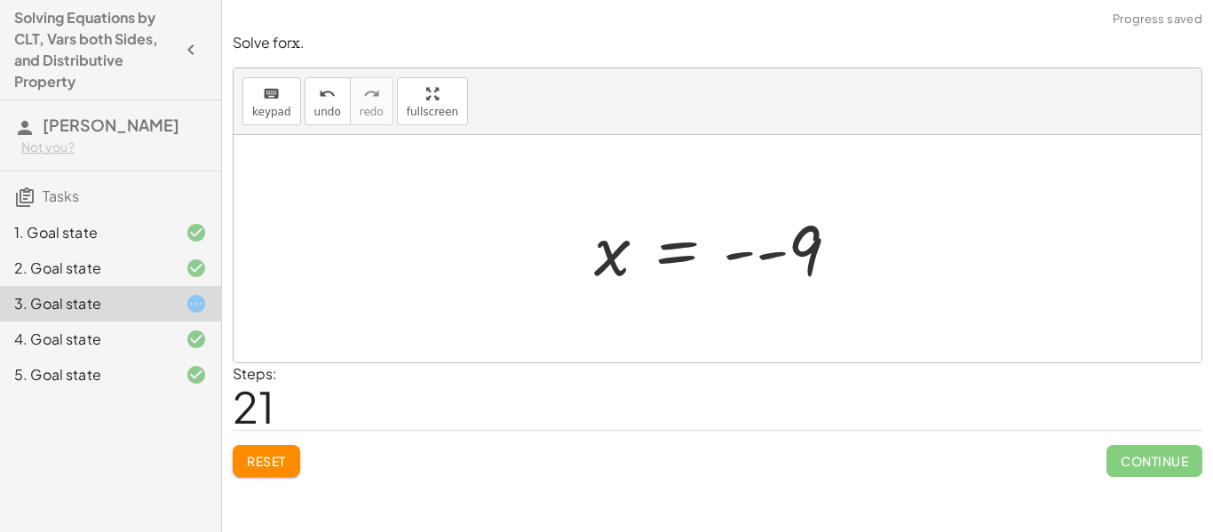
click at [770, 259] on div at bounding box center [723, 249] width 277 height 88
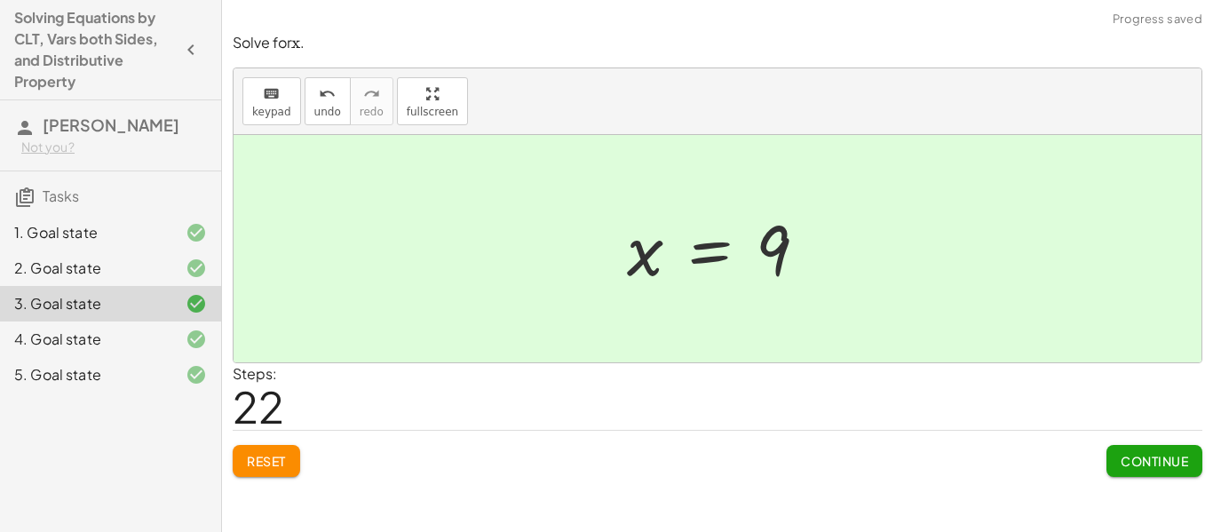
click at [1163, 466] on span "Continue" at bounding box center [1153, 461] width 67 height 16
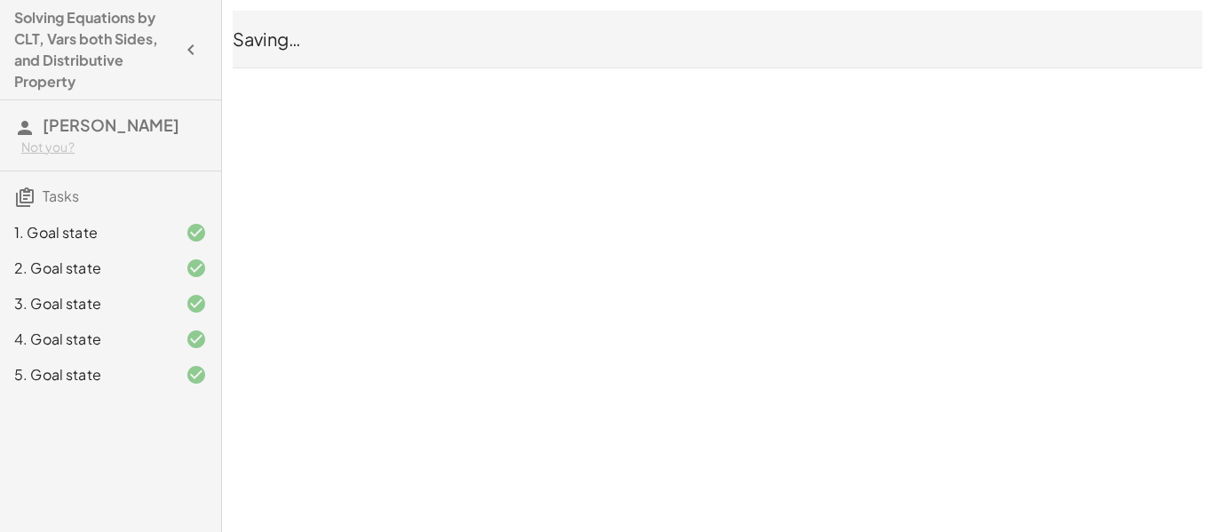
click at [0, 0] on div "Solving Equations by CLT, Vars both Sides, and Distributive Property [PERSON_NA…" at bounding box center [0, 0] width 0 height 0
click at [191, 47] on icon "button" at bounding box center [190, 49] width 21 height 21
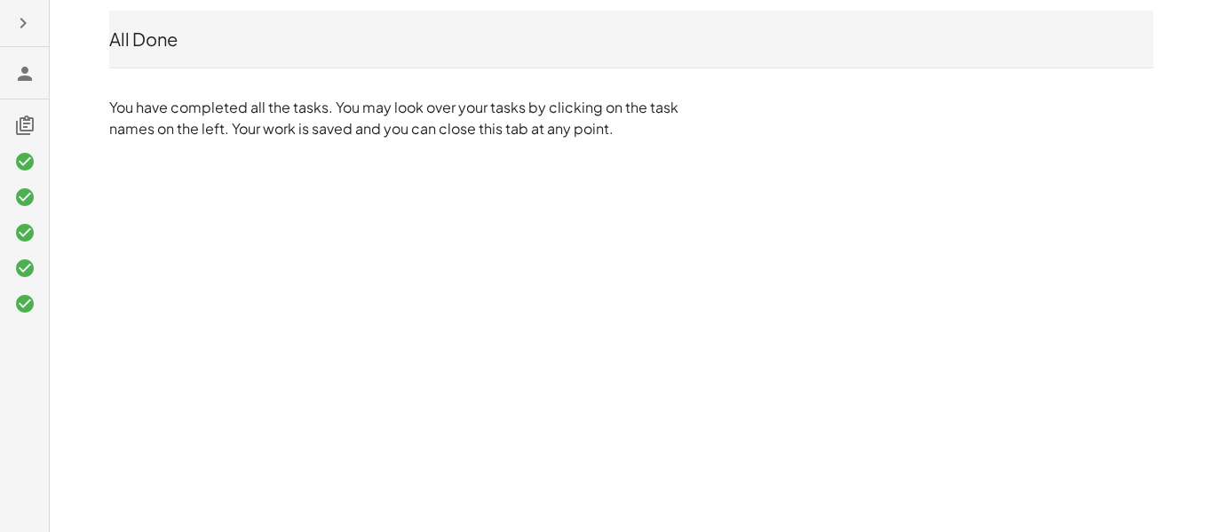
click at [17, 19] on icon "button" at bounding box center [22, 22] width 21 height 21
